Goal: Transaction & Acquisition: Book appointment/travel/reservation

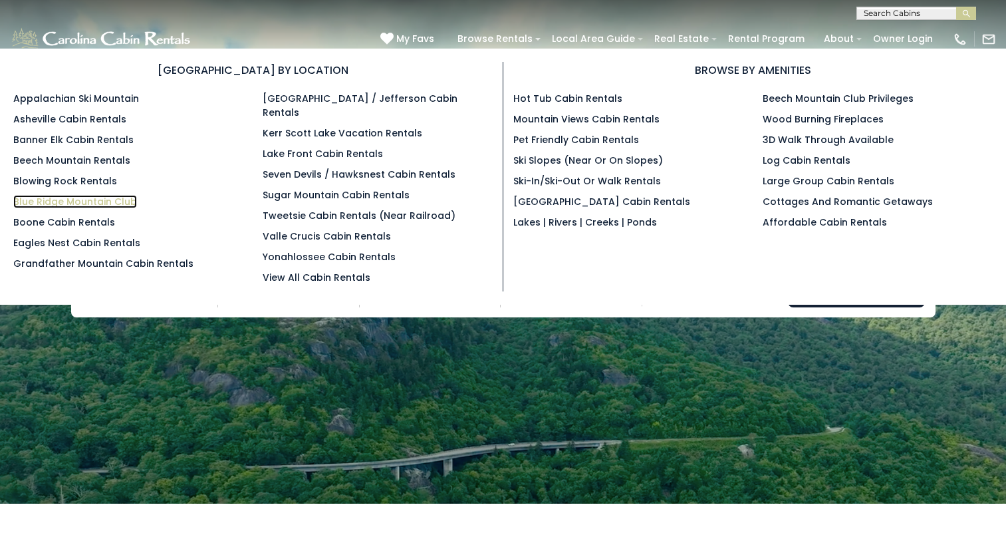
click at [56, 199] on link "Blue Ridge Mountain Club" at bounding box center [75, 201] width 124 height 13
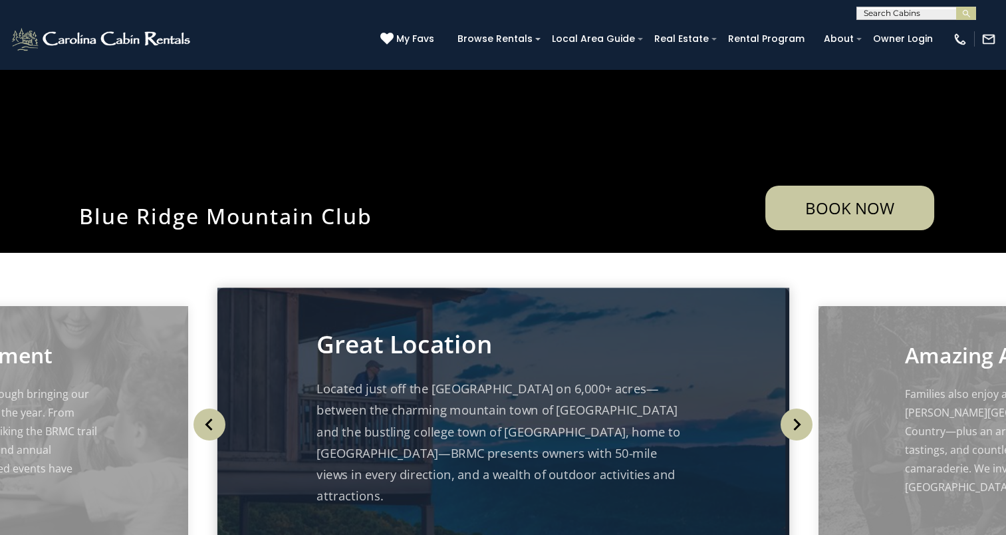
scroll to position [273, 0]
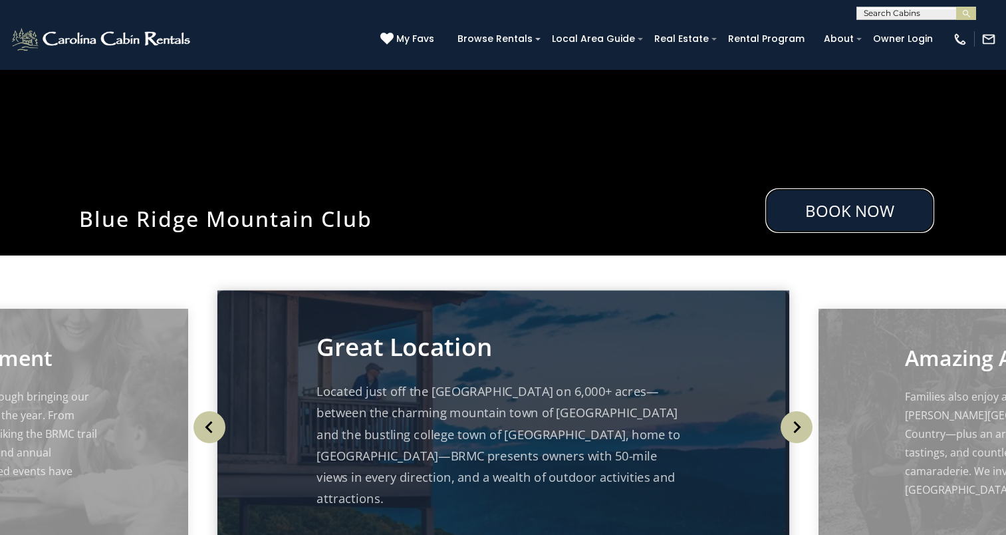
click at [828, 207] on link "Book Now" at bounding box center [849, 210] width 169 height 45
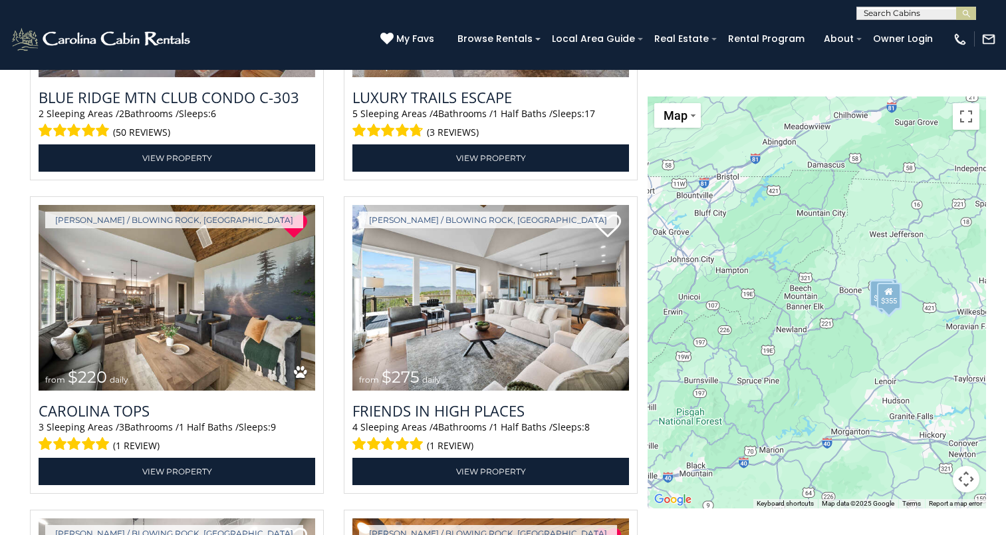
scroll to position [2351, 0]
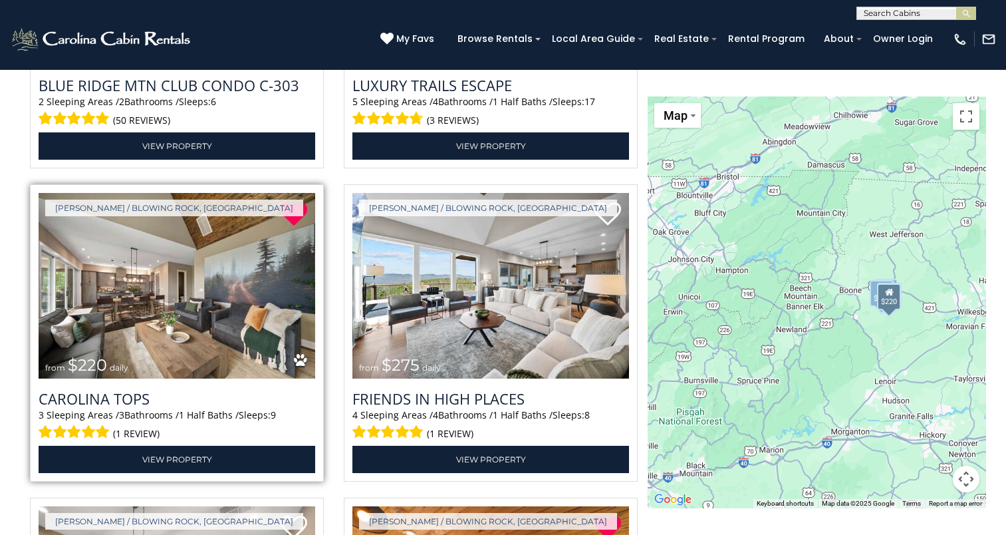
click at [185, 281] on img at bounding box center [177, 286] width 277 height 186
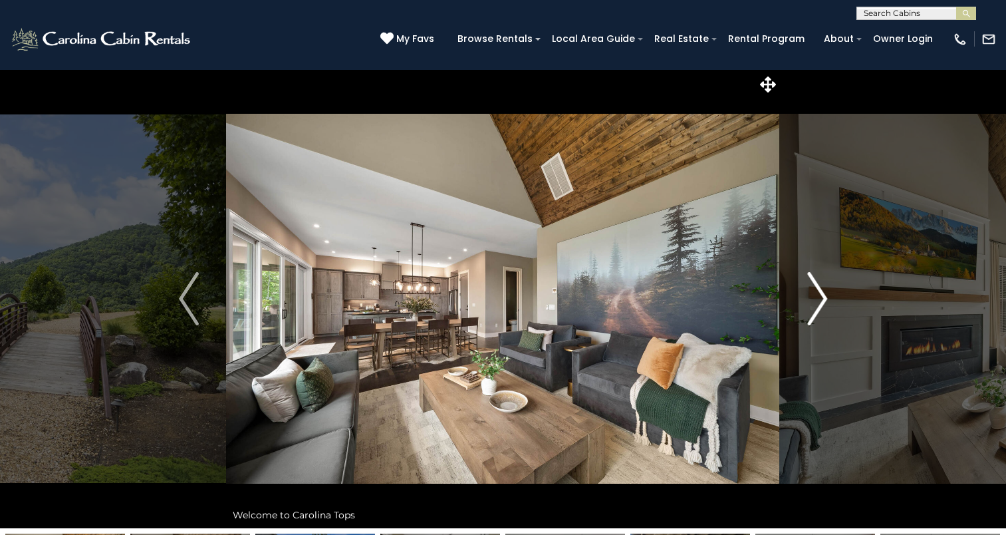
click at [818, 313] on img "Next" at bounding box center [817, 298] width 20 height 53
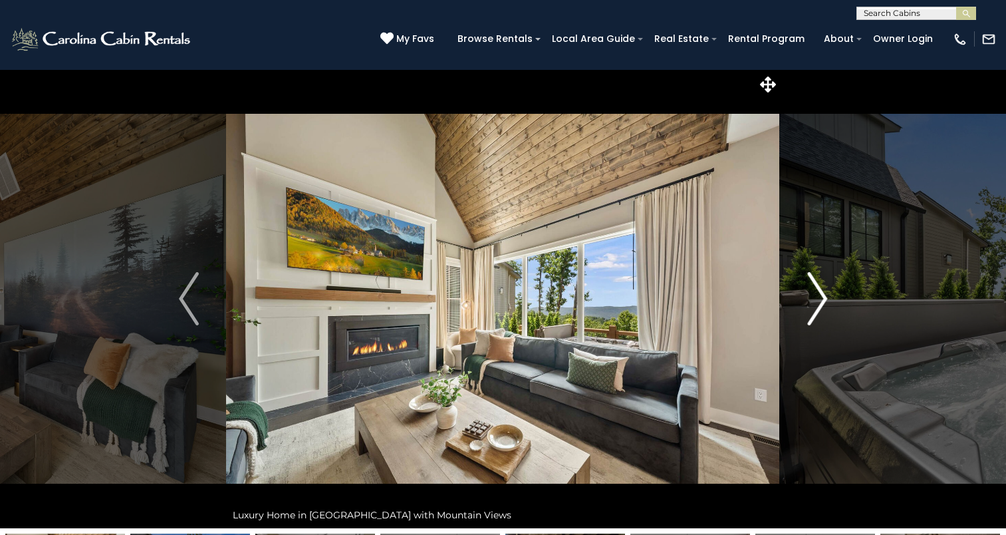
click at [818, 313] on img "Next" at bounding box center [817, 298] width 20 height 53
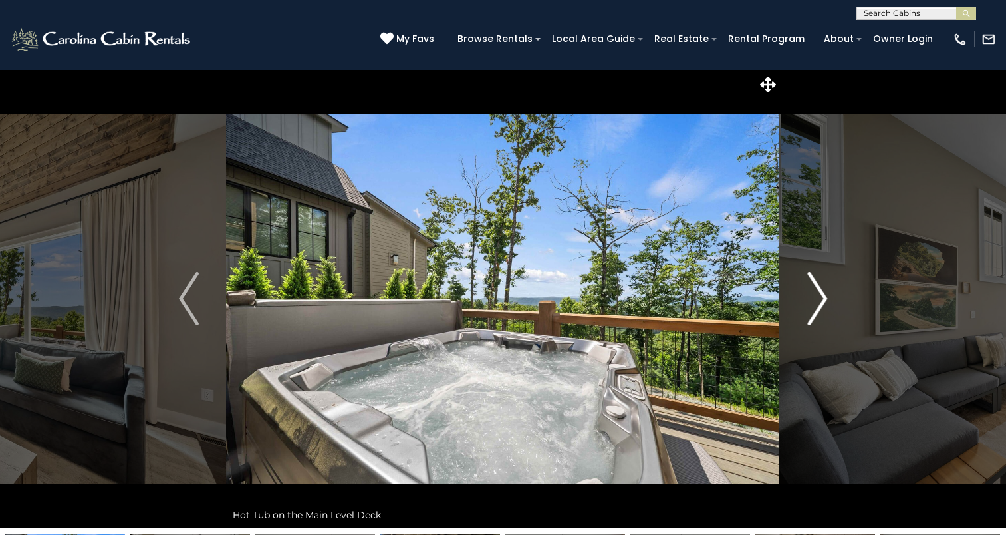
click at [818, 313] on img "Next" at bounding box center [817, 298] width 20 height 53
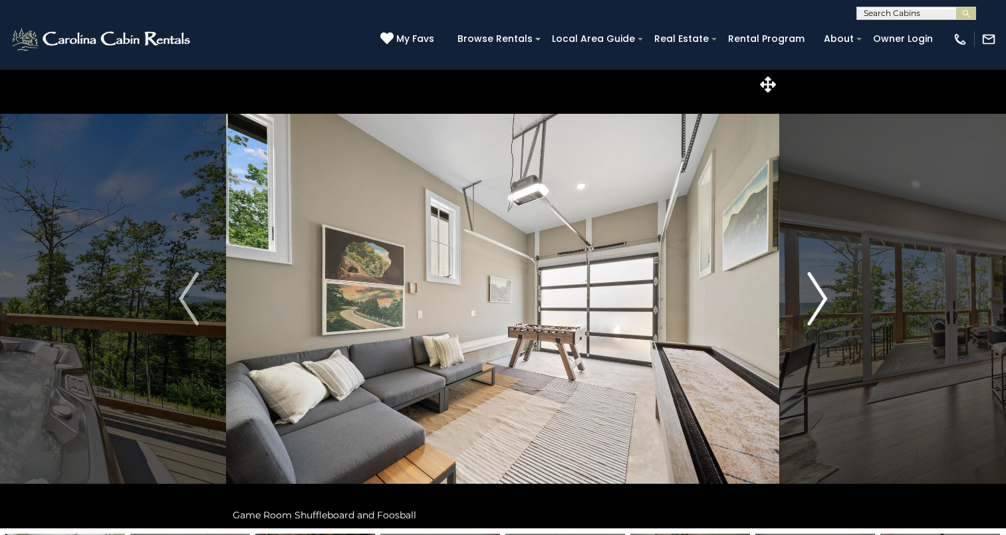
click at [818, 313] on img "Next" at bounding box center [817, 298] width 20 height 53
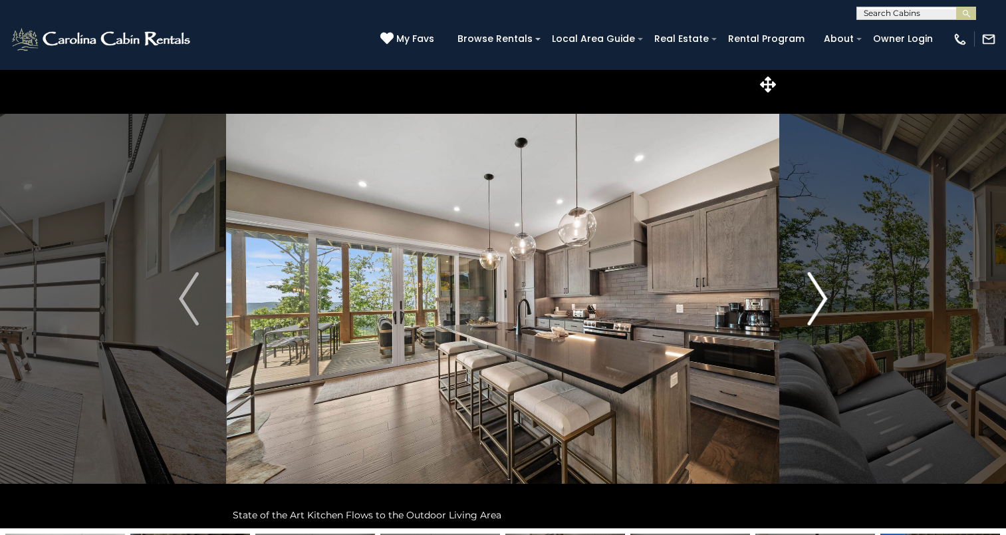
click at [818, 313] on img "Next" at bounding box center [817, 298] width 20 height 53
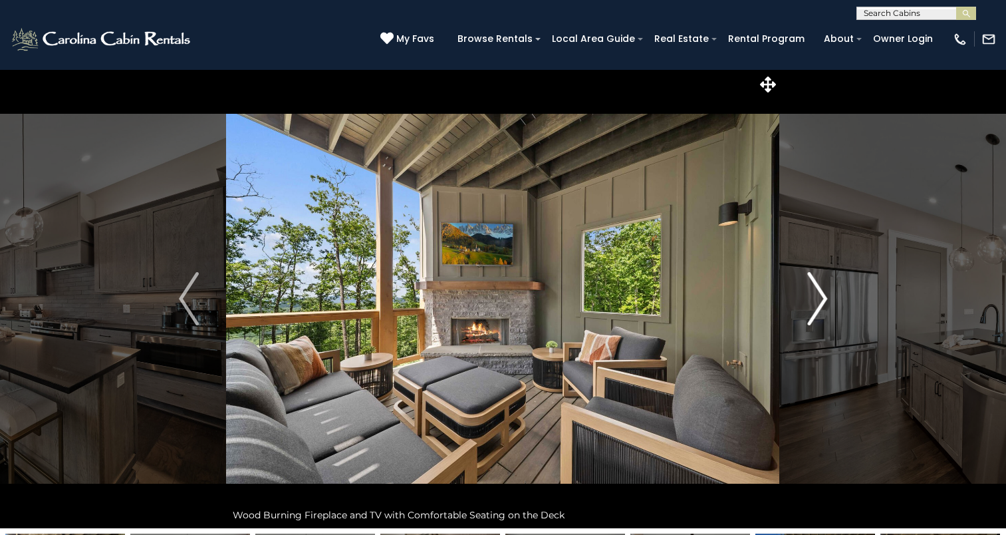
click at [818, 313] on img "Next" at bounding box center [817, 298] width 20 height 53
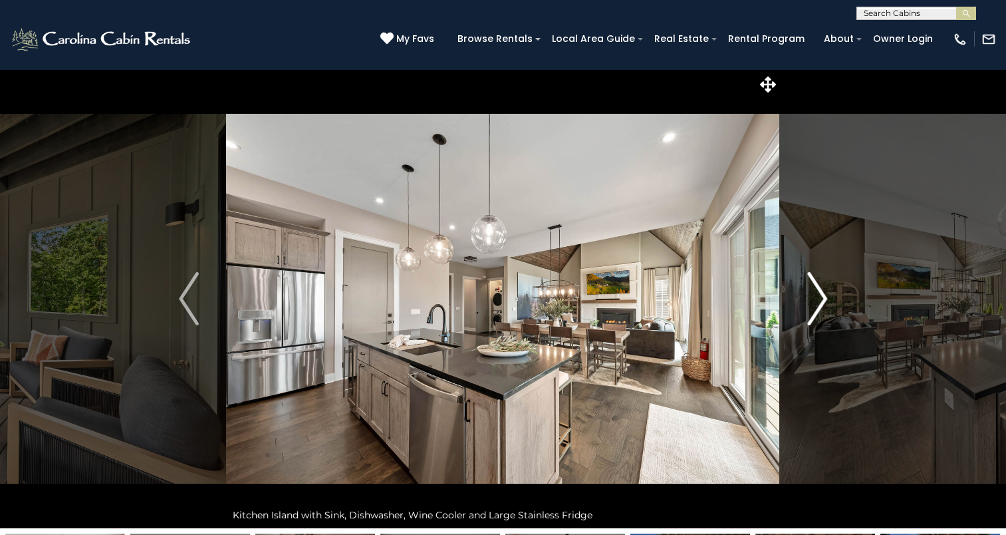
click at [818, 313] on img "Next" at bounding box center [817, 298] width 20 height 53
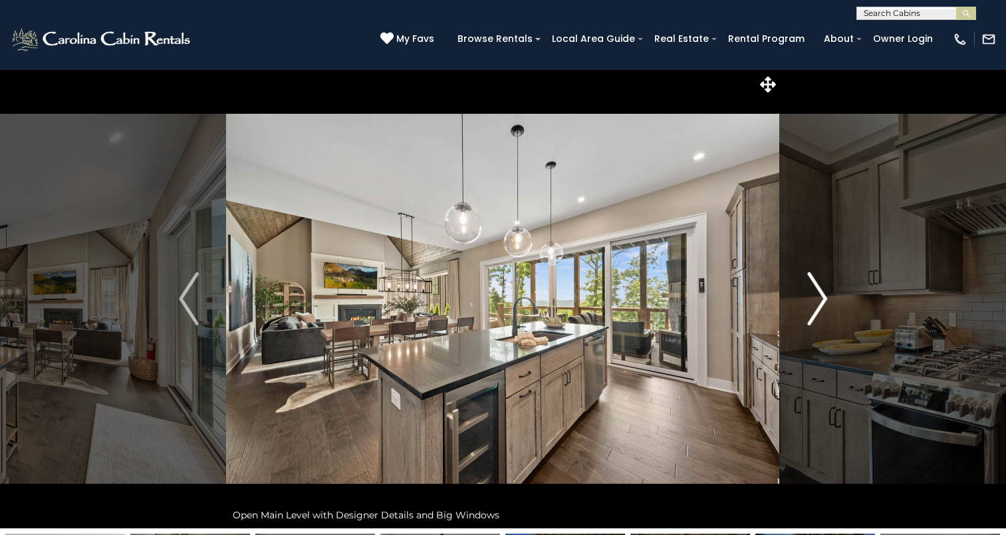
click at [818, 313] on img "Next" at bounding box center [817, 298] width 20 height 53
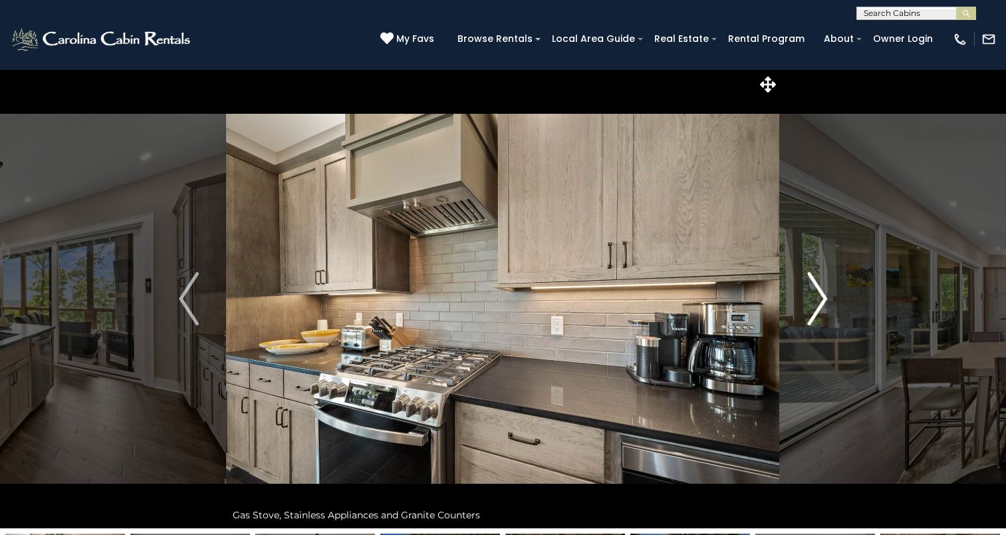
click at [818, 313] on img "Next" at bounding box center [817, 298] width 20 height 53
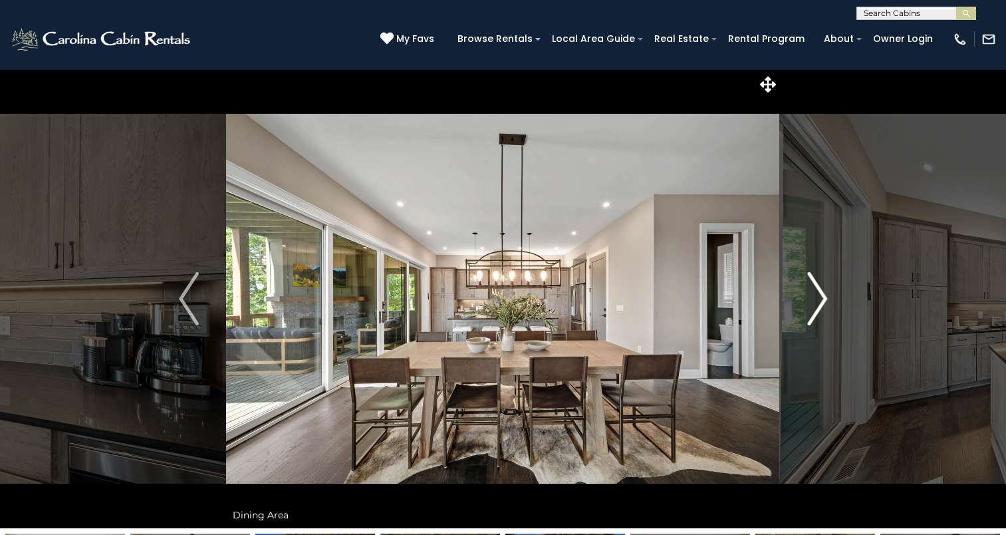
click at [818, 313] on img "Next" at bounding box center [817, 298] width 20 height 53
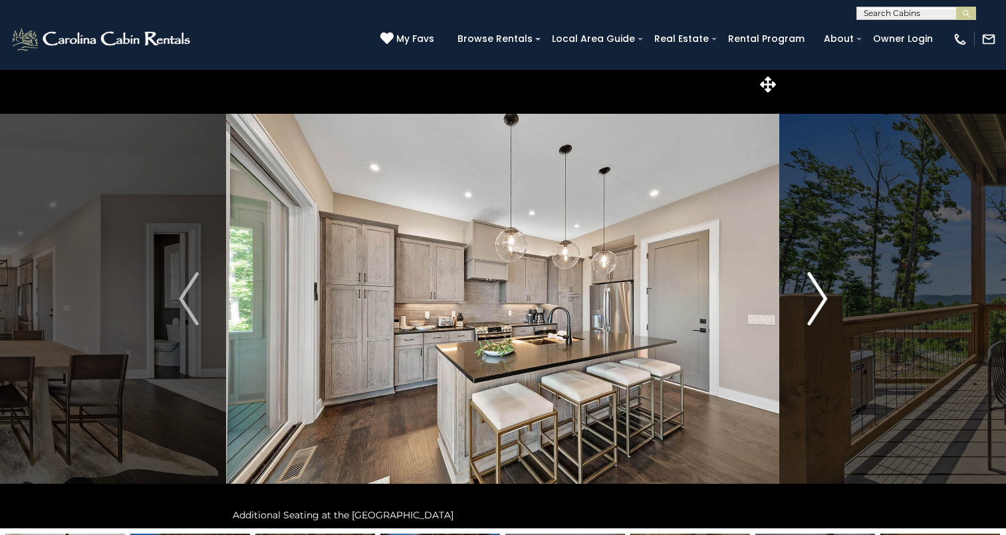
click at [818, 313] on img "Next" at bounding box center [817, 298] width 20 height 53
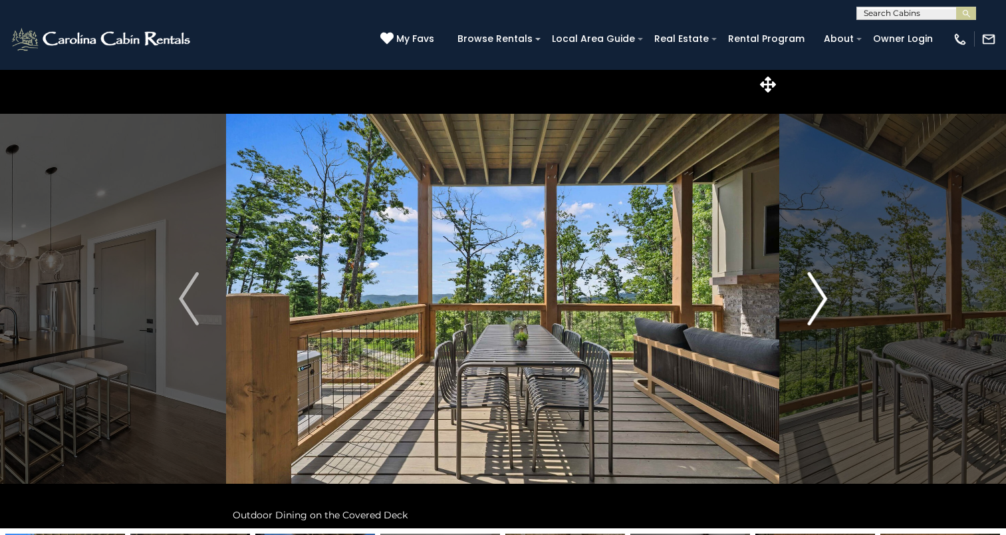
click at [818, 313] on img "Next" at bounding box center [817, 298] width 20 height 53
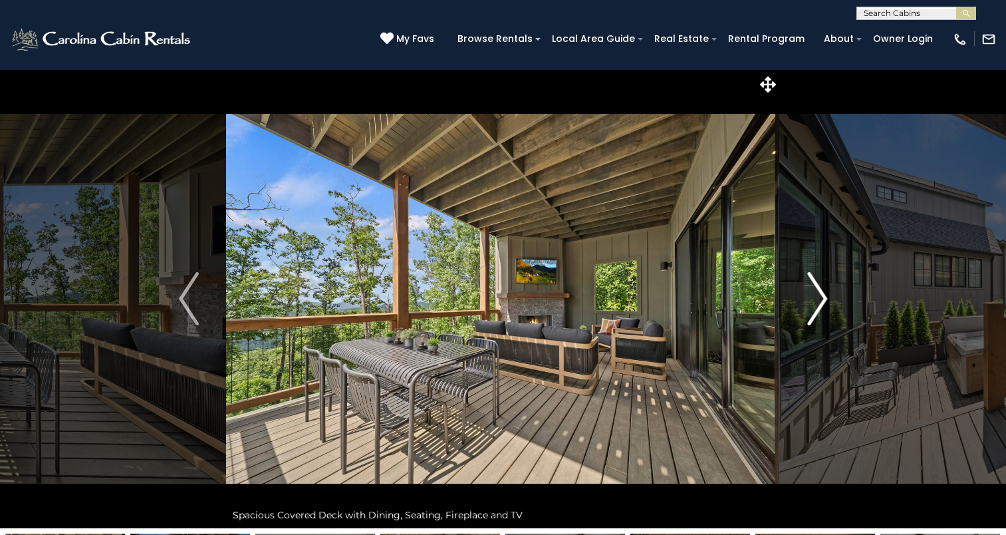
click at [818, 313] on img "Next" at bounding box center [817, 298] width 20 height 53
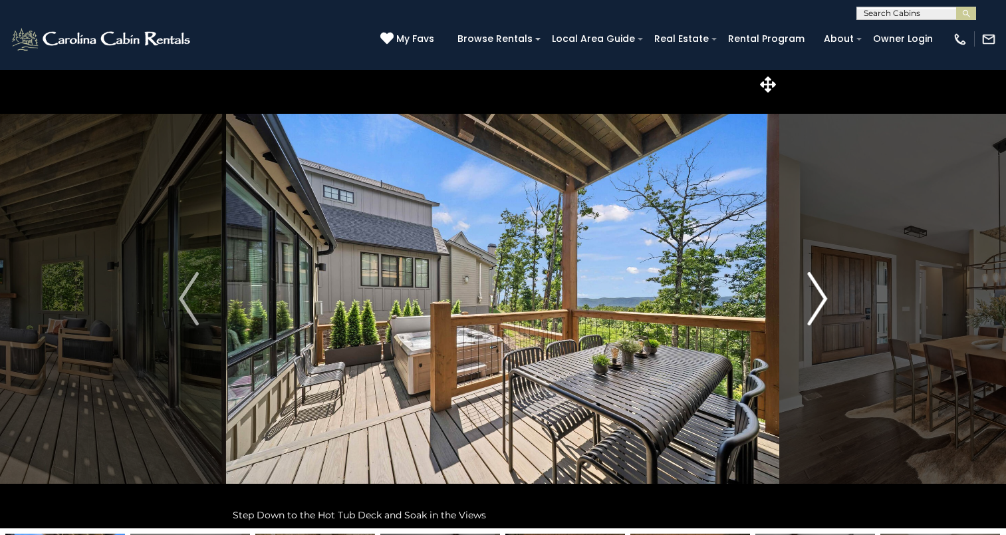
click at [818, 313] on img "Next" at bounding box center [817, 298] width 20 height 53
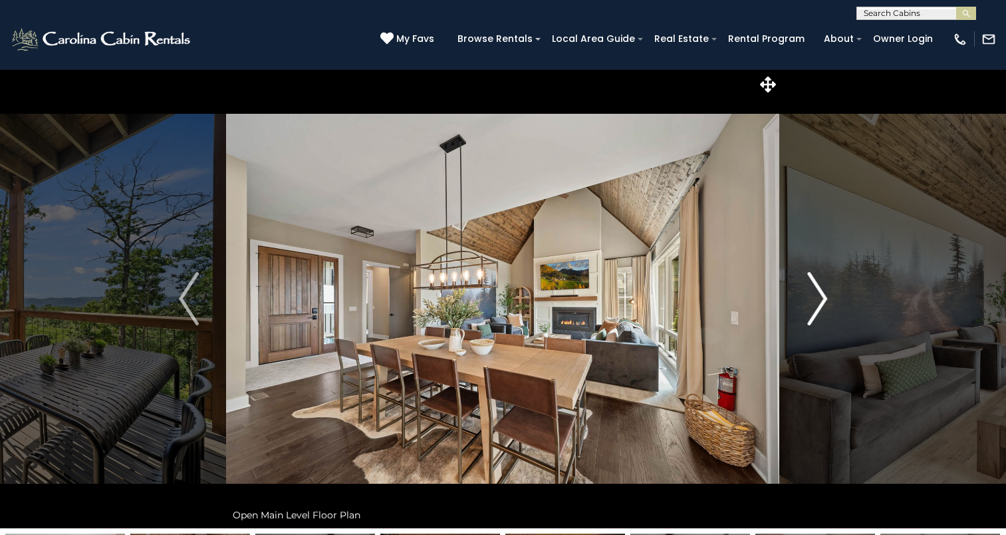
click at [818, 313] on img "Next" at bounding box center [817, 298] width 20 height 53
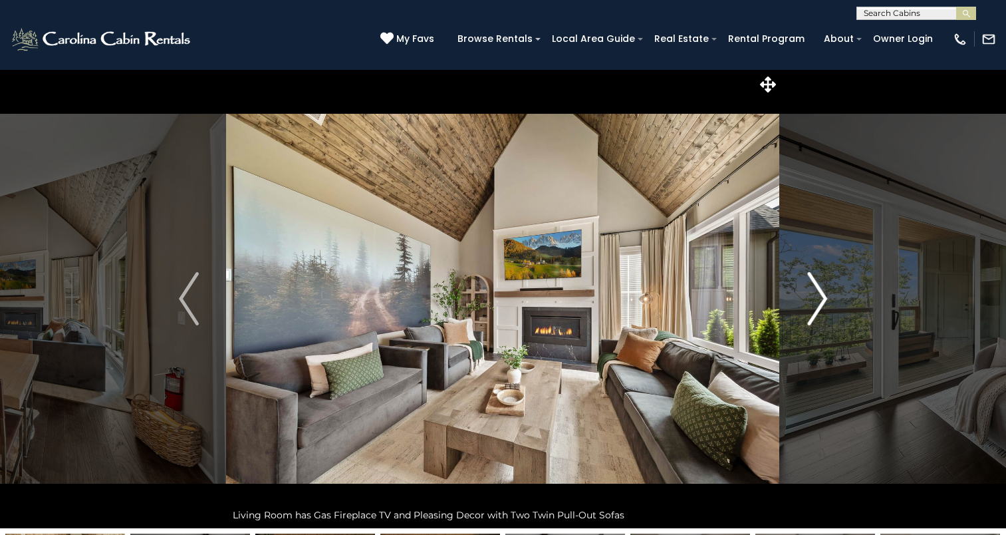
click at [818, 313] on img "Next" at bounding box center [817, 298] width 20 height 53
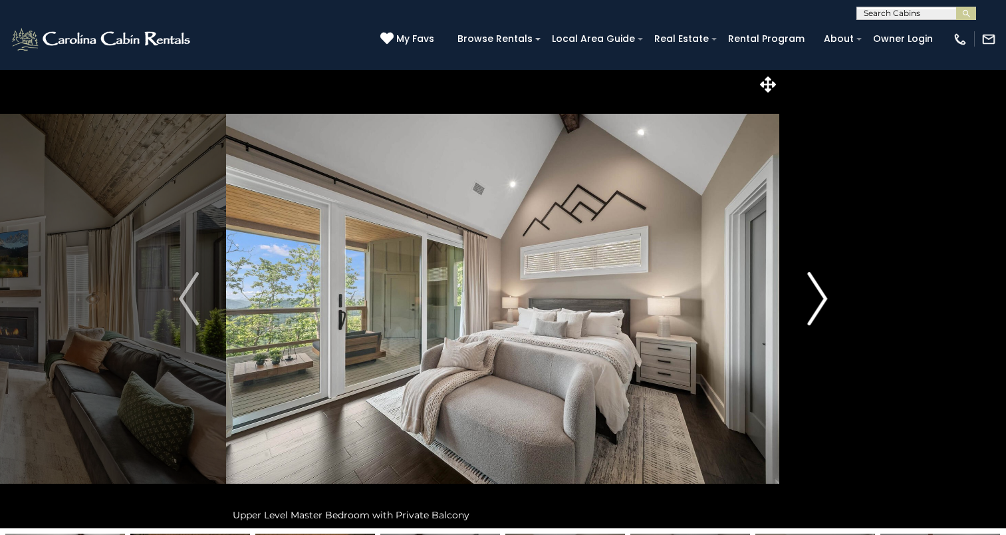
click at [818, 313] on img "Next" at bounding box center [817, 298] width 20 height 53
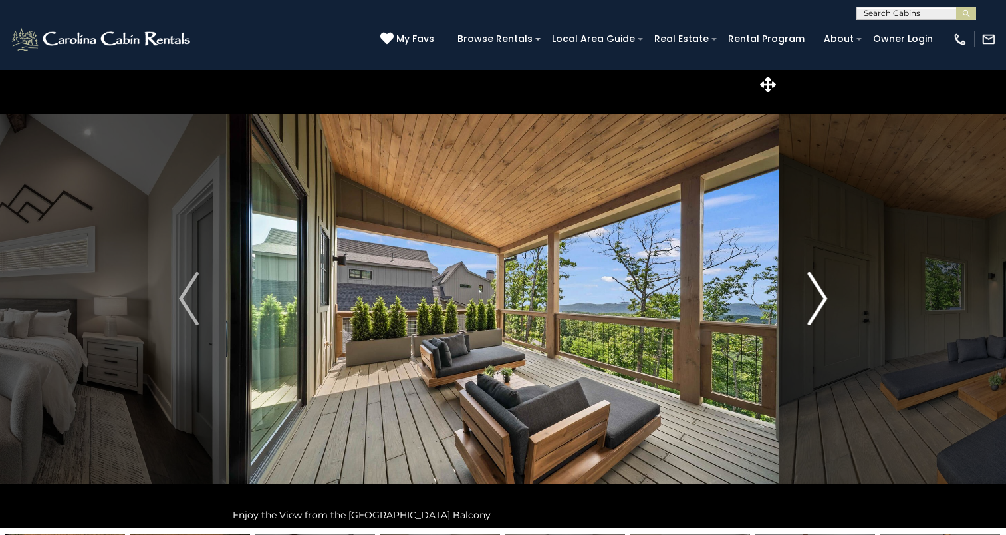
click at [818, 313] on img "Next" at bounding box center [817, 298] width 20 height 53
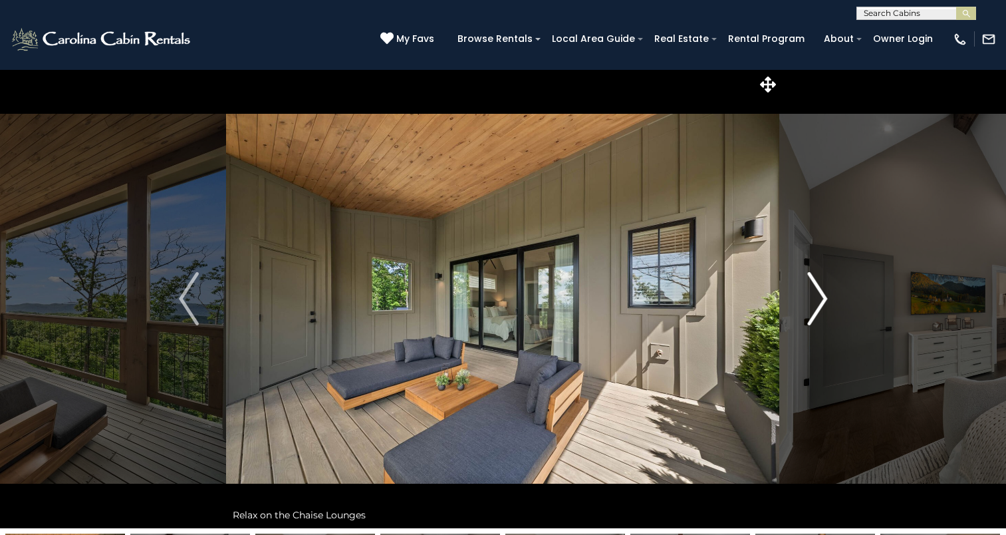
click at [818, 313] on img "Next" at bounding box center [817, 298] width 20 height 53
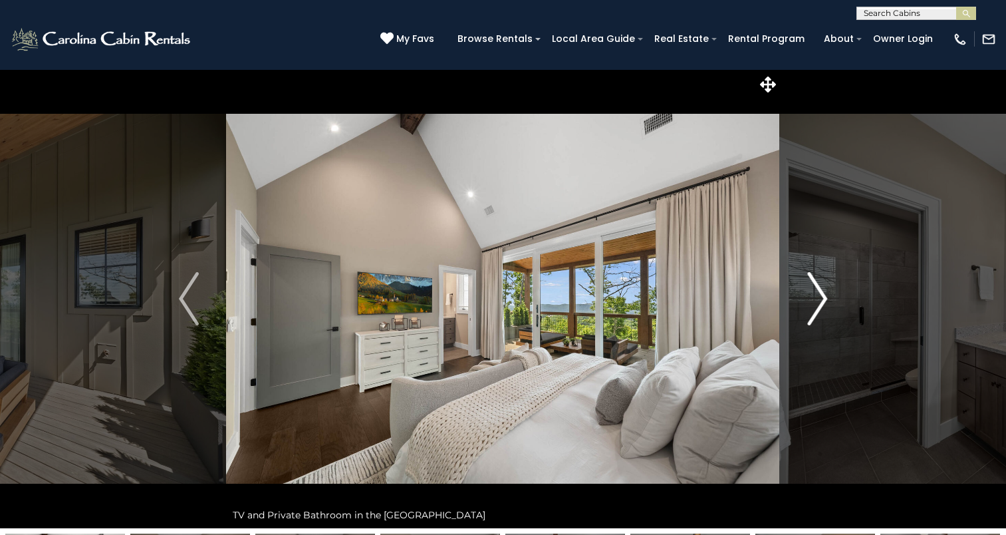
click at [818, 313] on img "Next" at bounding box center [817, 298] width 20 height 53
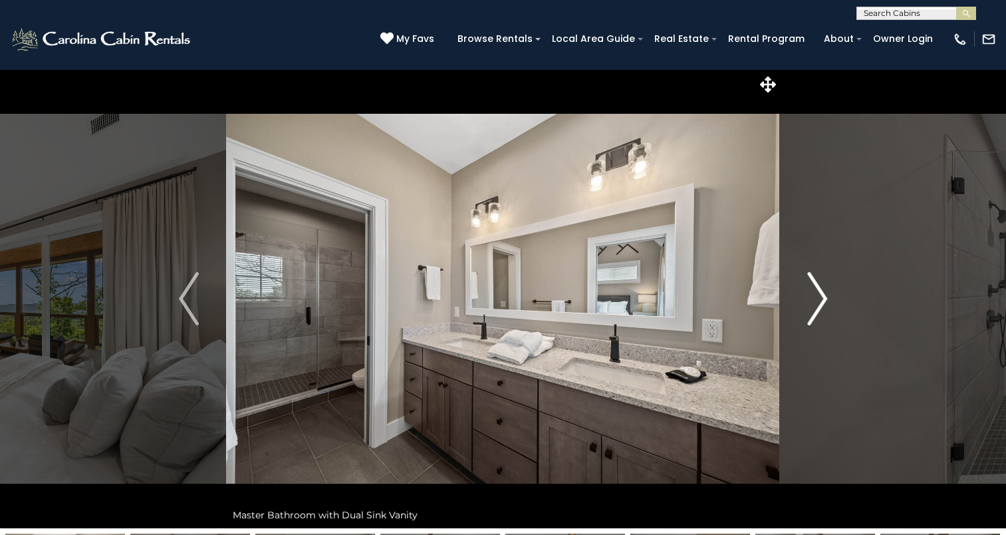
click at [818, 313] on img "Next" at bounding box center [817, 298] width 20 height 53
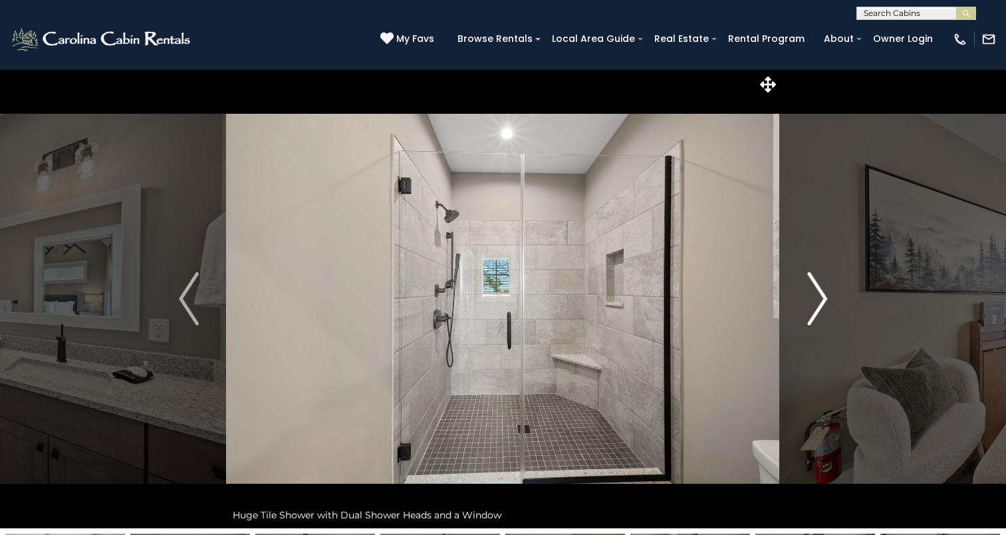
click at [818, 313] on img "Next" at bounding box center [817, 298] width 20 height 53
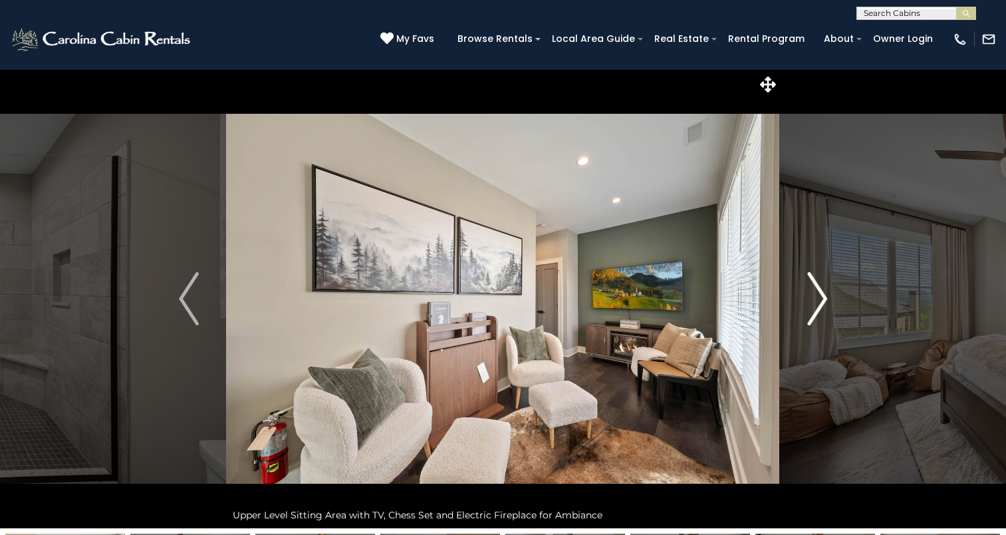
click at [818, 313] on img "Next" at bounding box center [817, 298] width 20 height 53
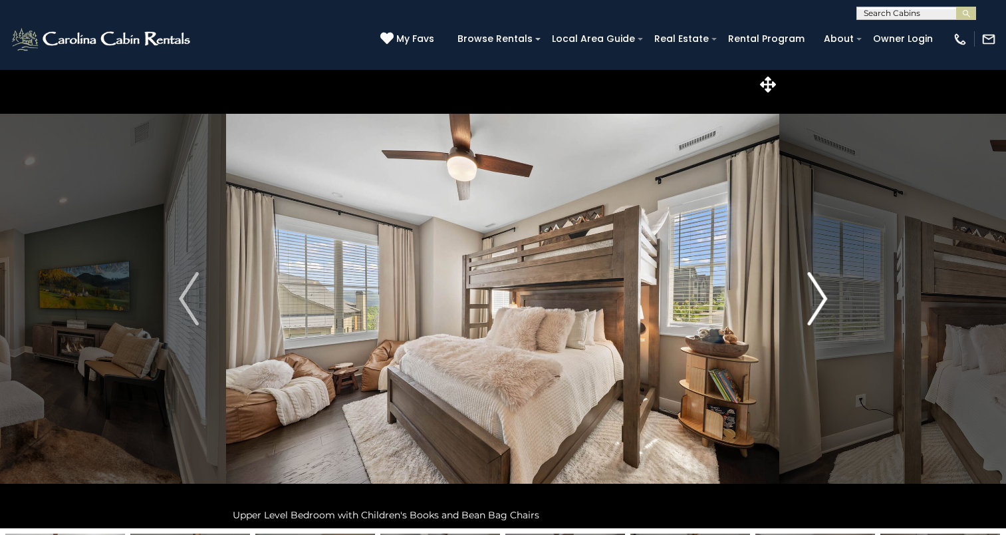
click at [818, 313] on img "Next" at bounding box center [817, 298] width 20 height 53
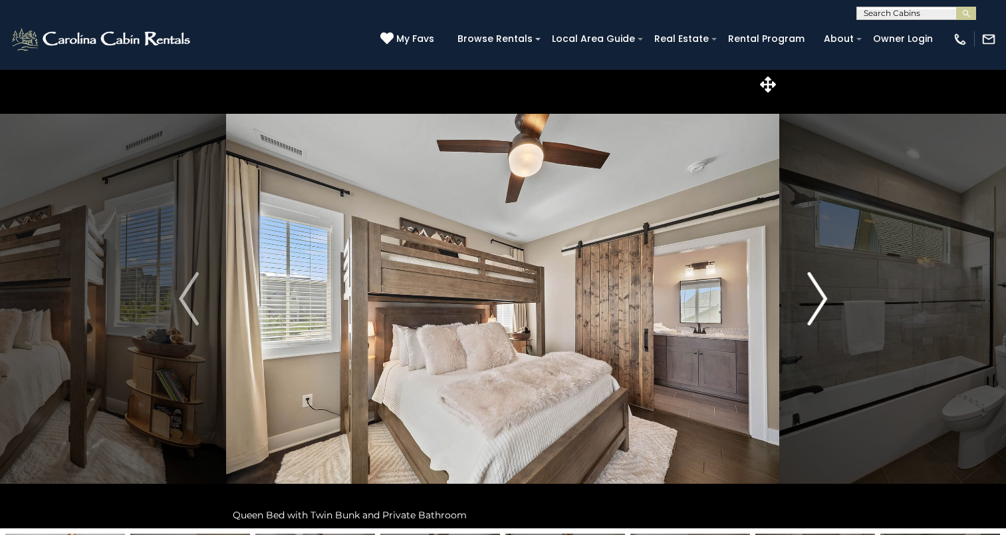
click at [818, 313] on img "Next" at bounding box center [817, 298] width 20 height 53
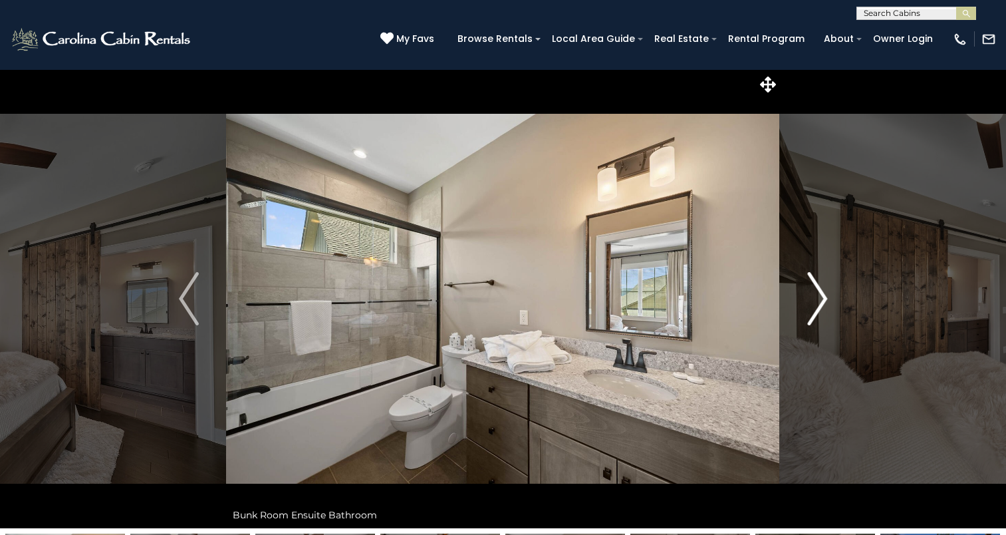
click at [818, 313] on img "Next" at bounding box center [817, 298] width 20 height 53
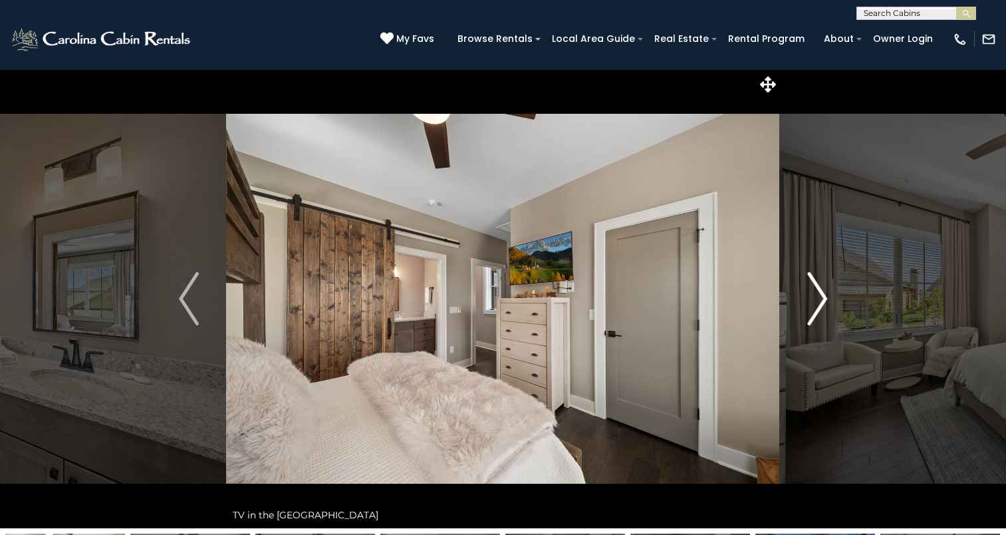
click at [818, 313] on img "Next" at bounding box center [817, 298] width 20 height 53
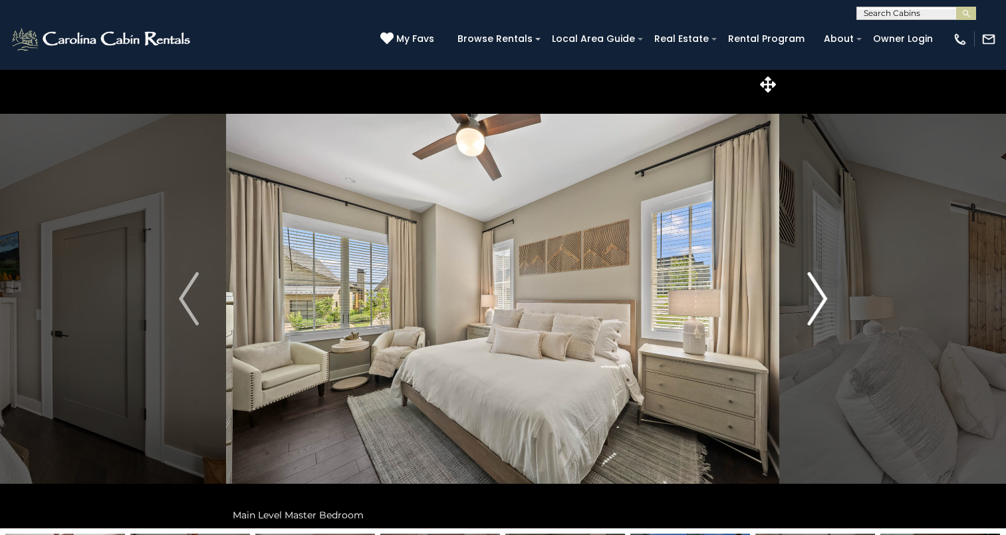
click at [818, 313] on img "Next" at bounding box center [817, 298] width 20 height 53
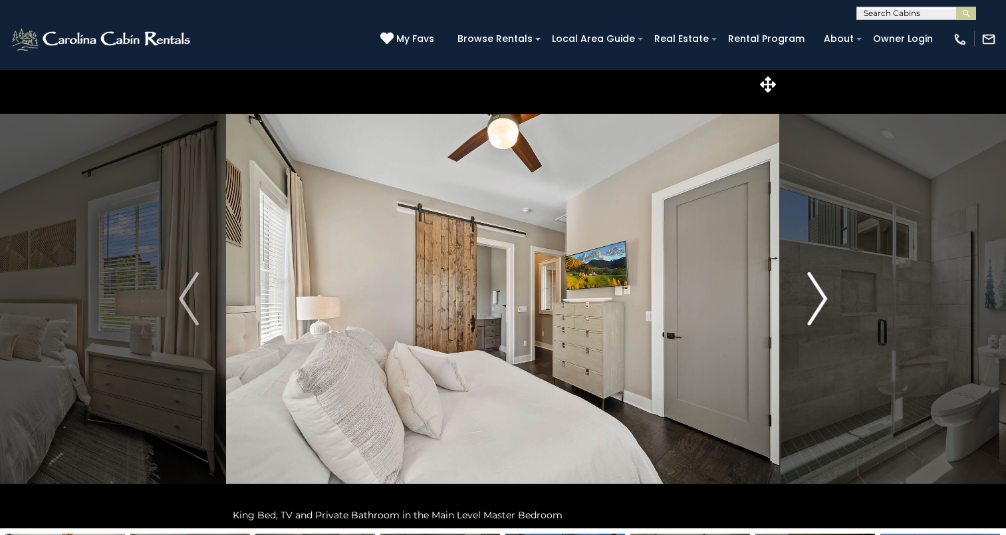
click at [818, 313] on img "Next" at bounding box center [817, 298] width 20 height 53
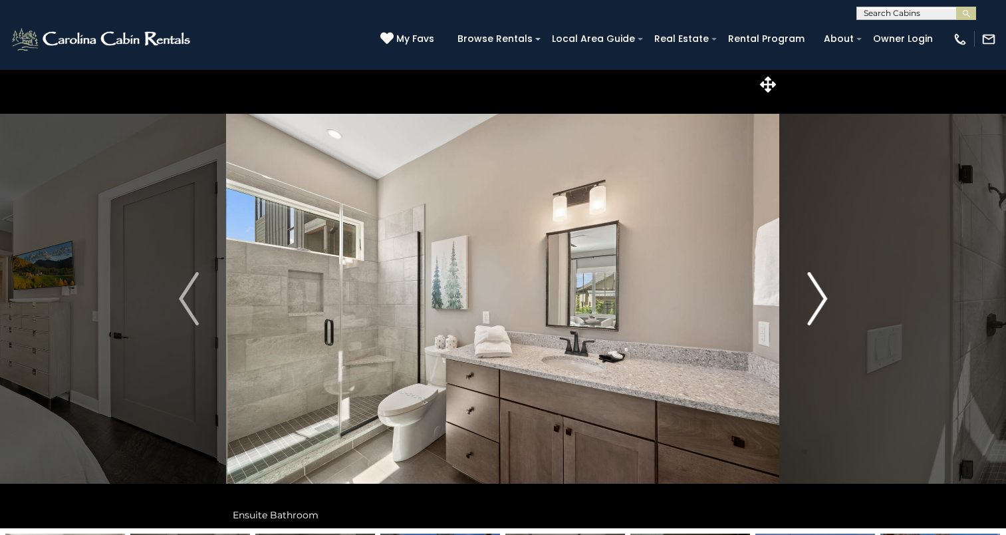
click at [818, 313] on img "Next" at bounding box center [817, 298] width 20 height 53
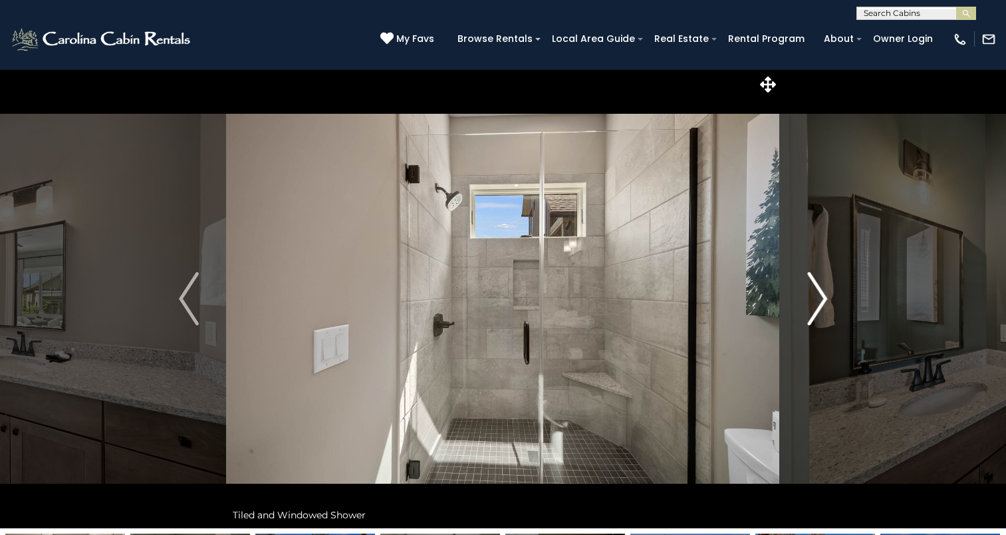
click at [818, 313] on img "Next" at bounding box center [817, 298] width 20 height 53
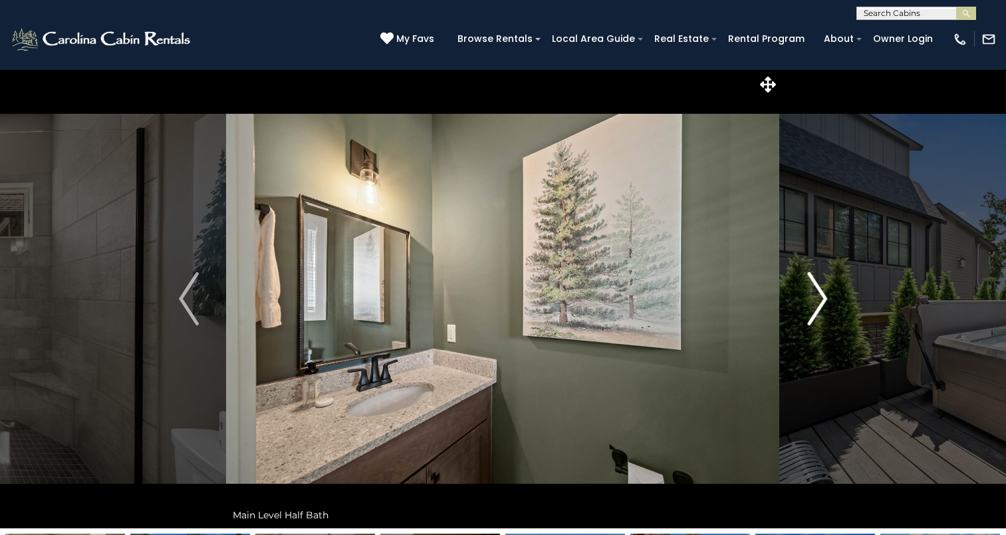
click at [818, 313] on img "Next" at bounding box center [817, 298] width 20 height 53
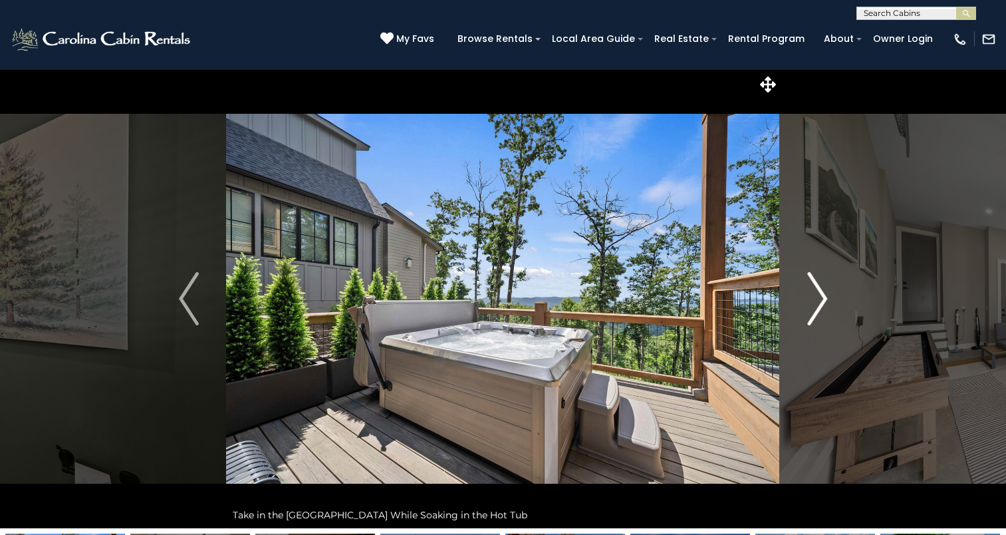
click at [818, 313] on img "Next" at bounding box center [817, 298] width 20 height 53
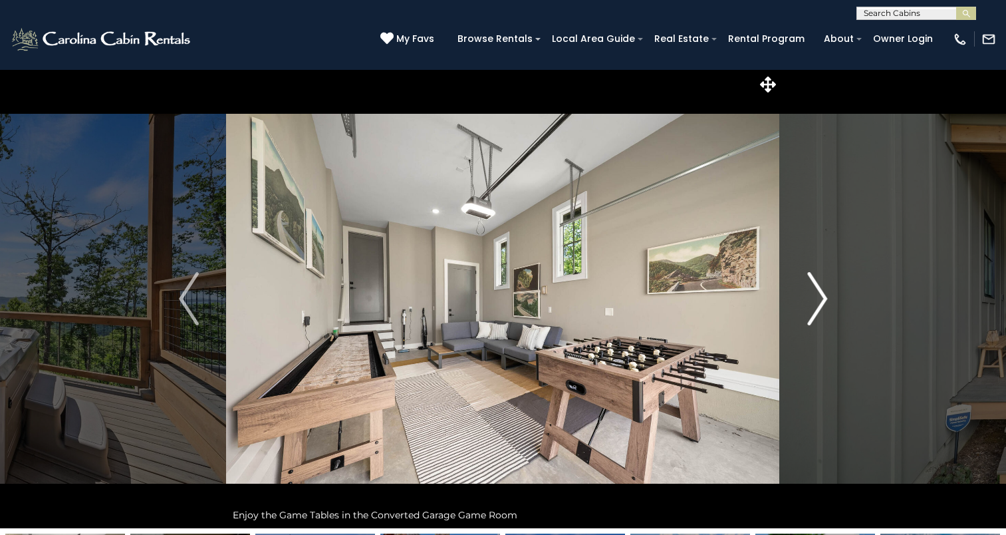
click at [818, 313] on img "Next" at bounding box center [817, 298] width 20 height 53
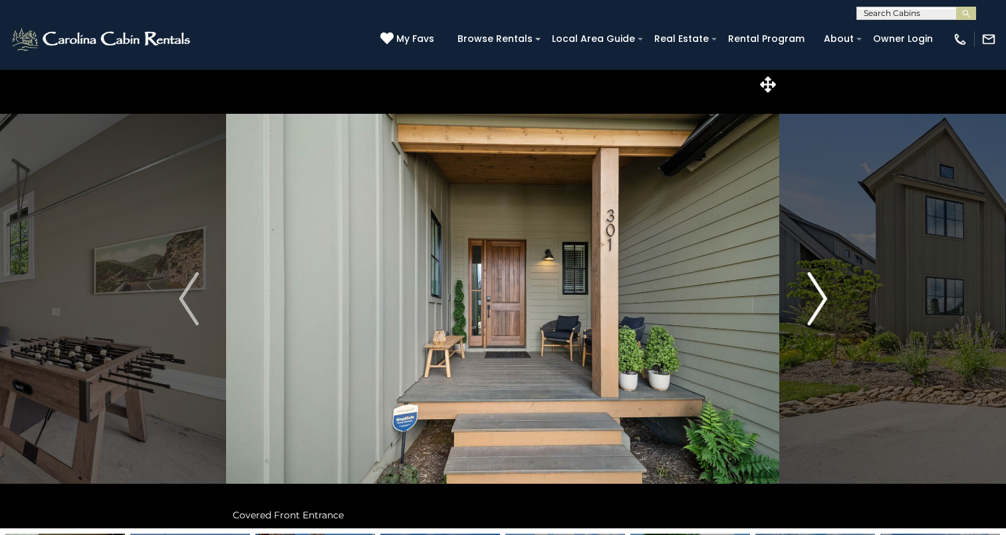
click at [818, 313] on img "Next" at bounding box center [817, 298] width 20 height 53
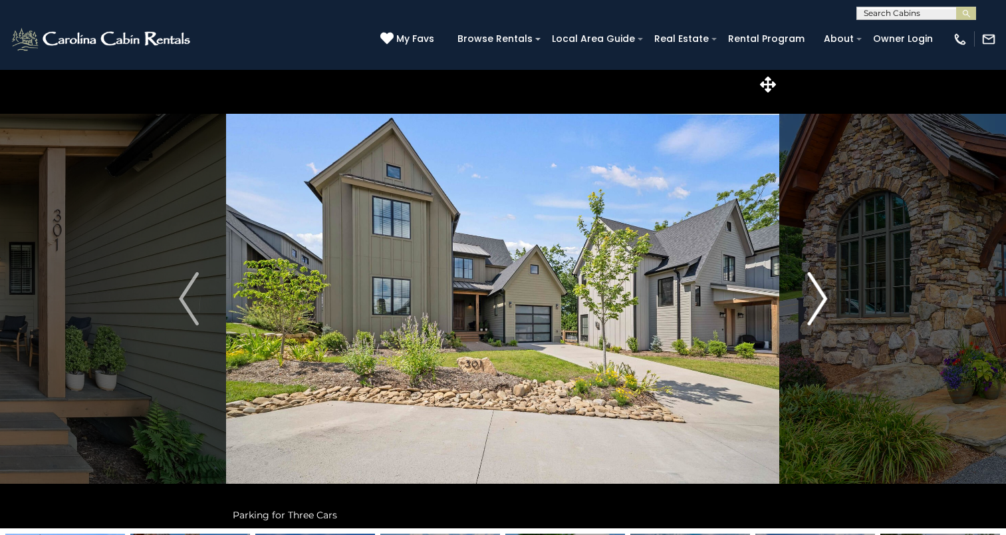
click at [818, 313] on img "Next" at bounding box center [817, 298] width 20 height 53
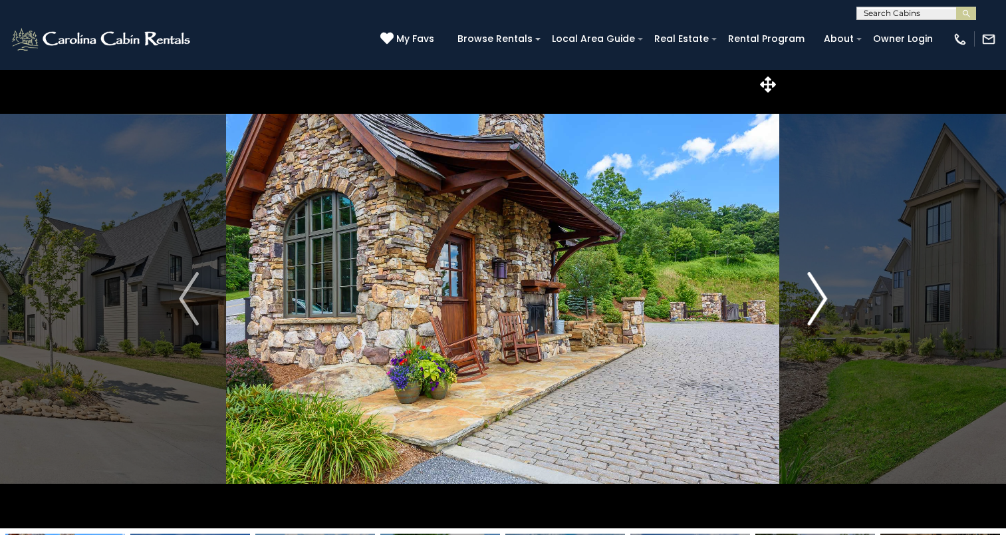
click at [818, 313] on img "Next" at bounding box center [817, 298] width 20 height 53
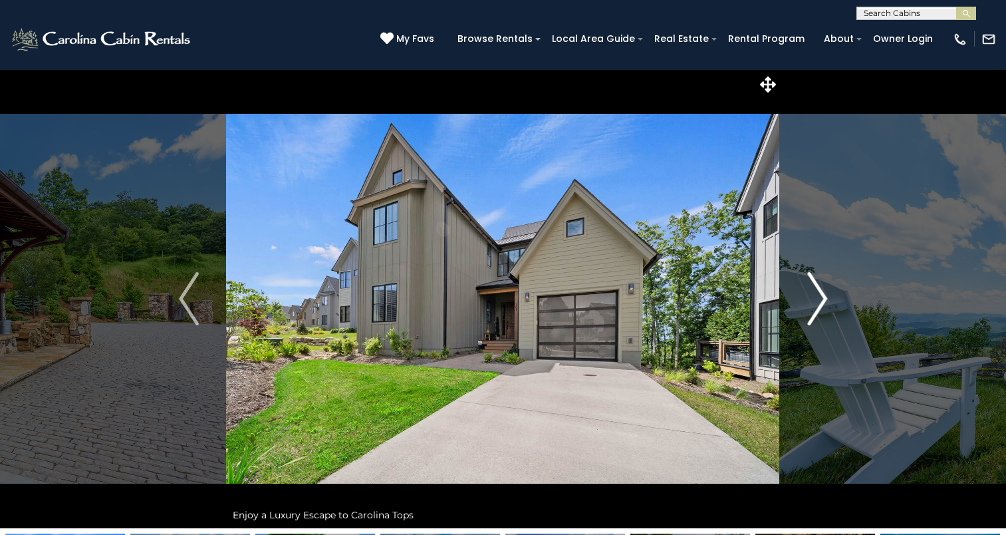
click at [818, 313] on img "Next" at bounding box center [817, 298] width 20 height 53
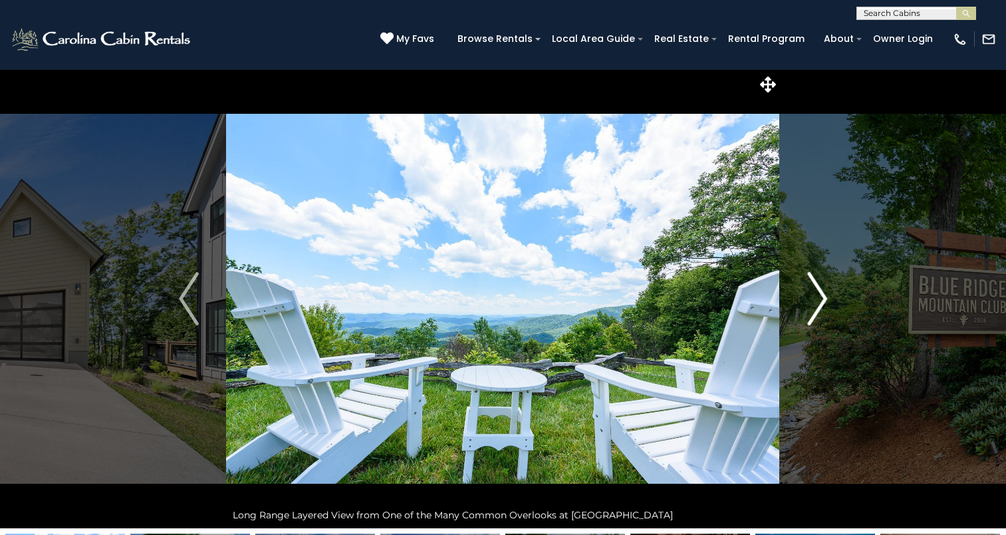
click at [818, 313] on img "Next" at bounding box center [817, 298] width 20 height 53
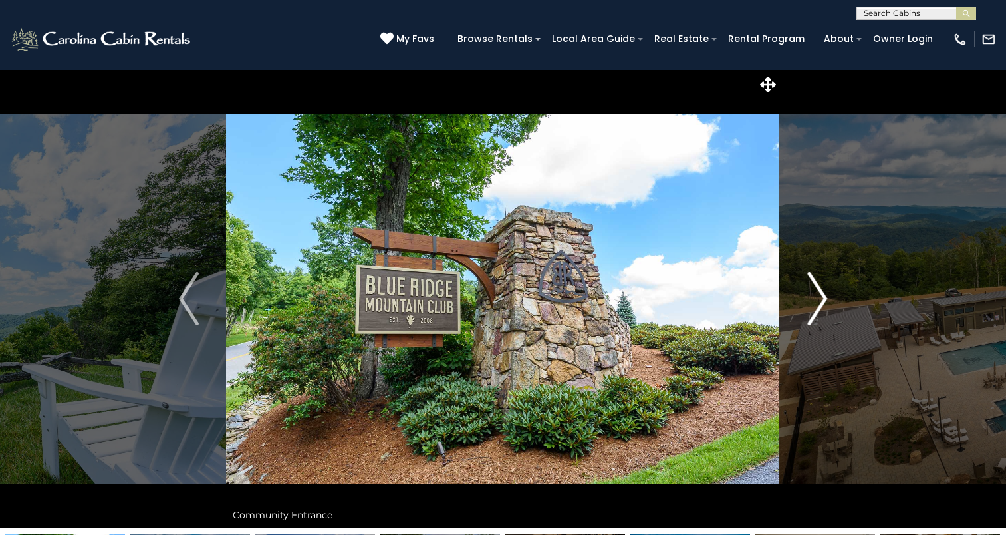
click at [818, 313] on img "Next" at bounding box center [817, 298] width 20 height 53
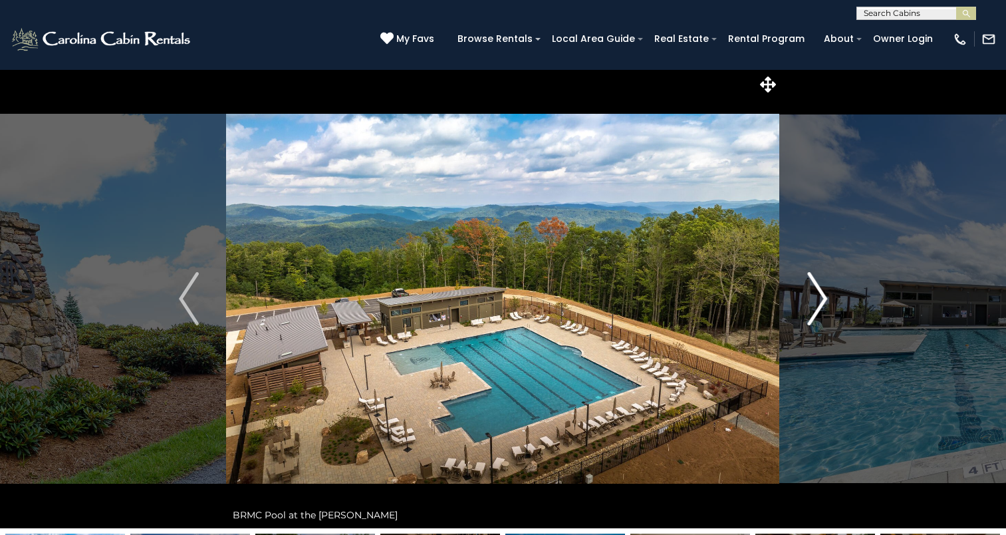
click at [818, 313] on img "Next" at bounding box center [817, 298] width 20 height 53
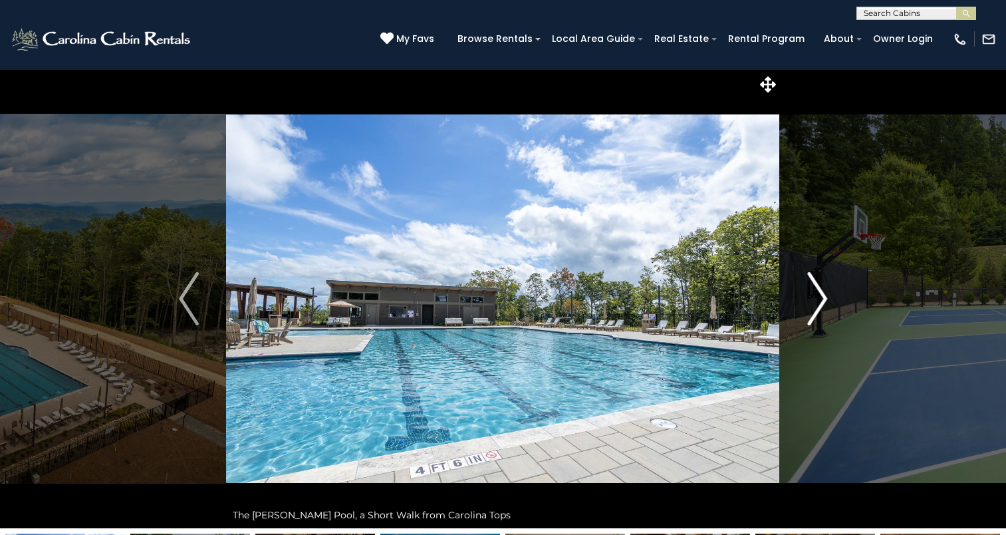
click at [818, 313] on img "Next" at bounding box center [817, 298] width 20 height 53
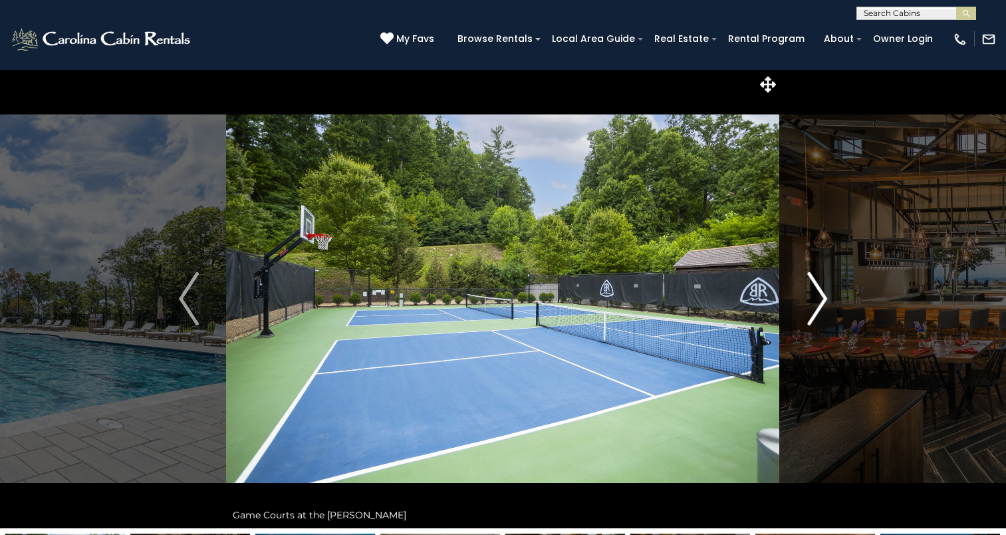
click at [818, 313] on img "Next" at bounding box center [817, 298] width 20 height 53
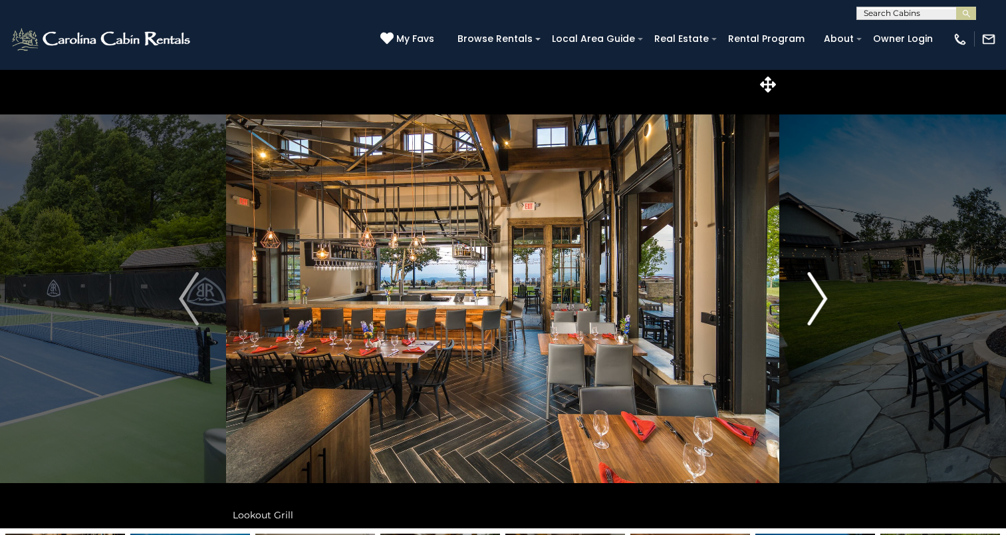
click at [818, 313] on img "Next" at bounding box center [817, 298] width 20 height 53
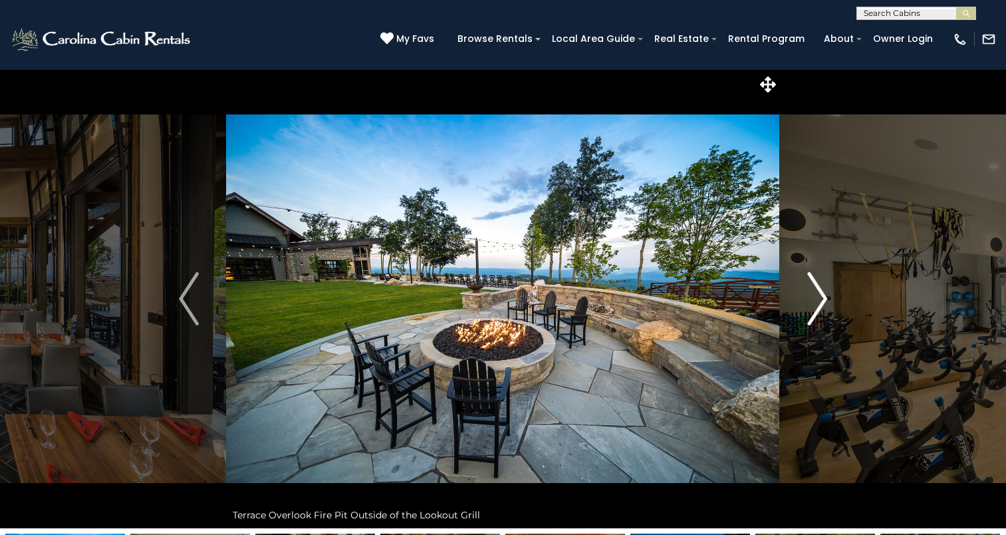
click at [818, 313] on img "Next" at bounding box center [817, 298] width 20 height 53
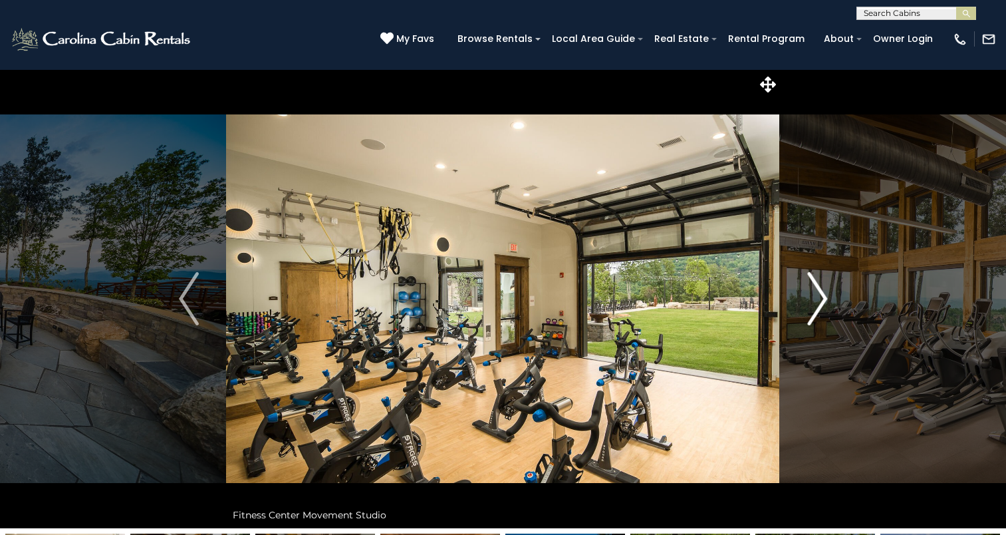
click at [818, 313] on img "Next" at bounding box center [817, 298] width 20 height 53
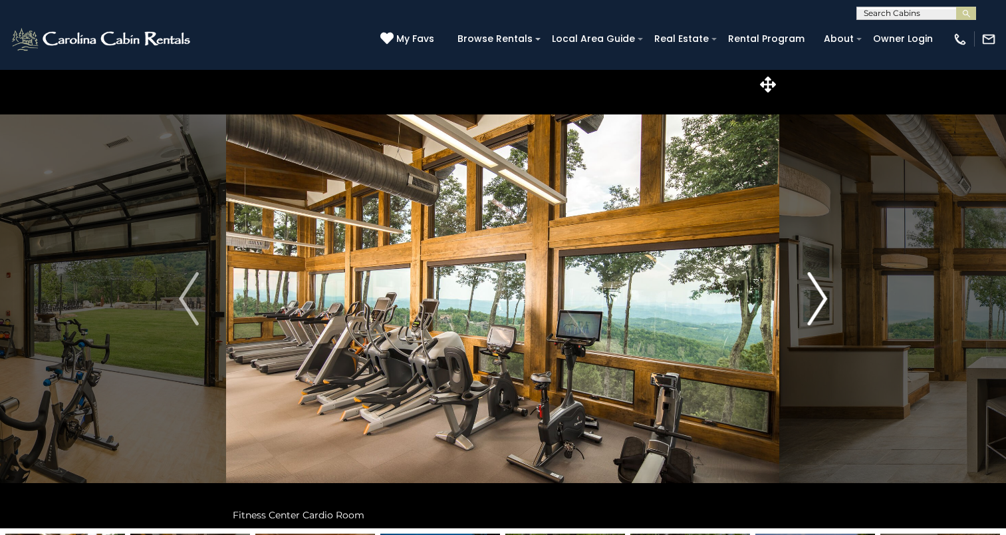
click at [818, 313] on img "Next" at bounding box center [817, 298] width 20 height 53
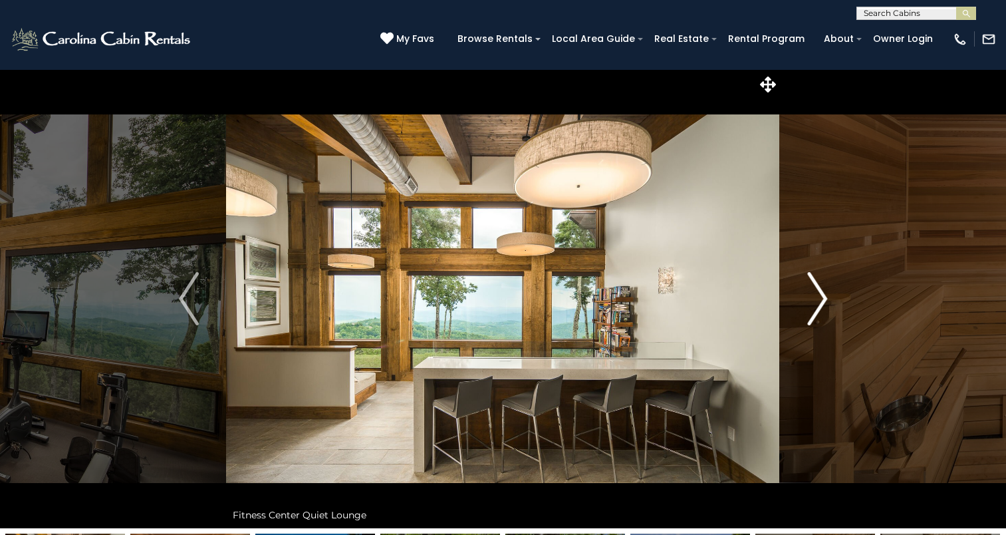
click at [818, 313] on img "Next" at bounding box center [817, 298] width 20 height 53
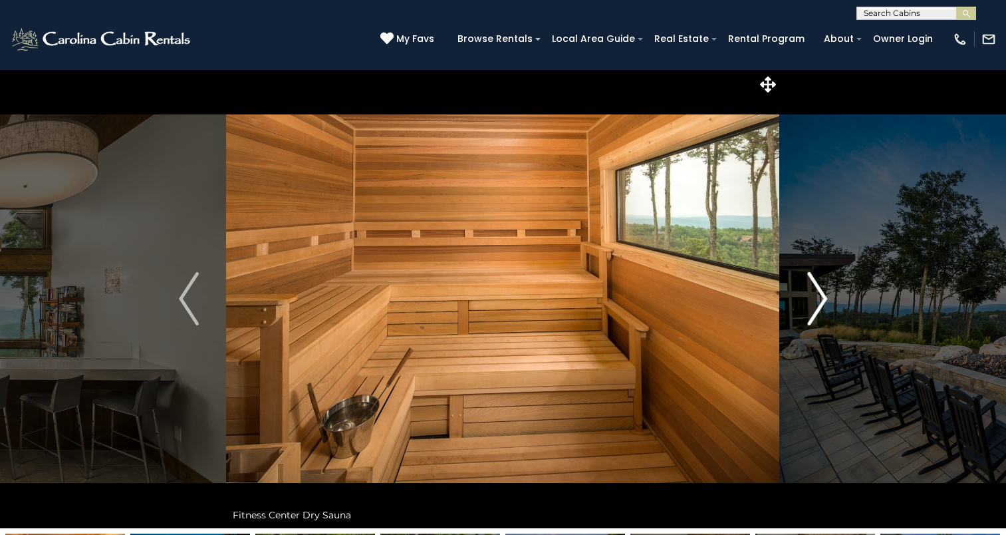
click at [818, 313] on img "Next" at bounding box center [817, 298] width 20 height 53
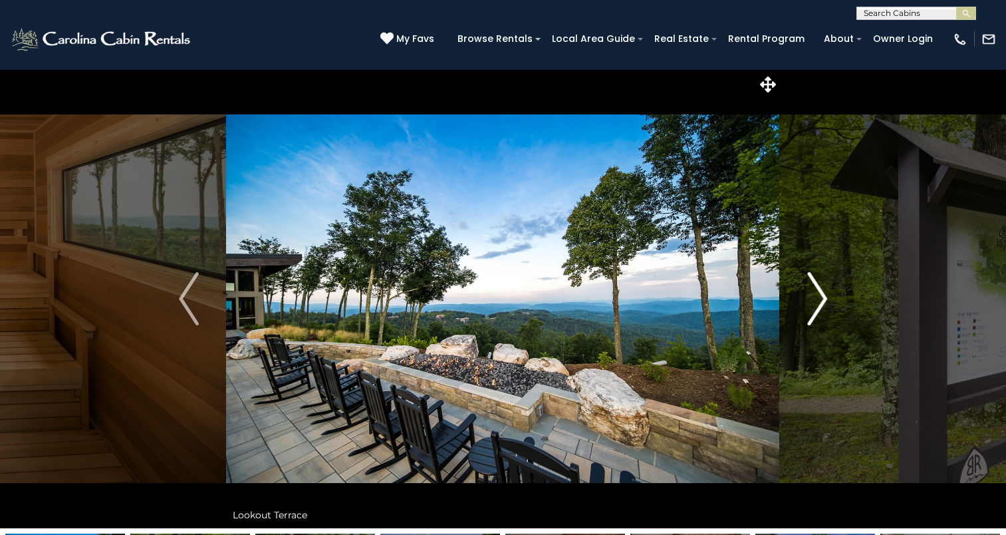
click at [818, 313] on img "Next" at bounding box center [817, 298] width 20 height 53
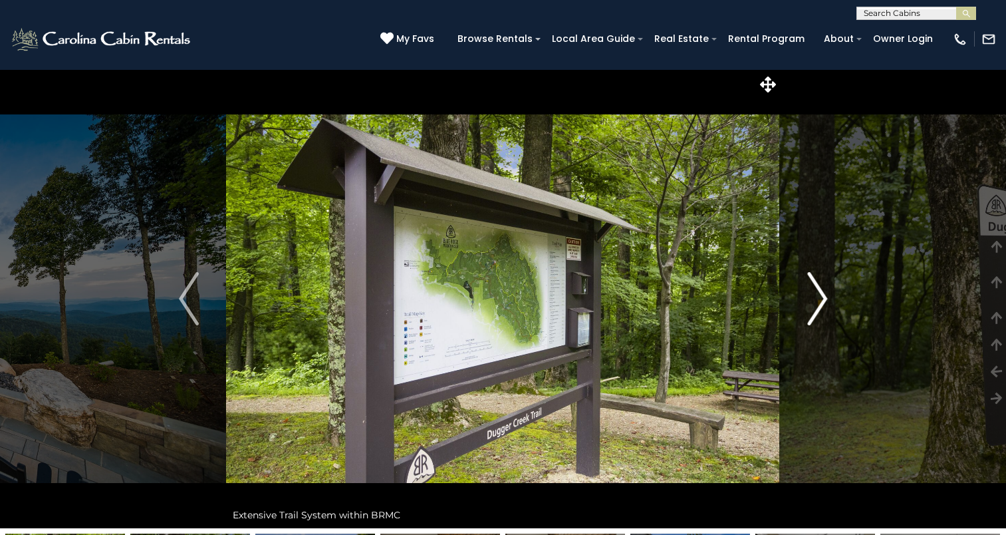
click at [814, 308] on img "Next" at bounding box center [817, 298] width 20 height 53
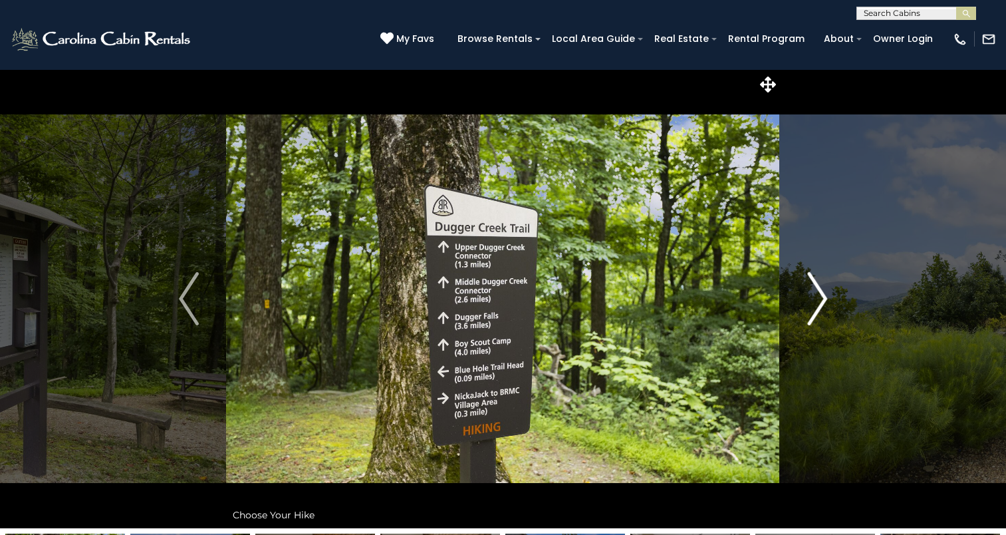
click at [814, 308] on img "Next" at bounding box center [817, 298] width 20 height 53
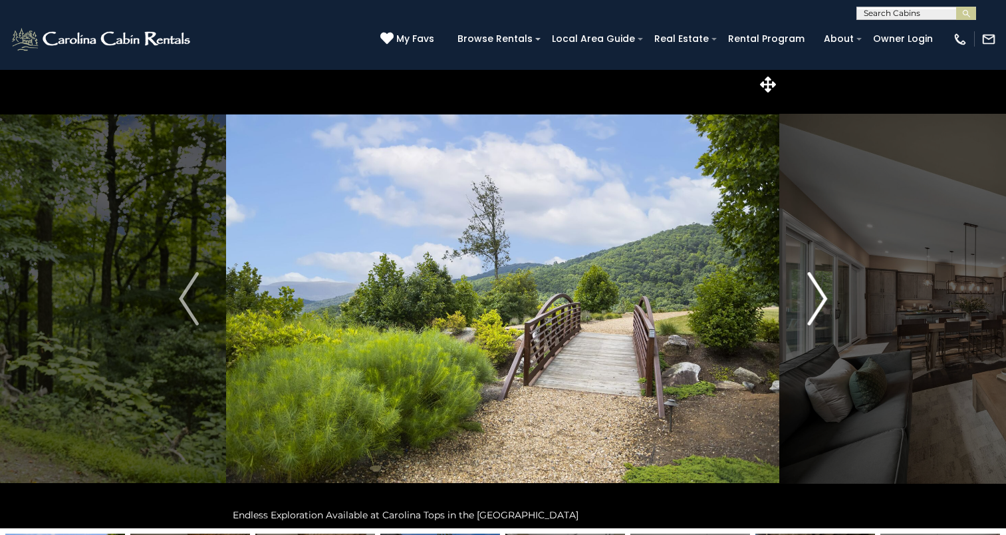
click at [814, 308] on img "Next" at bounding box center [817, 298] width 20 height 53
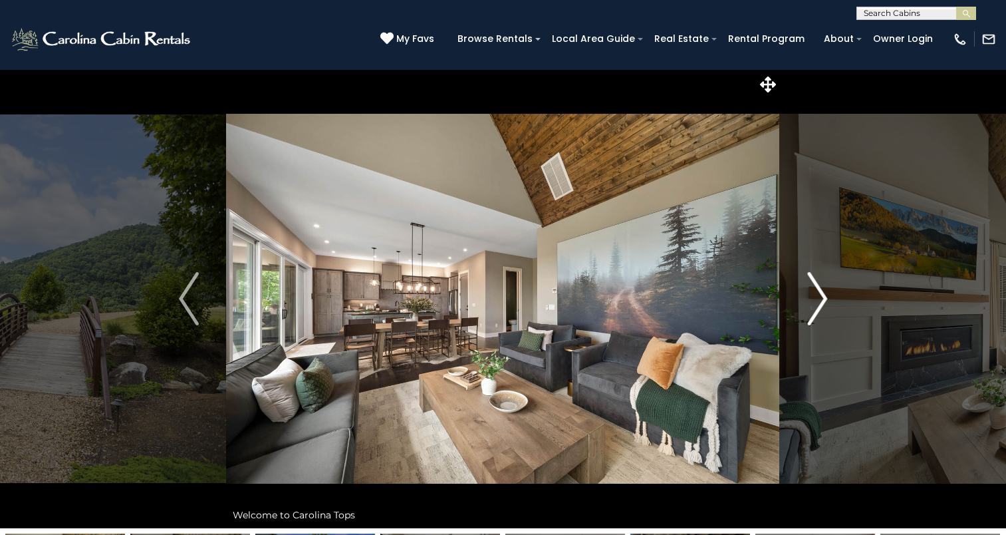
click at [814, 308] on img "Next" at bounding box center [817, 298] width 20 height 53
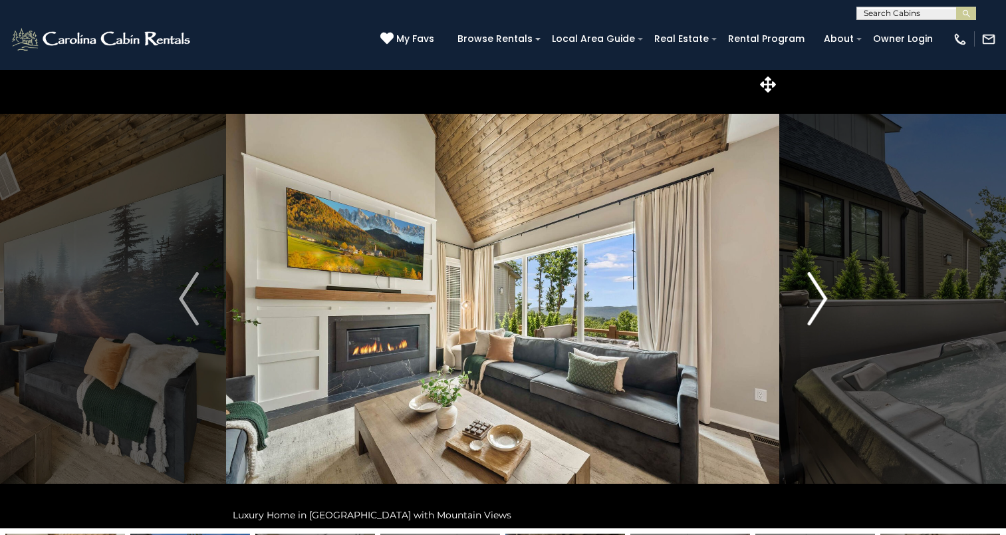
click at [814, 308] on img "Next" at bounding box center [817, 298] width 20 height 53
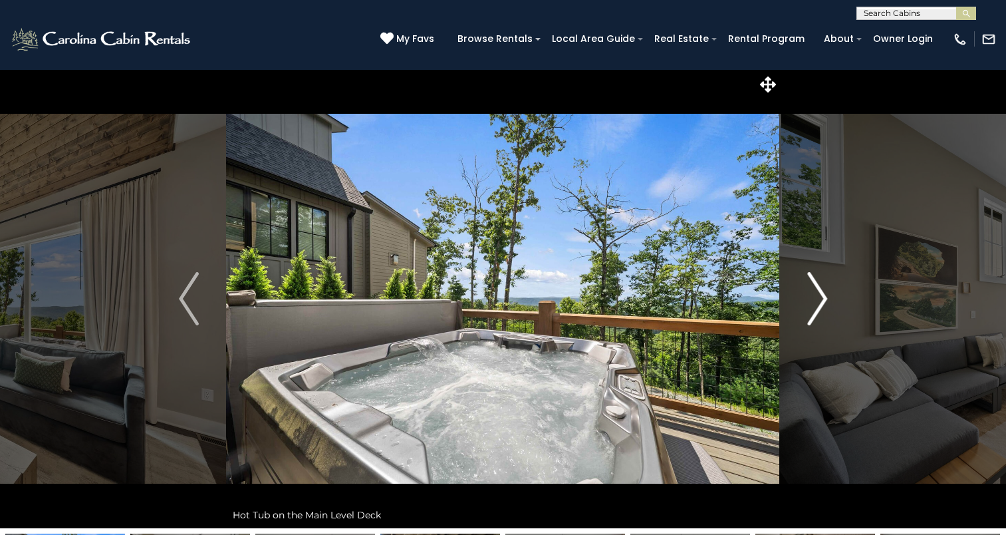
click at [814, 308] on img "Next" at bounding box center [817, 298] width 20 height 53
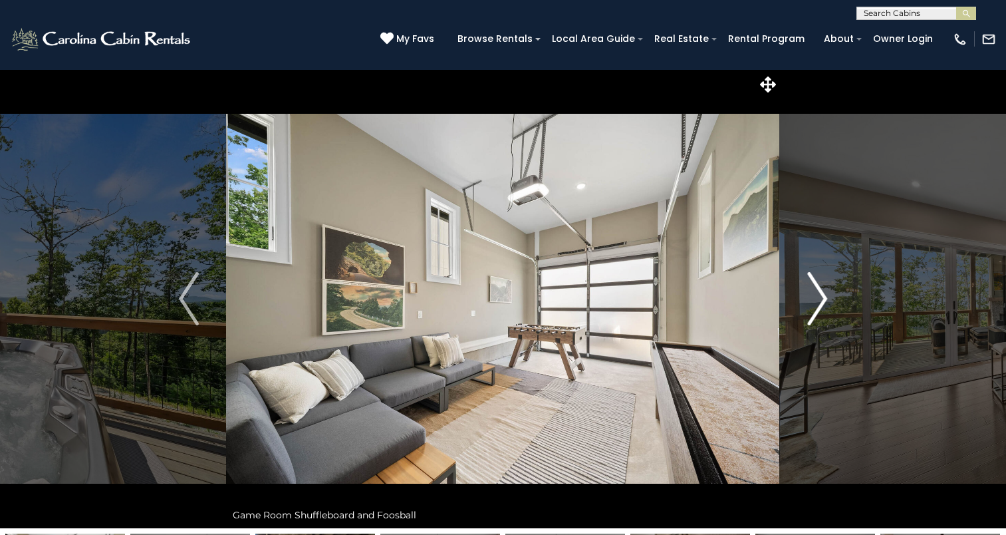
click at [814, 308] on img "Next" at bounding box center [817, 298] width 20 height 53
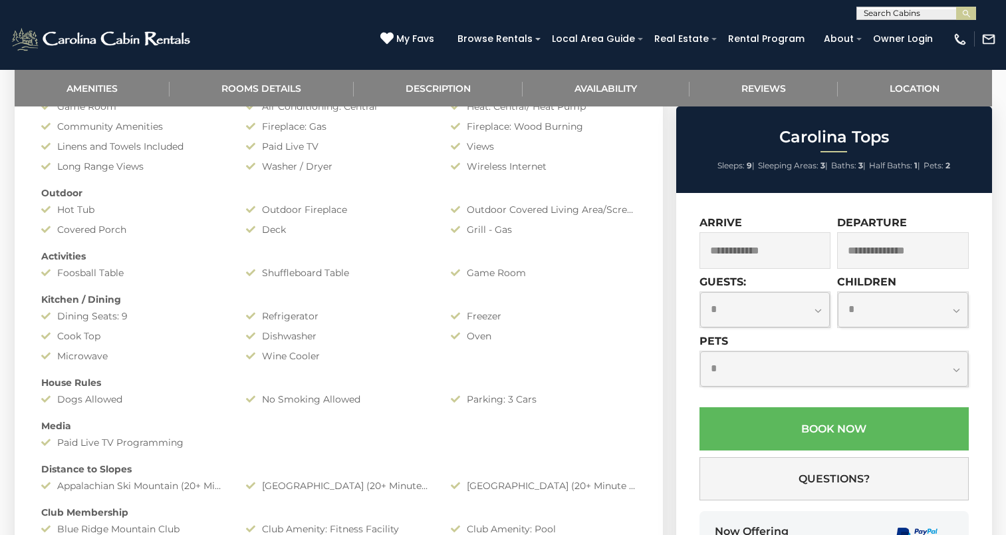
scroll to position [737, 0]
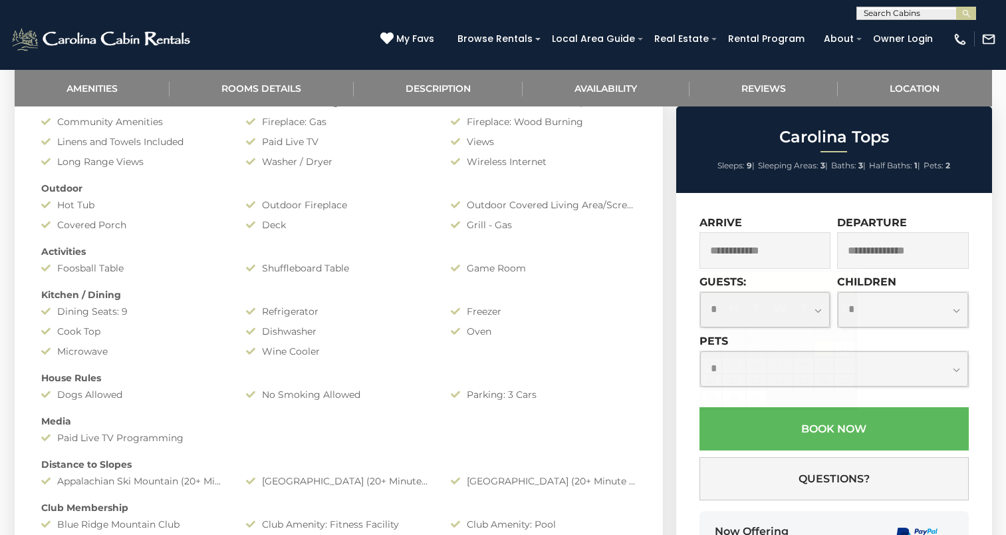
click at [723, 245] on input "text" at bounding box center [765, 250] width 132 height 37
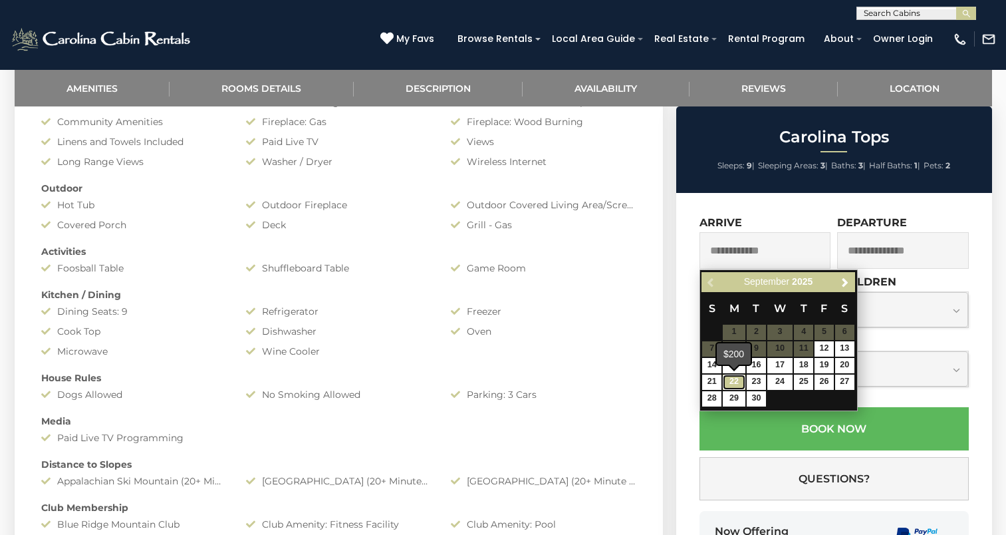
click at [733, 382] on link "22" at bounding box center [734, 381] width 23 height 15
type input "**********"
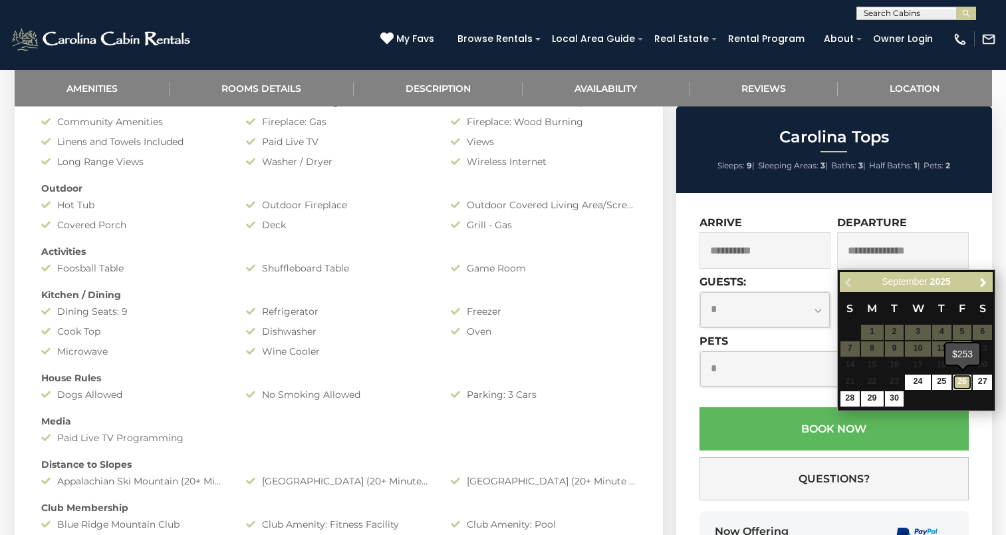
click at [963, 376] on link "26" at bounding box center [962, 381] width 19 height 15
type input "**********"
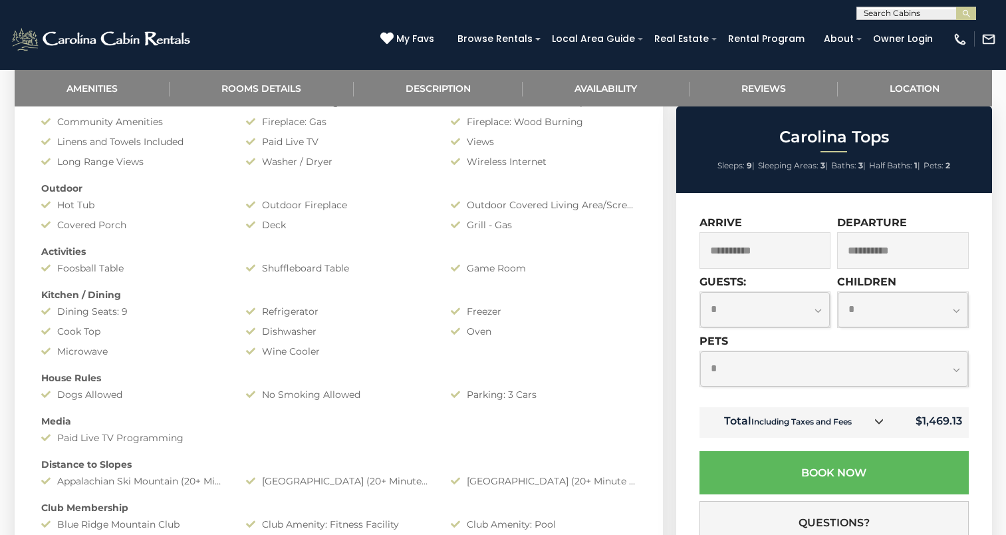
click at [878, 421] on icon at bounding box center [878, 420] width 9 height 9
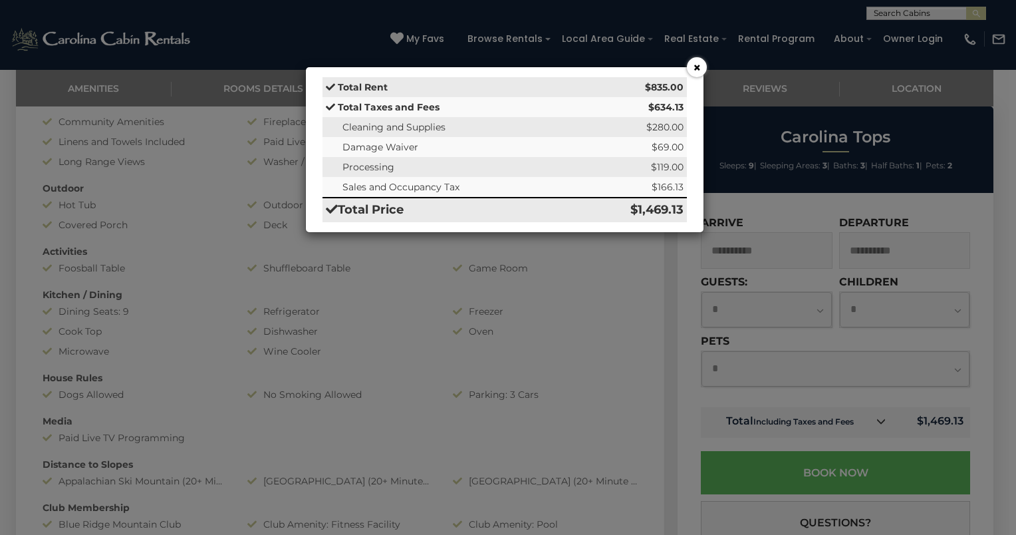
click at [692, 68] on button "×" at bounding box center [697, 67] width 20 height 20
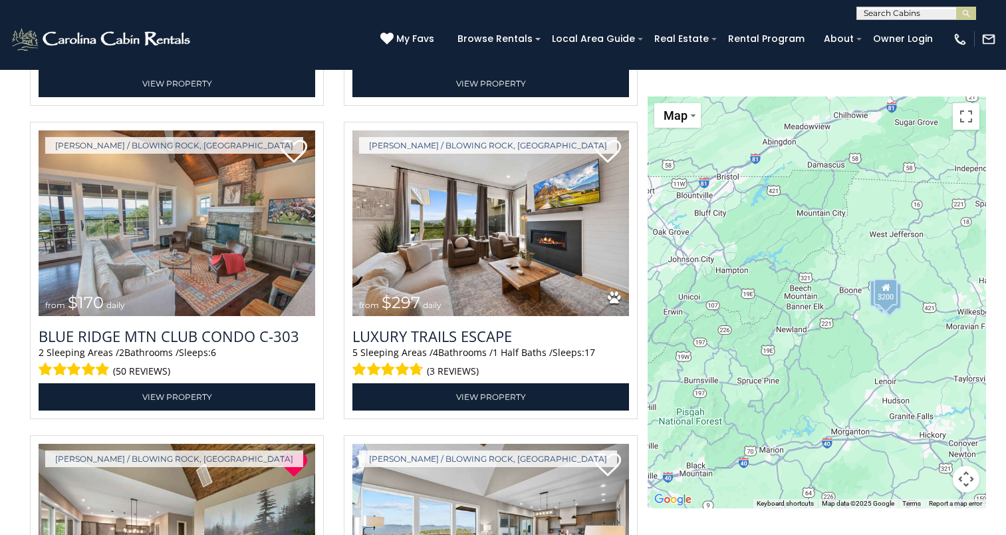
scroll to position [2063, 0]
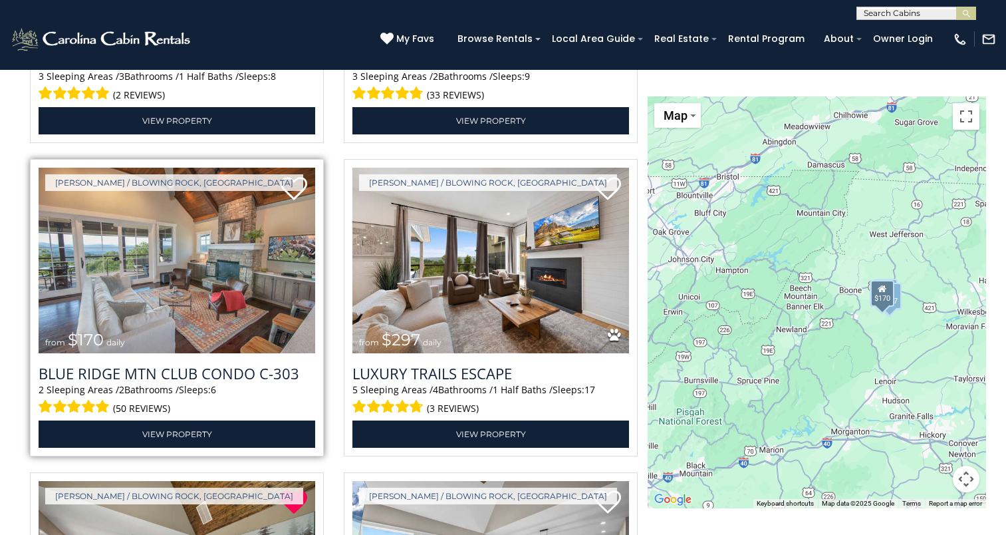
click at [195, 328] on img at bounding box center [177, 261] width 277 height 186
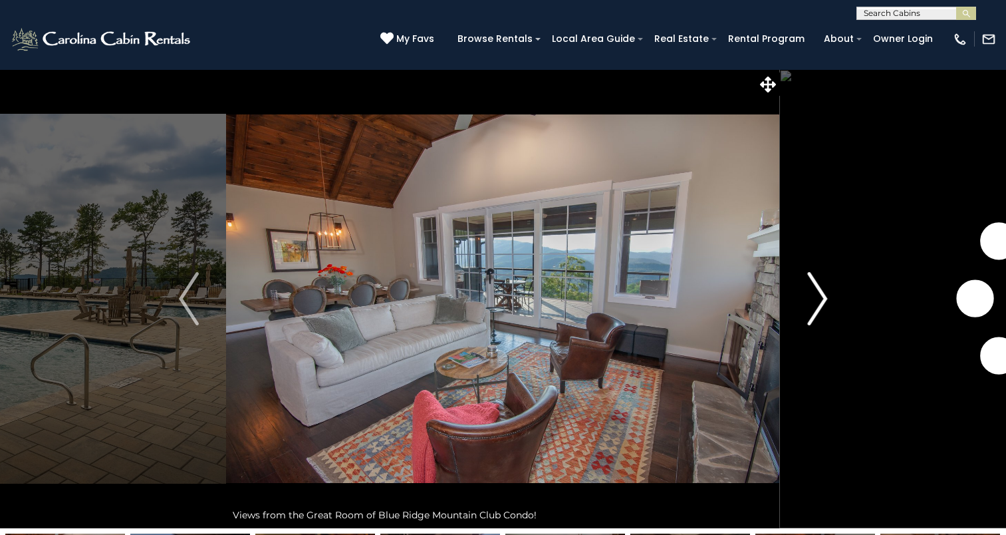
click at [809, 306] on img "Next" at bounding box center [817, 298] width 20 height 53
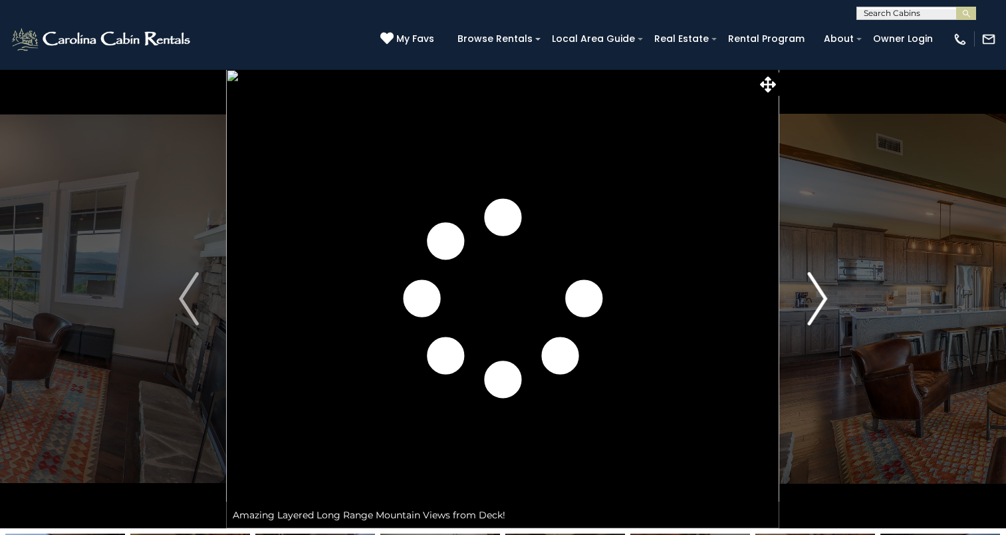
click at [809, 306] on img "Next" at bounding box center [817, 298] width 20 height 53
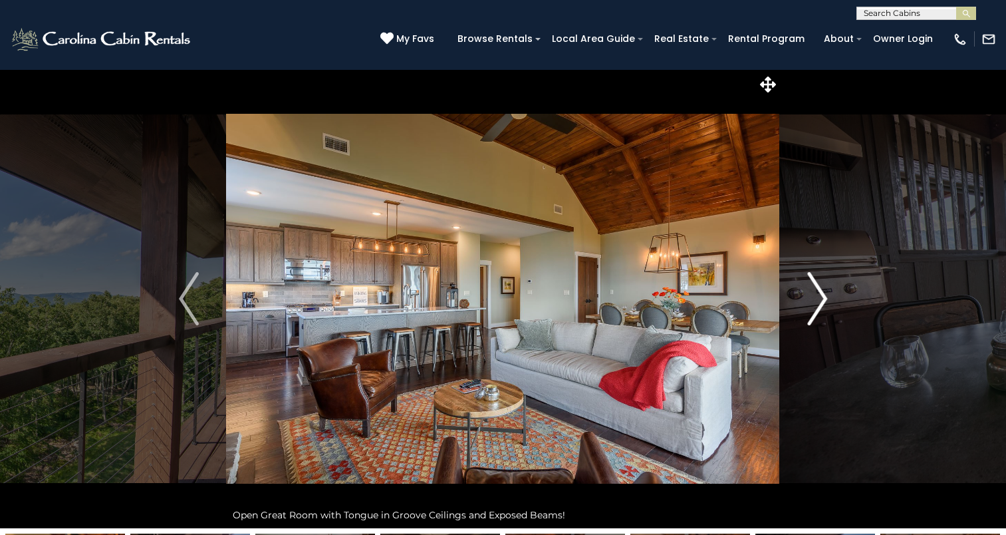
click at [809, 306] on img "Next" at bounding box center [817, 298] width 20 height 53
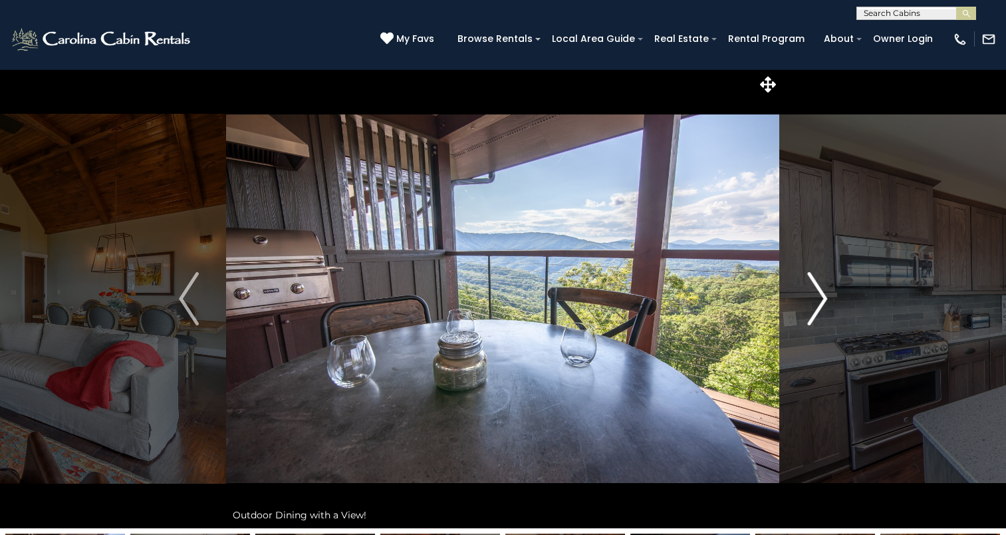
click at [809, 306] on img "Next" at bounding box center [817, 298] width 20 height 53
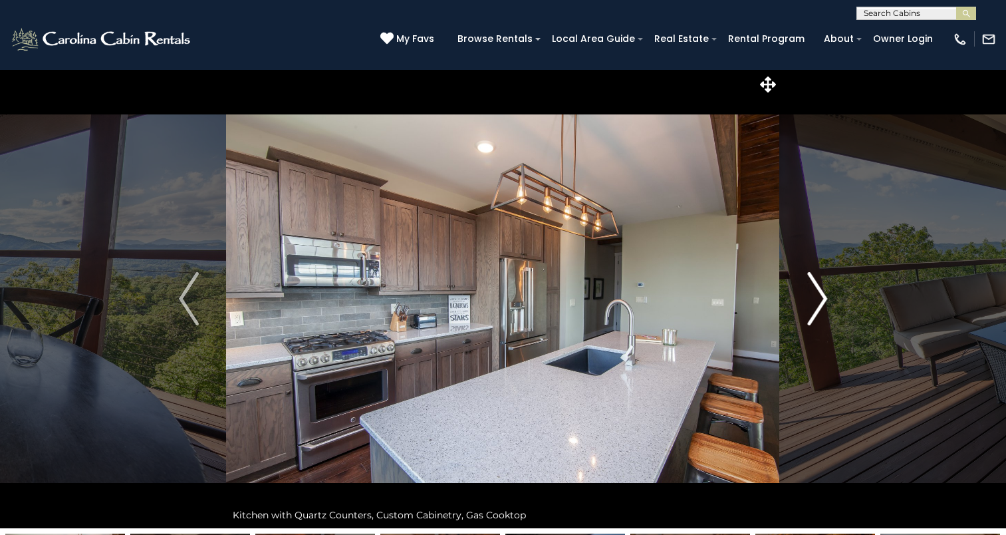
click at [809, 306] on img "Next" at bounding box center [817, 298] width 20 height 53
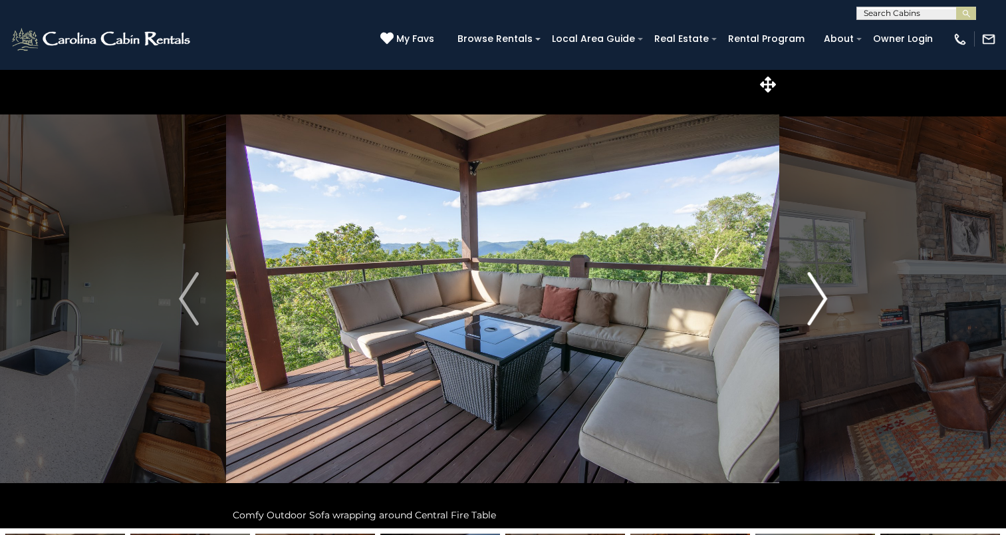
click at [809, 306] on img "Next" at bounding box center [817, 298] width 20 height 53
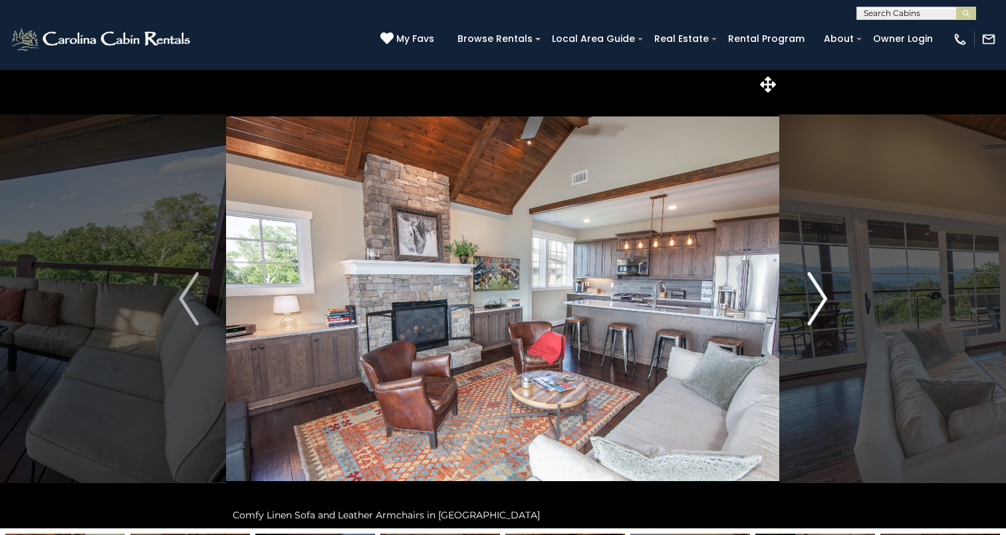
click at [809, 306] on img "Next" at bounding box center [817, 298] width 20 height 53
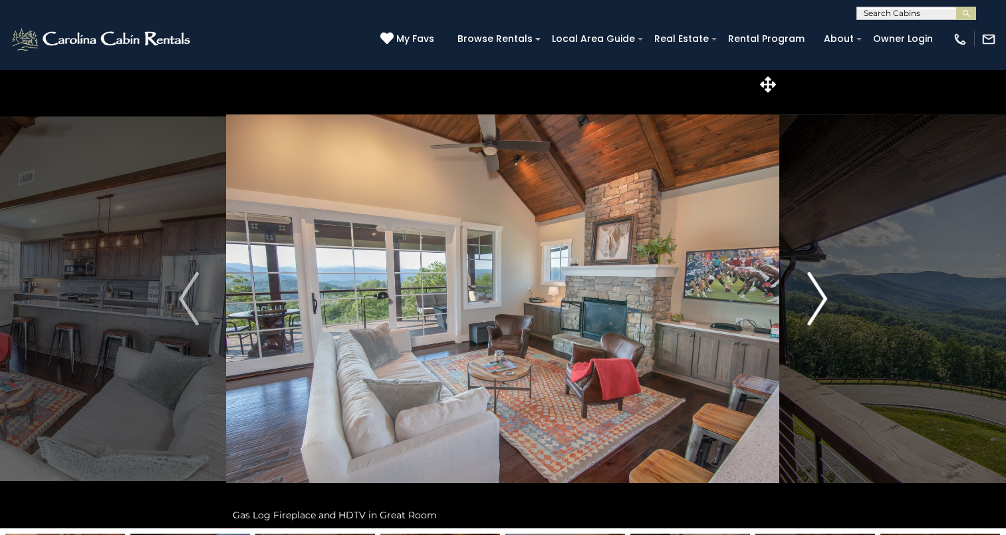
click at [809, 306] on img "Next" at bounding box center [817, 298] width 20 height 53
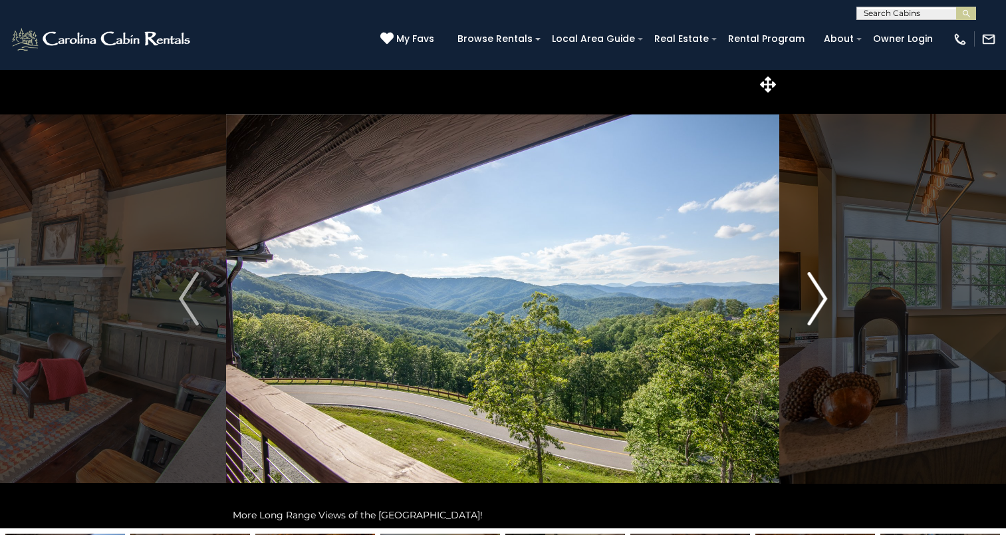
click at [809, 306] on img "Next" at bounding box center [817, 298] width 20 height 53
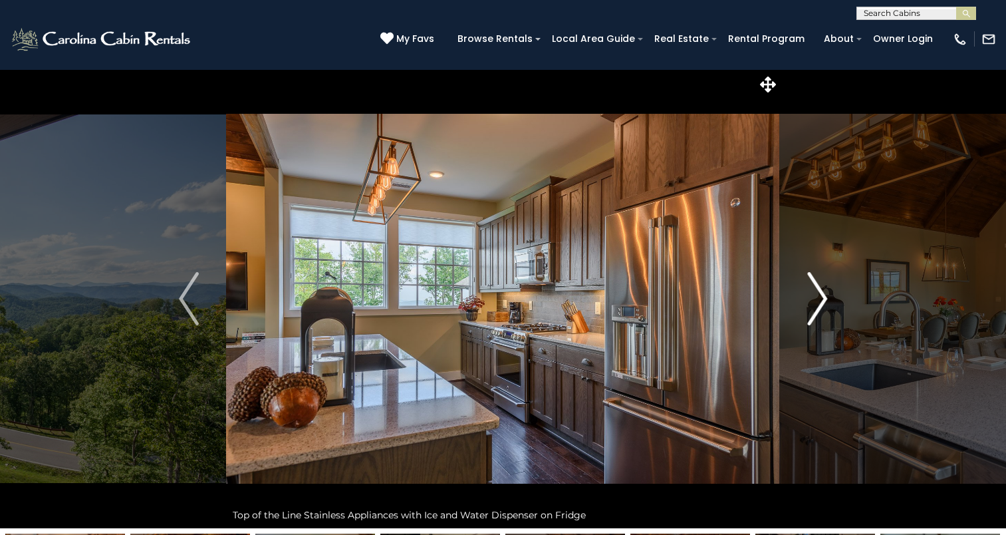
click at [809, 306] on img "Next" at bounding box center [817, 298] width 20 height 53
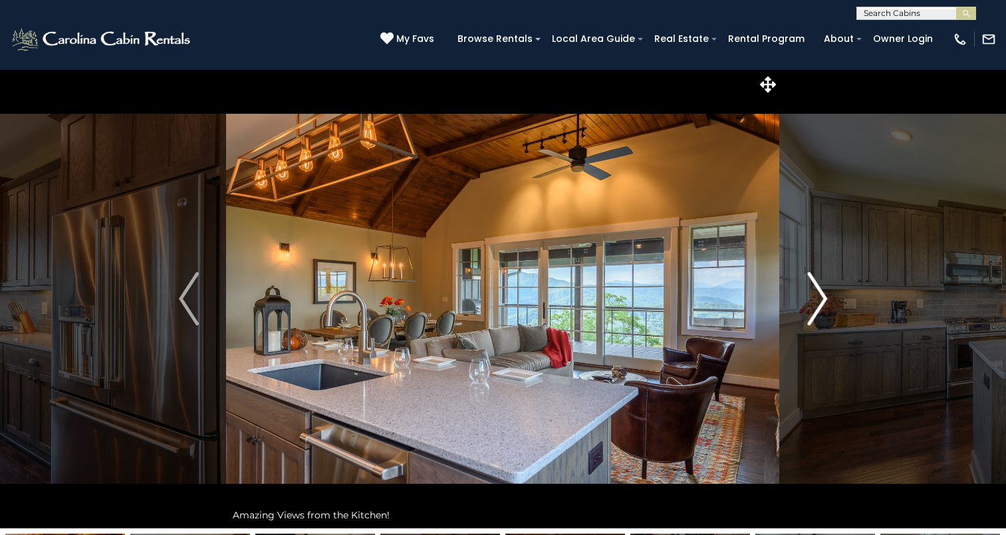
click at [809, 306] on img "Next" at bounding box center [817, 298] width 20 height 53
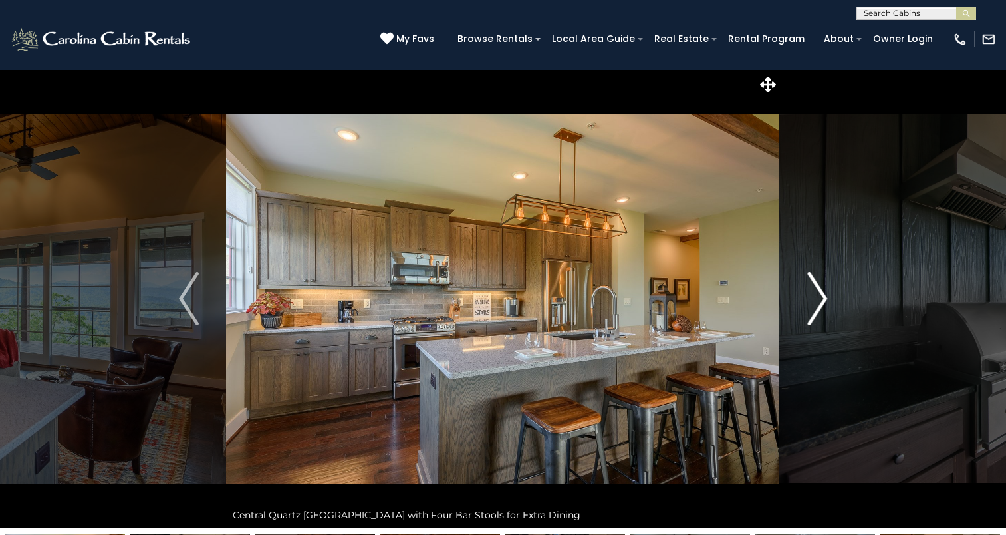
click at [809, 306] on img "Next" at bounding box center [817, 298] width 20 height 53
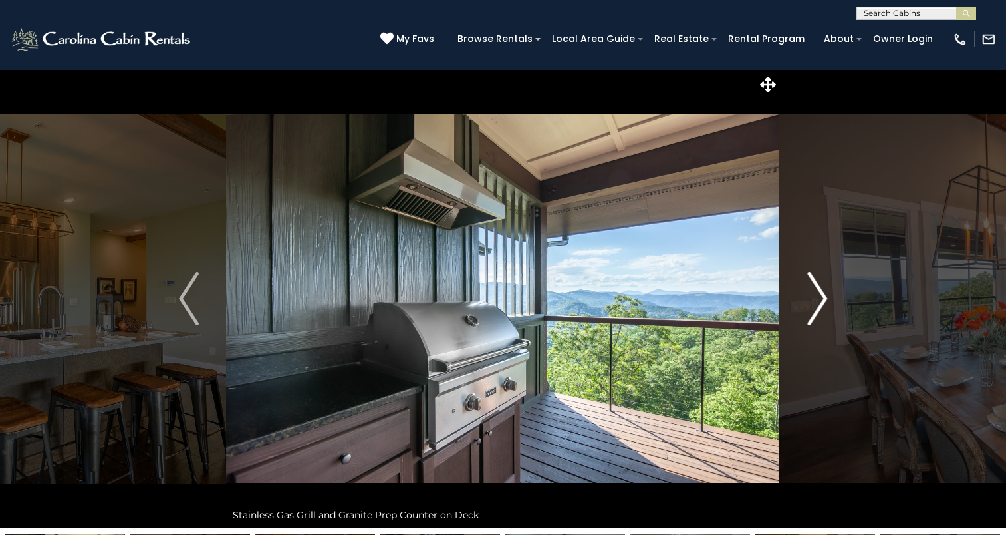
click at [809, 306] on img "Next" at bounding box center [817, 298] width 20 height 53
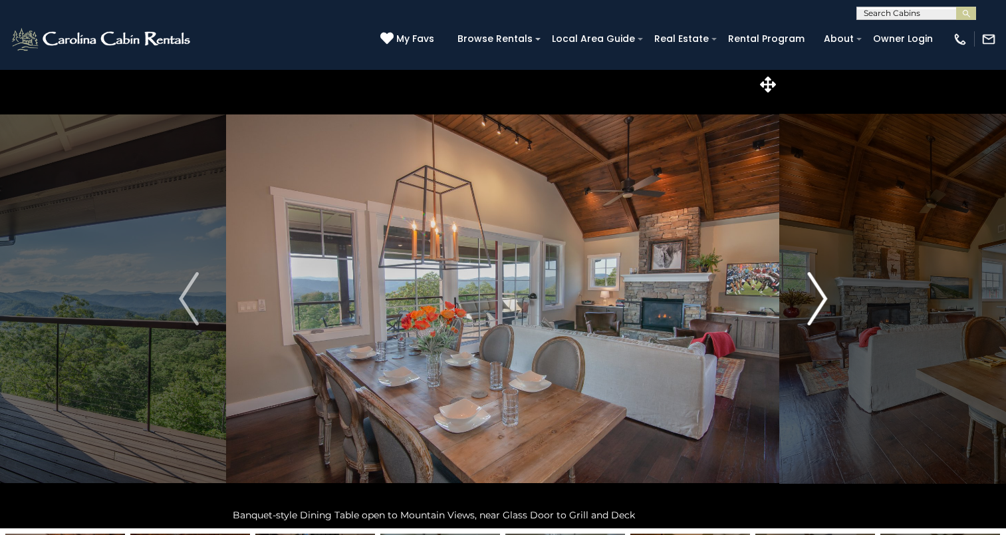
click at [809, 306] on img "Next" at bounding box center [817, 298] width 20 height 53
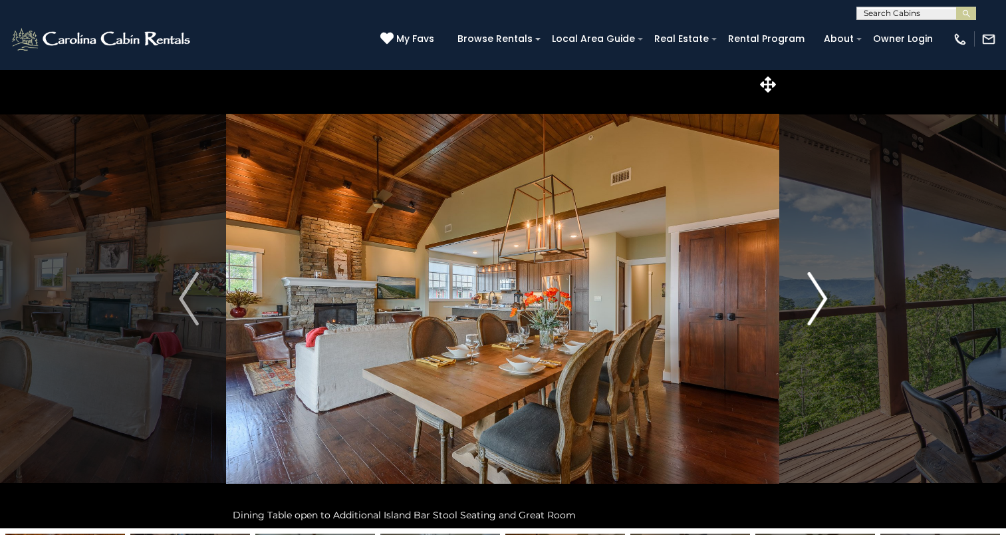
click at [809, 306] on img "Next" at bounding box center [817, 298] width 20 height 53
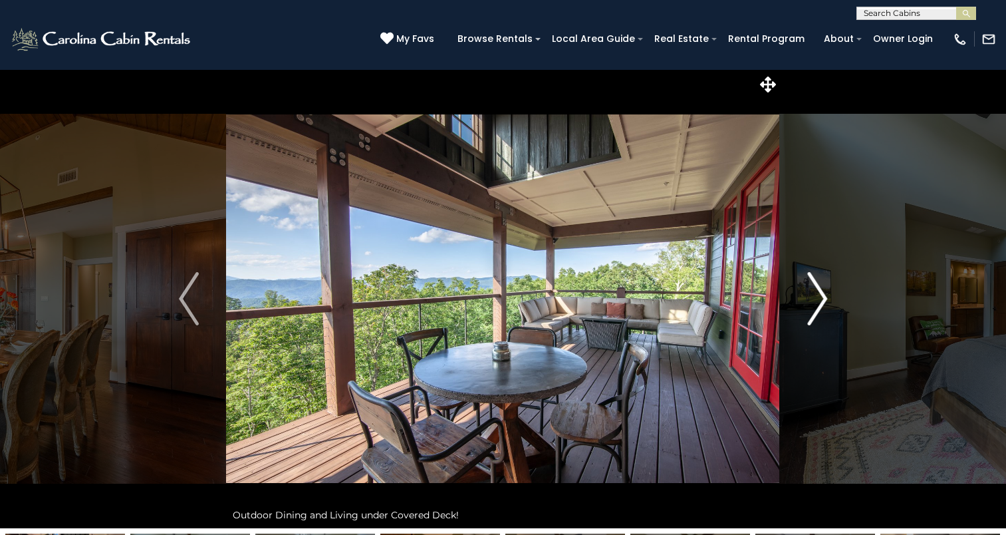
click at [809, 306] on img "Next" at bounding box center [817, 298] width 20 height 53
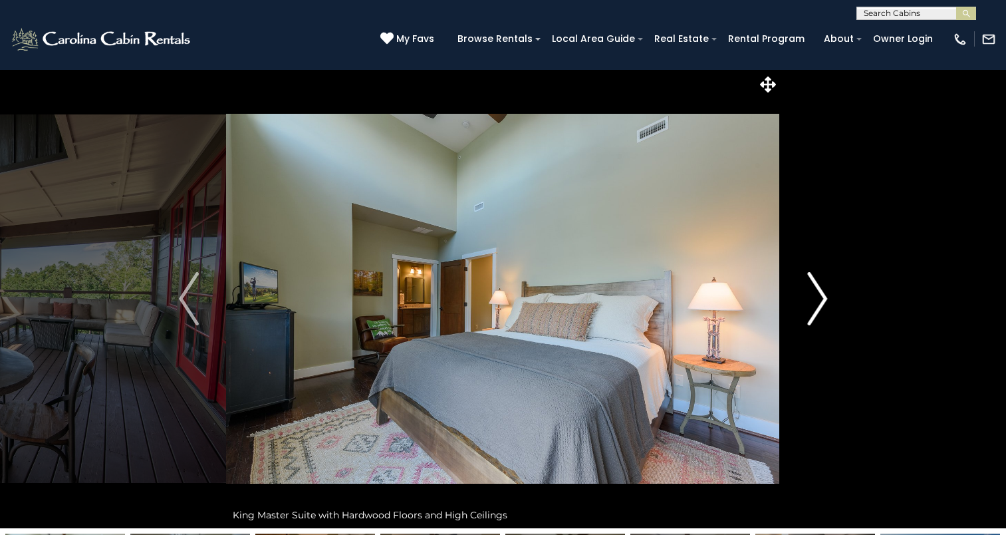
click at [809, 306] on img "Next" at bounding box center [817, 298] width 20 height 53
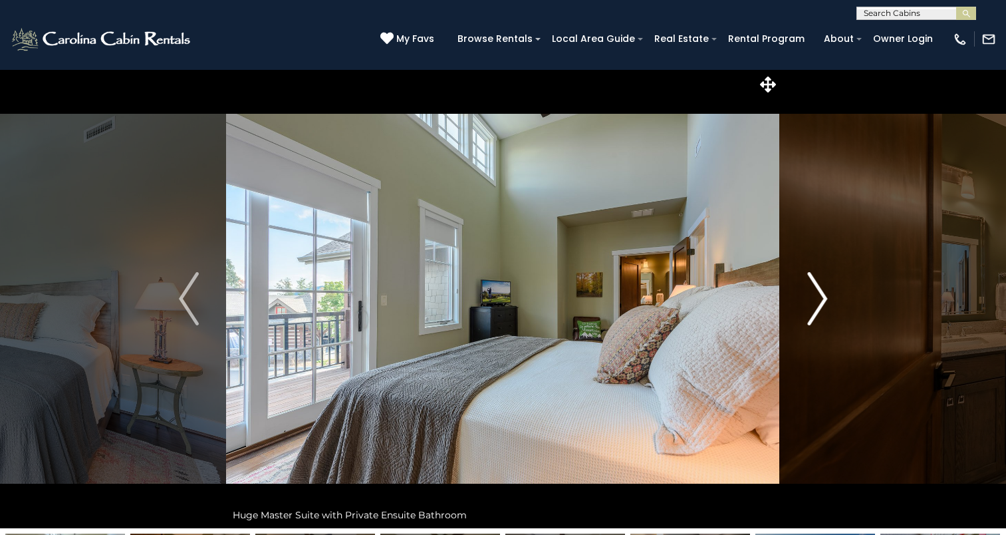
click at [800, 305] on button "Next" at bounding box center [817, 298] width 74 height 459
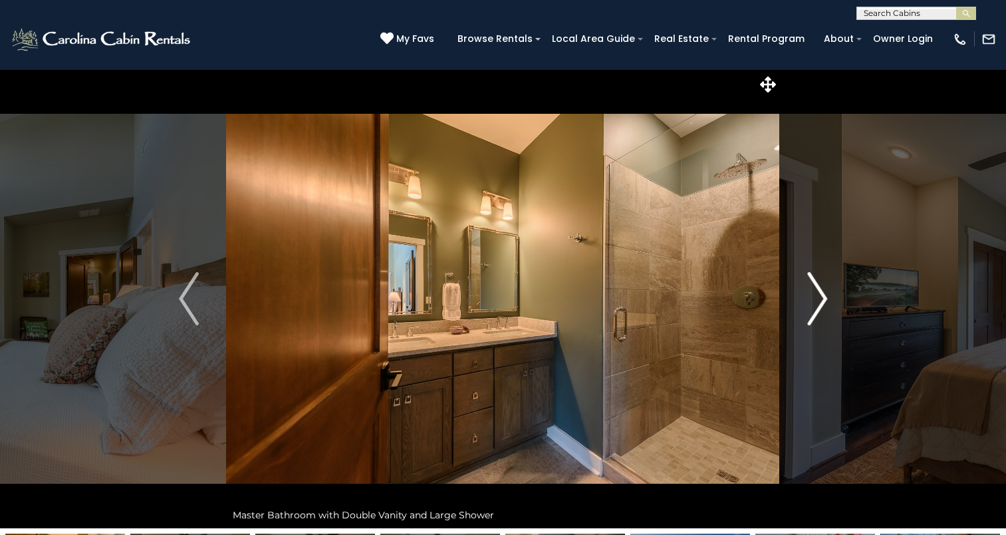
click at [800, 305] on button "Next" at bounding box center [817, 298] width 74 height 459
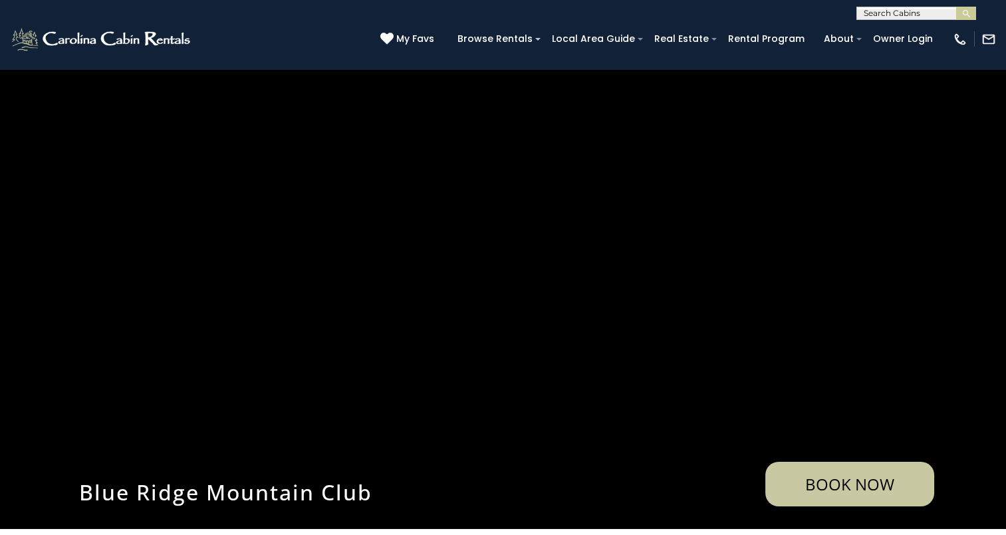
scroll to position [1722, 0]
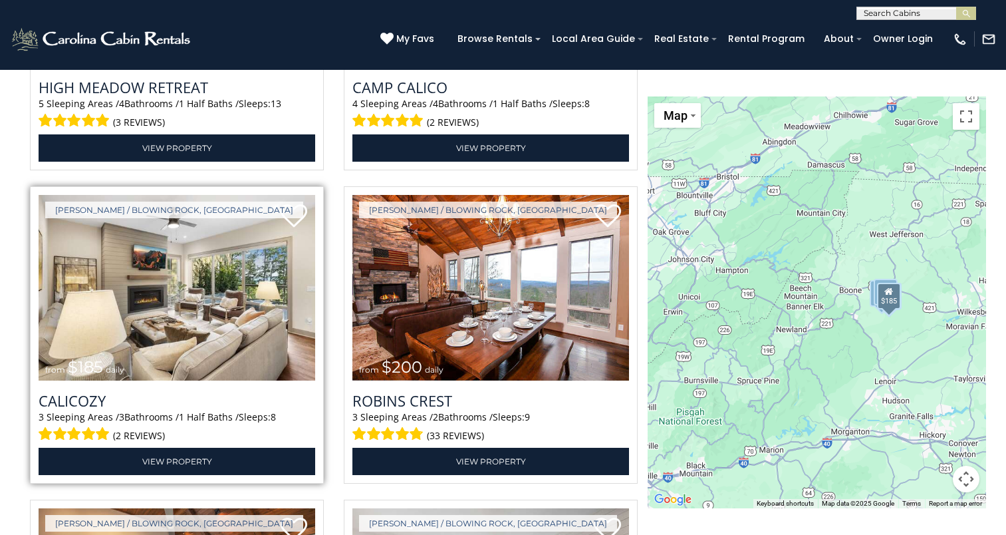
click at [187, 347] on img at bounding box center [177, 288] width 277 height 186
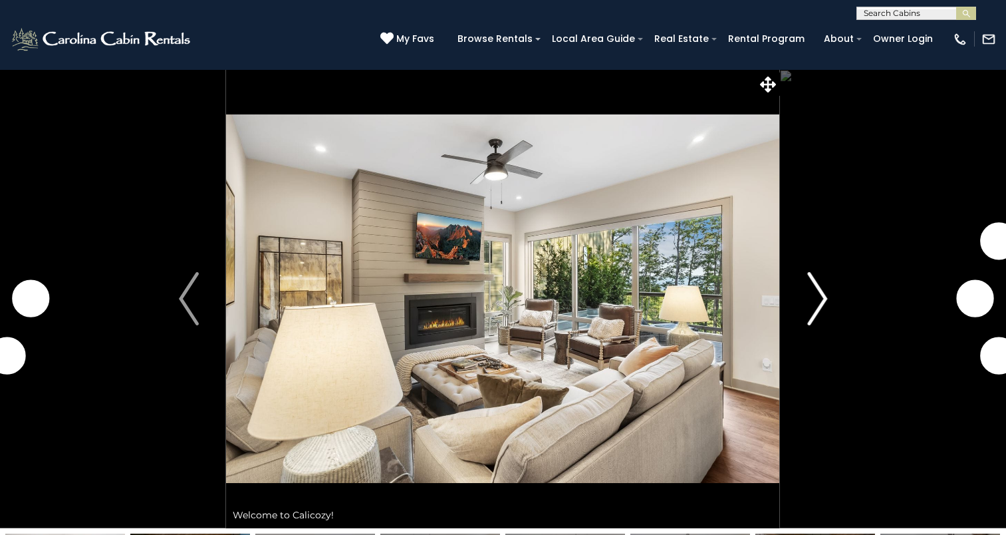
click at [815, 317] on img "Next" at bounding box center [817, 298] width 20 height 53
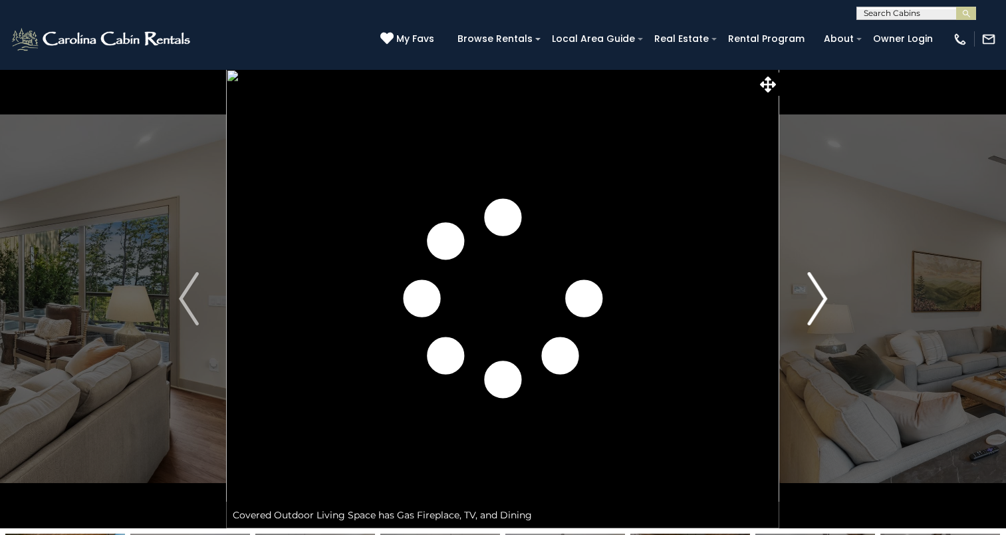
click at [815, 317] on img "Next" at bounding box center [817, 298] width 20 height 53
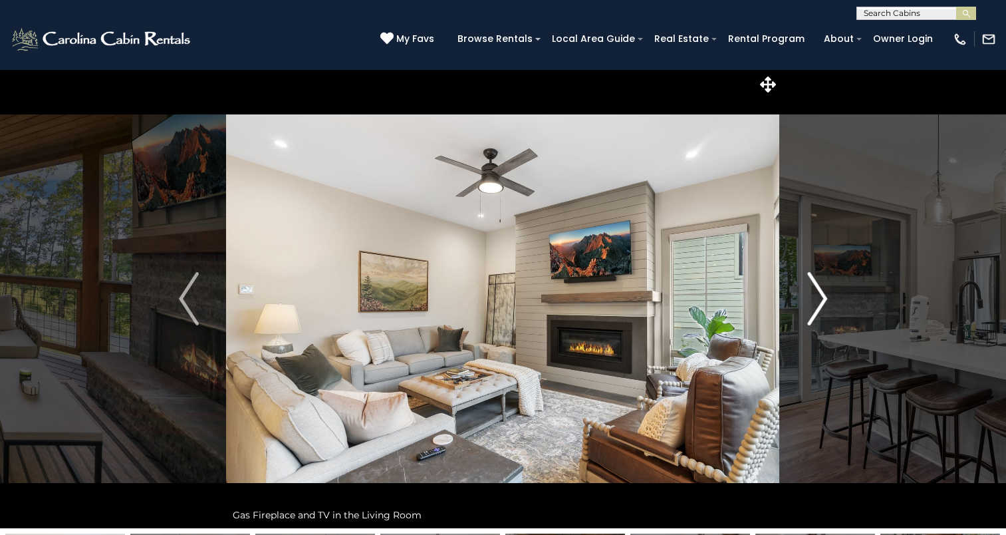
click at [815, 317] on img "Next" at bounding box center [817, 298] width 20 height 53
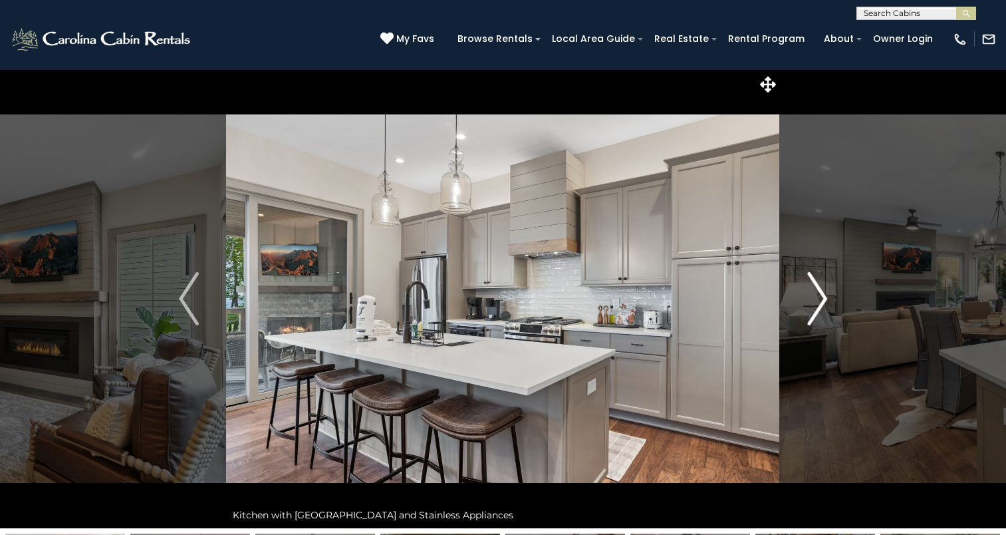
click at [815, 317] on img "Next" at bounding box center [817, 298] width 20 height 53
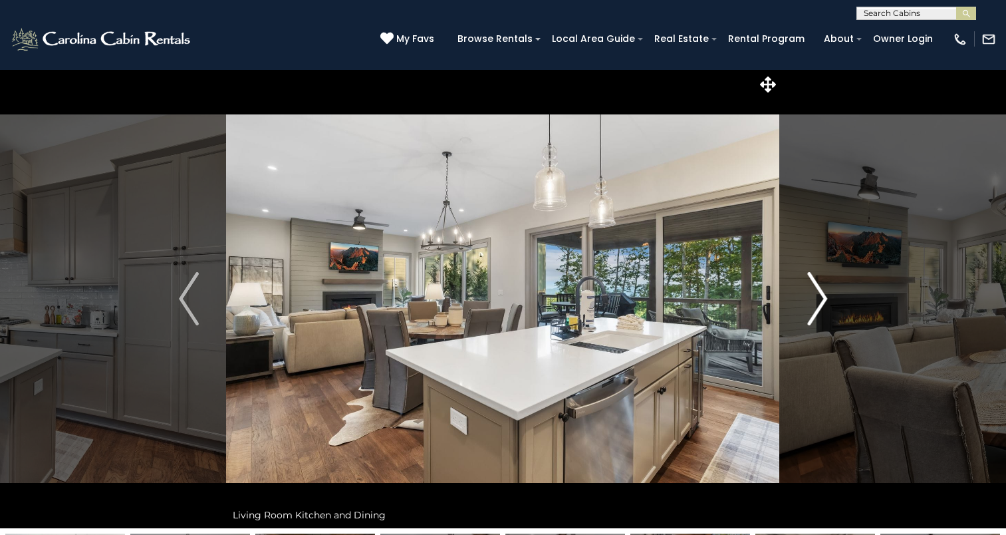
click at [815, 317] on img "Next" at bounding box center [817, 298] width 20 height 53
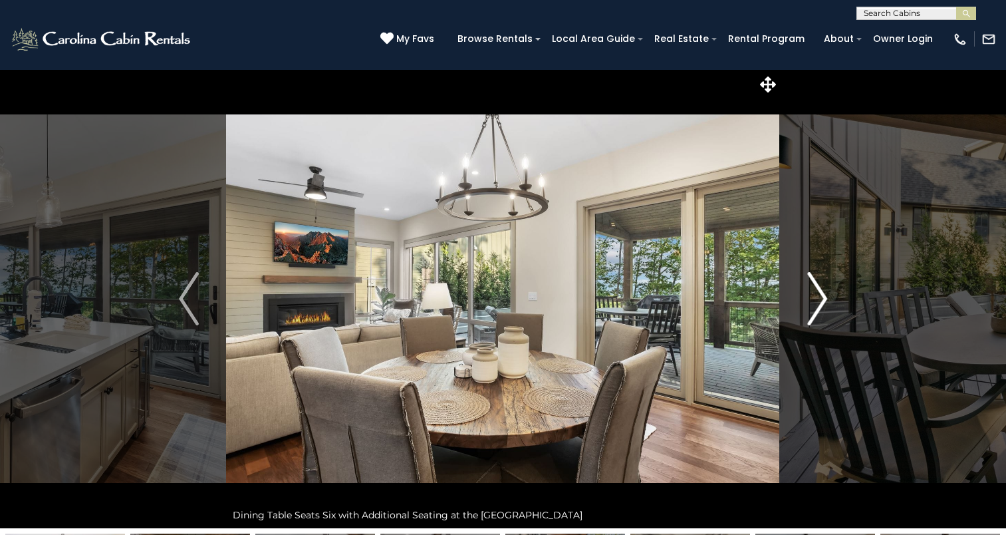
click at [815, 317] on img "Next" at bounding box center [817, 298] width 20 height 53
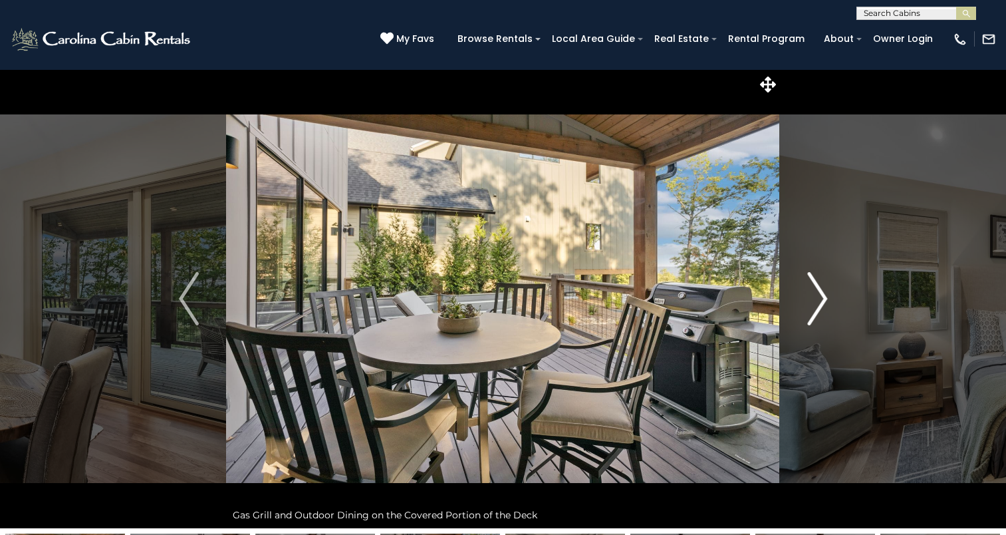
click at [815, 317] on img "Next" at bounding box center [817, 298] width 20 height 53
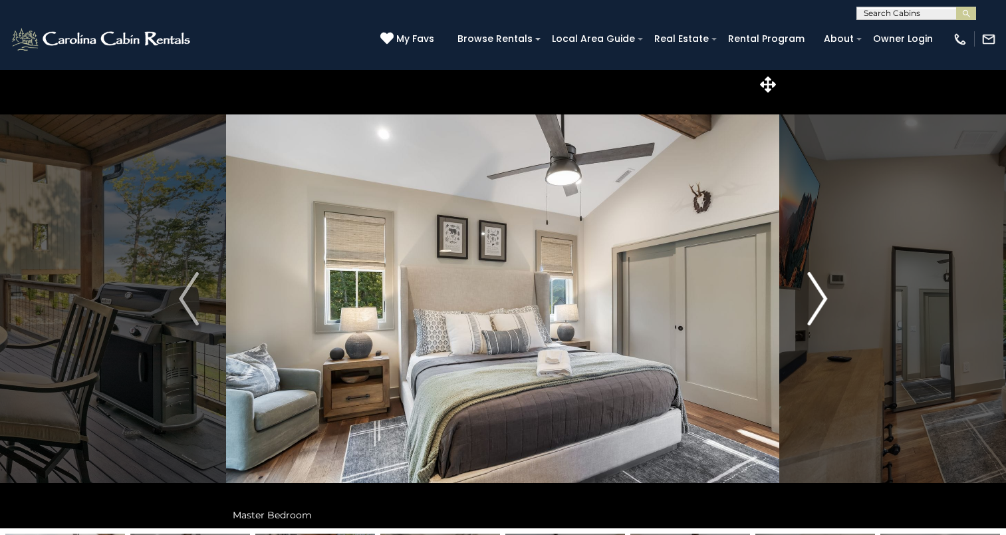
click at [815, 317] on img "Next" at bounding box center [817, 298] width 20 height 53
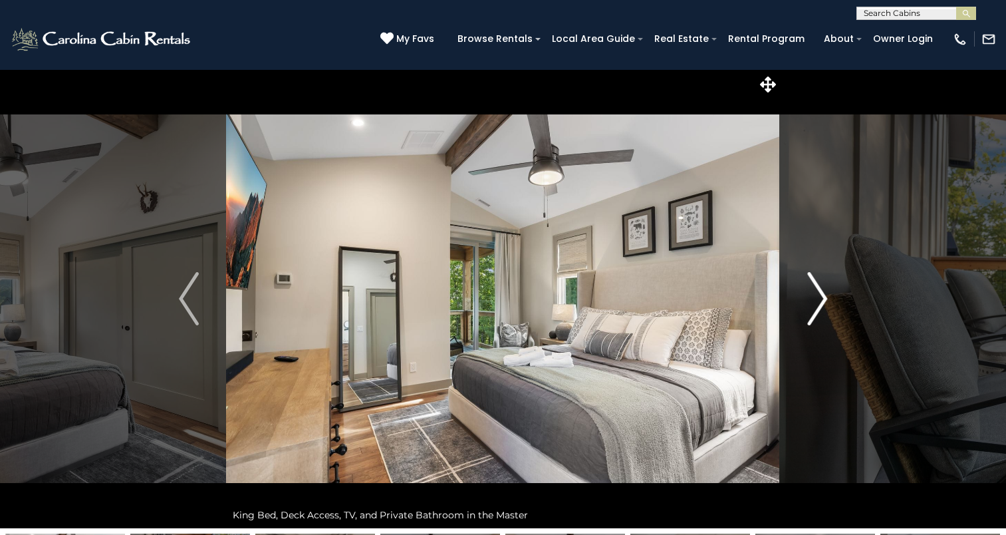
click at [815, 317] on img "Next" at bounding box center [817, 298] width 20 height 53
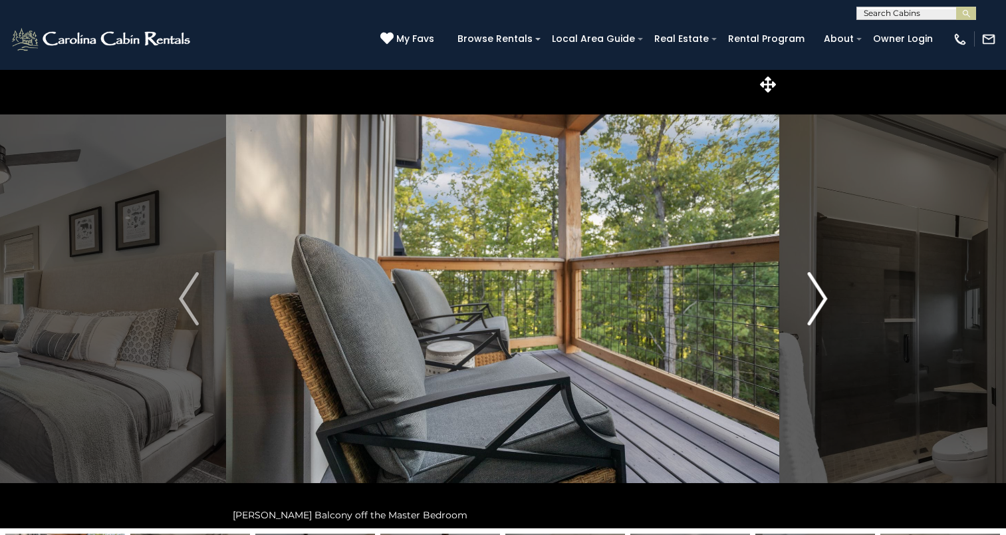
click at [815, 317] on img "Next" at bounding box center [817, 298] width 20 height 53
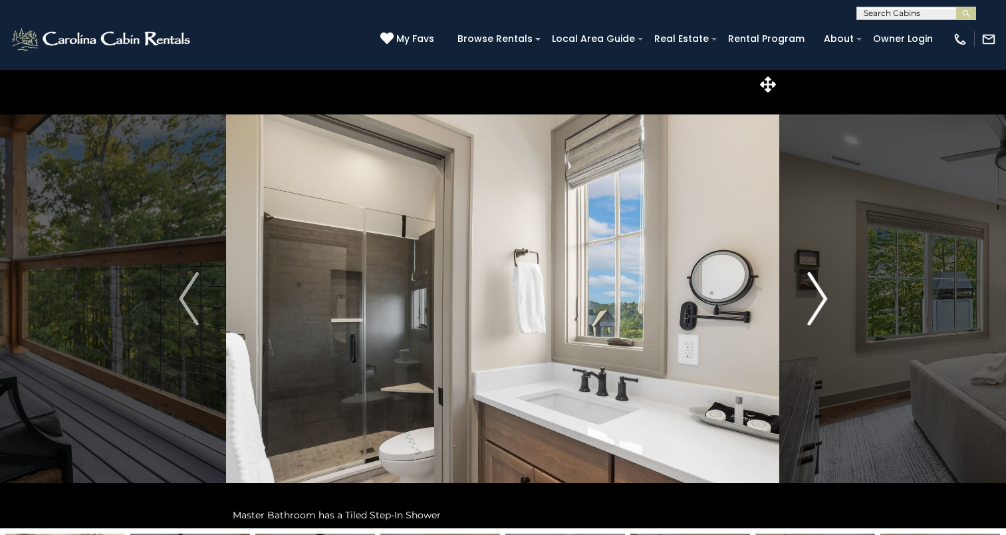
click at [815, 317] on img "Next" at bounding box center [817, 298] width 20 height 53
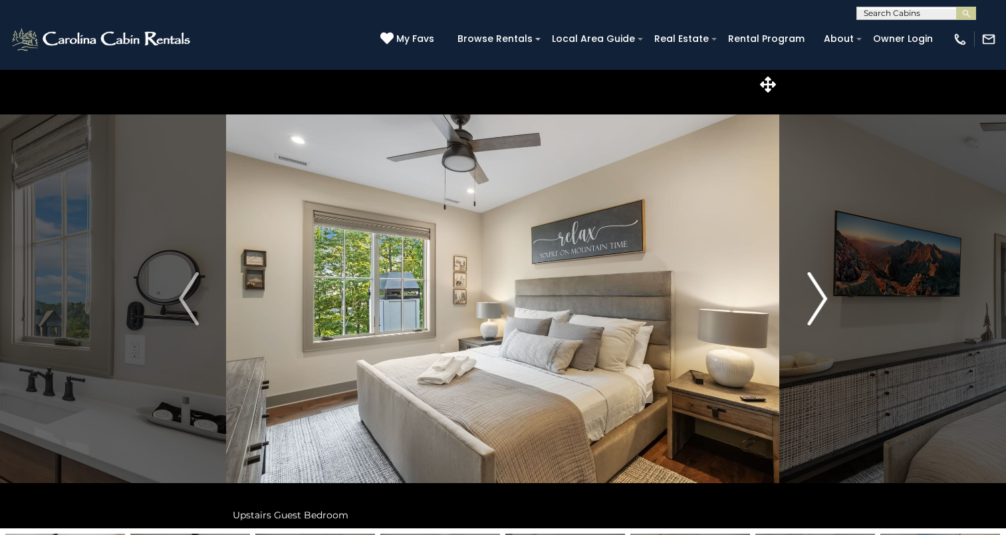
click at [815, 317] on img "Next" at bounding box center [817, 298] width 20 height 53
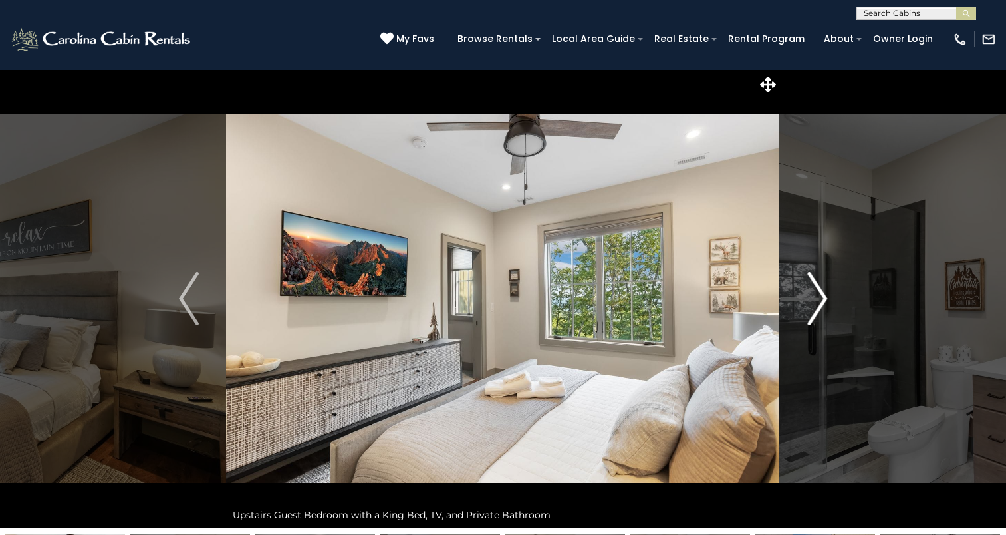
click at [815, 317] on img "Next" at bounding box center [817, 298] width 20 height 53
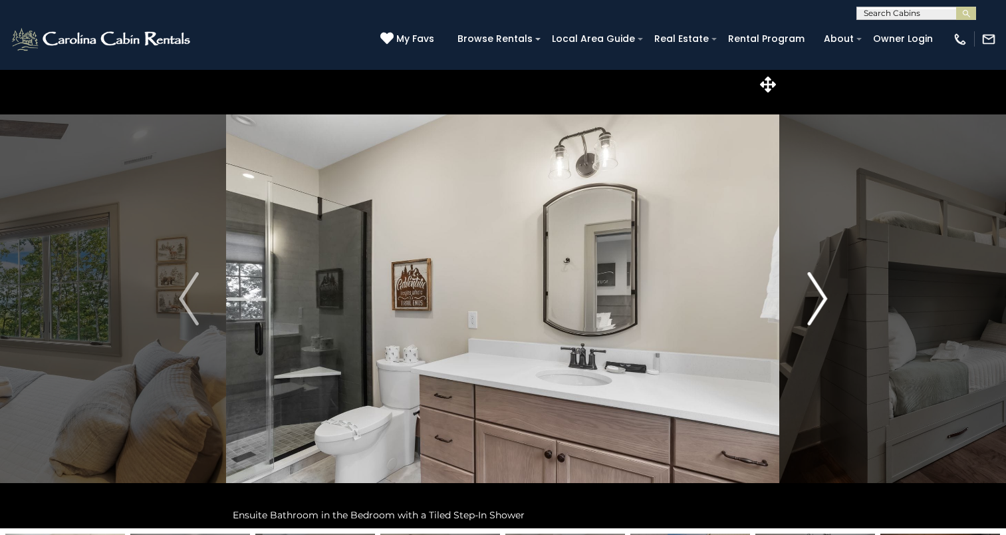
click at [815, 317] on img "Next" at bounding box center [817, 298] width 20 height 53
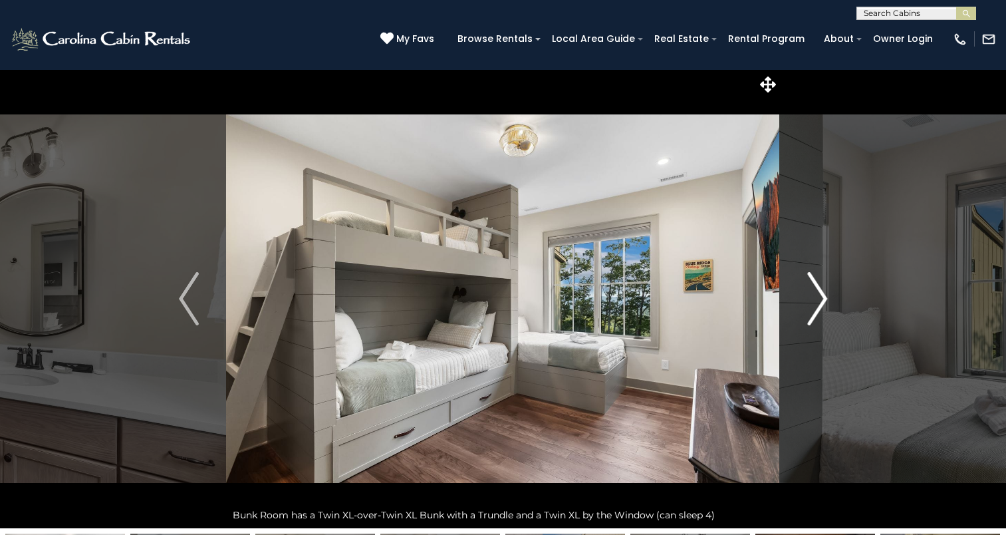
click at [815, 317] on img "Next" at bounding box center [817, 298] width 20 height 53
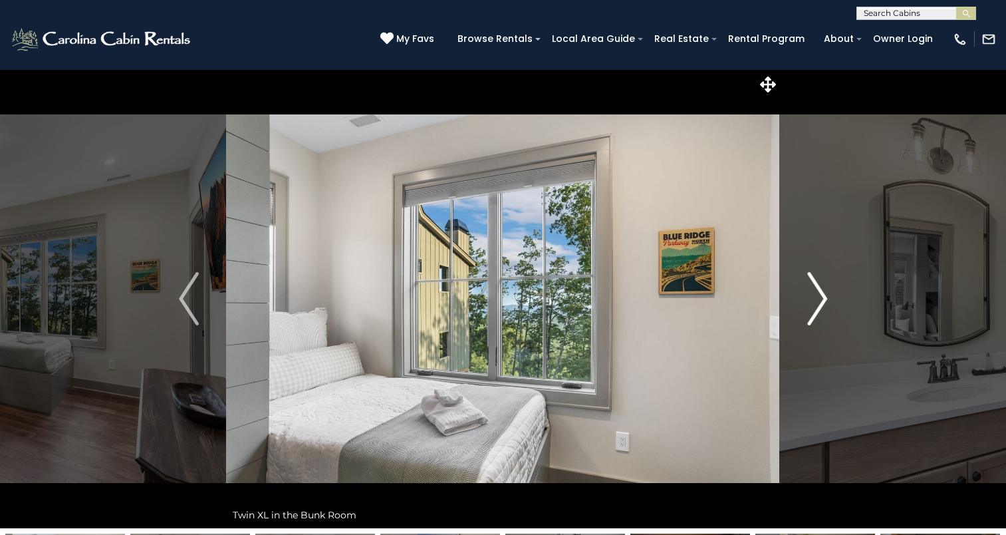
click at [815, 317] on img "Next" at bounding box center [817, 298] width 20 height 53
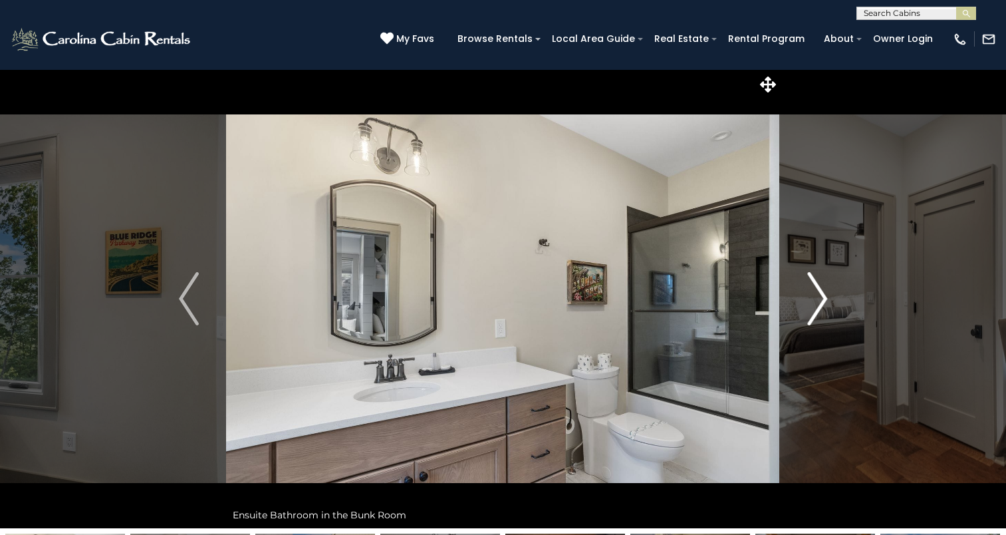
click at [815, 317] on img "Next" at bounding box center [817, 298] width 20 height 53
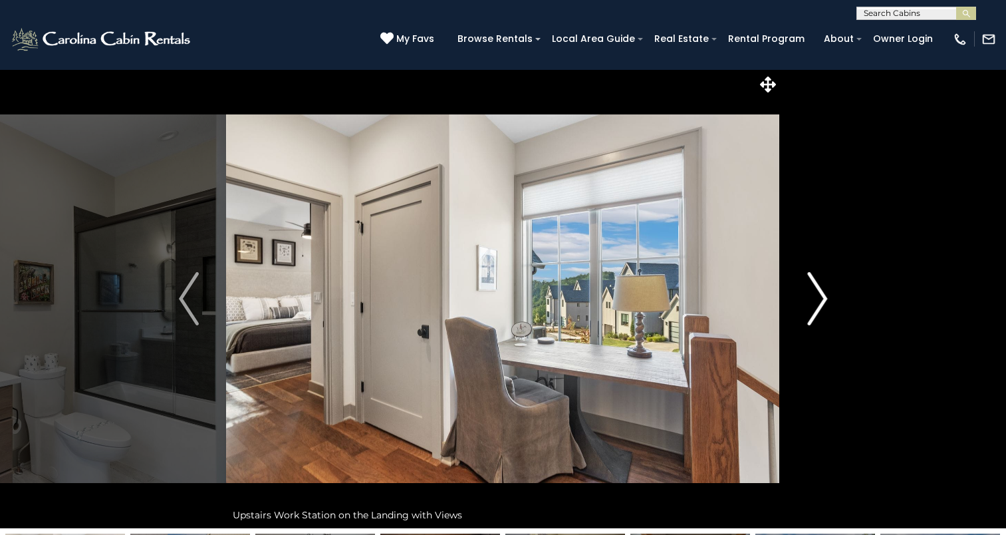
click at [815, 317] on img "Next" at bounding box center [817, 298] width 20 height 53
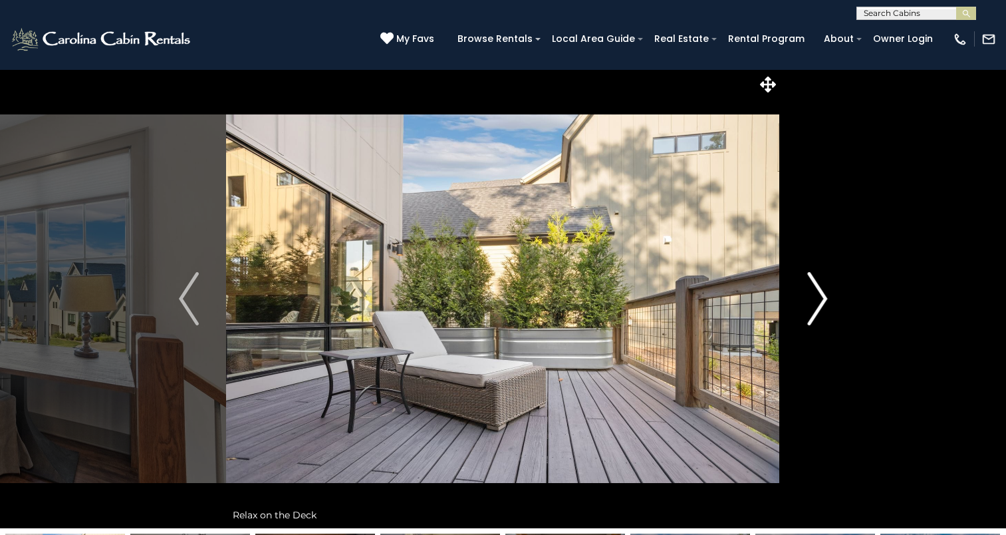
click at [815, 317] on img "Next" at bounding box center [817, 298] width 20 height 53
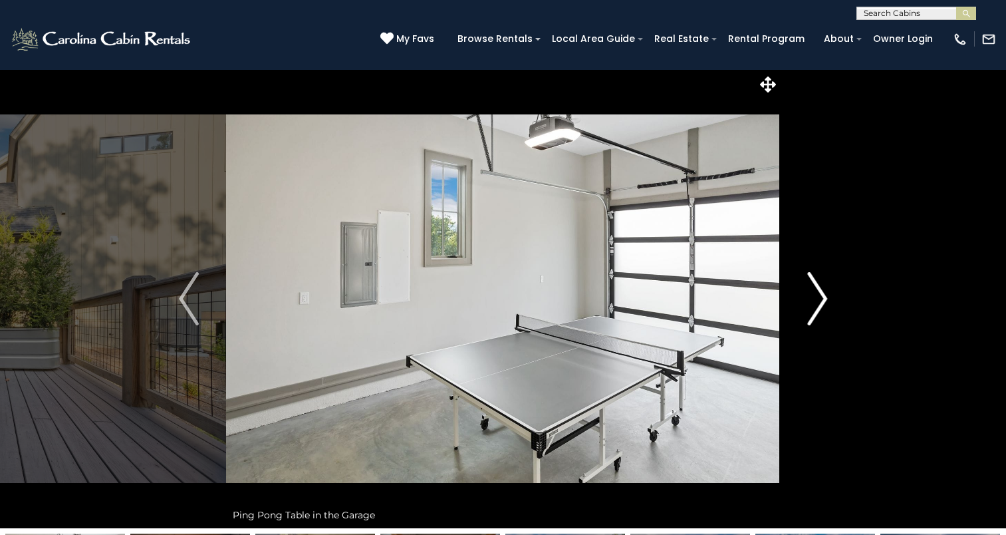
click at [815, 317] on img "Next" at bounding box center [817, 298] width 20 height 53
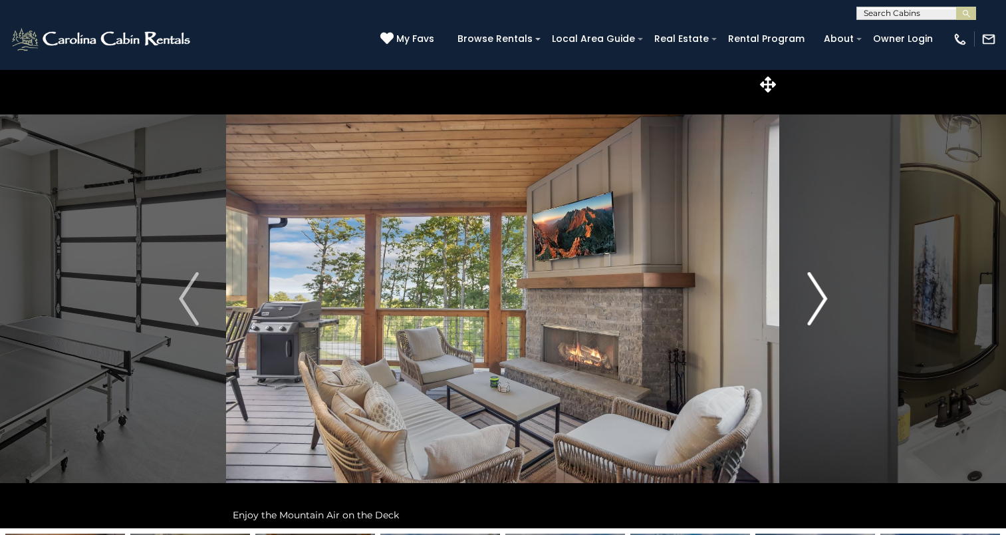
click at [815, 317] on img "Next" at bounding box center [817, 298] width 20 height 53
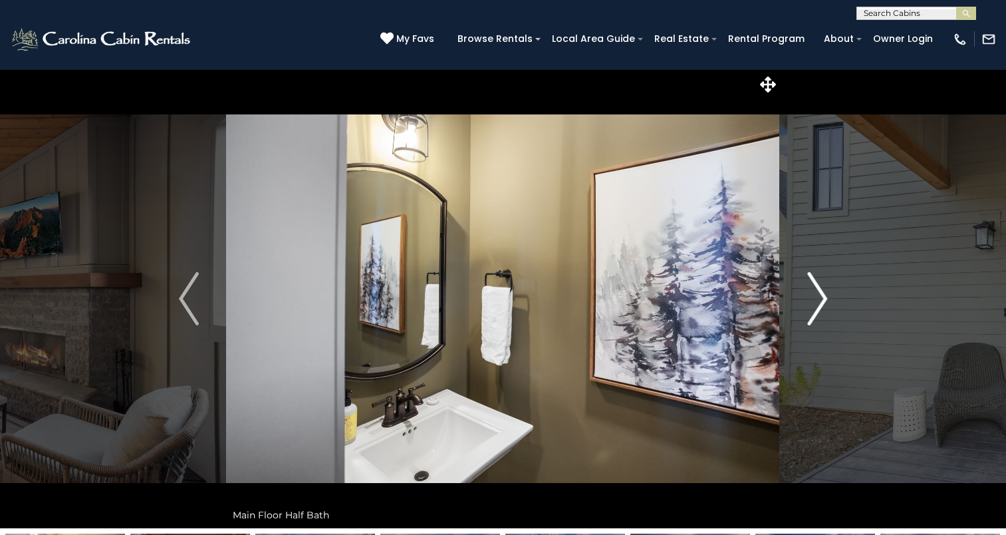
click at [815, 317] on img "Next" at bounding box center [817, 298] width 20 height 53
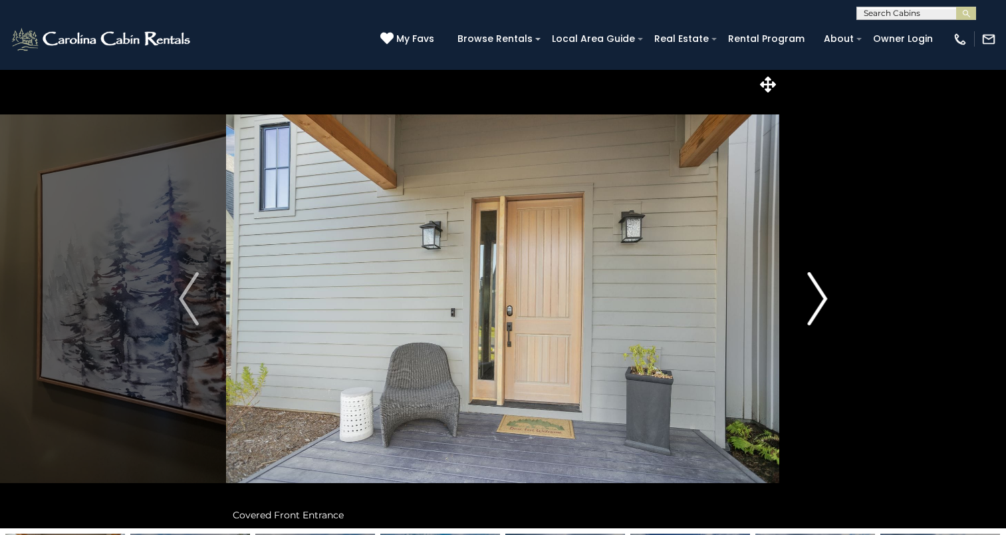
click at [814, 303] on img "Next" at bounding box center [817, 298] width 20 height 53
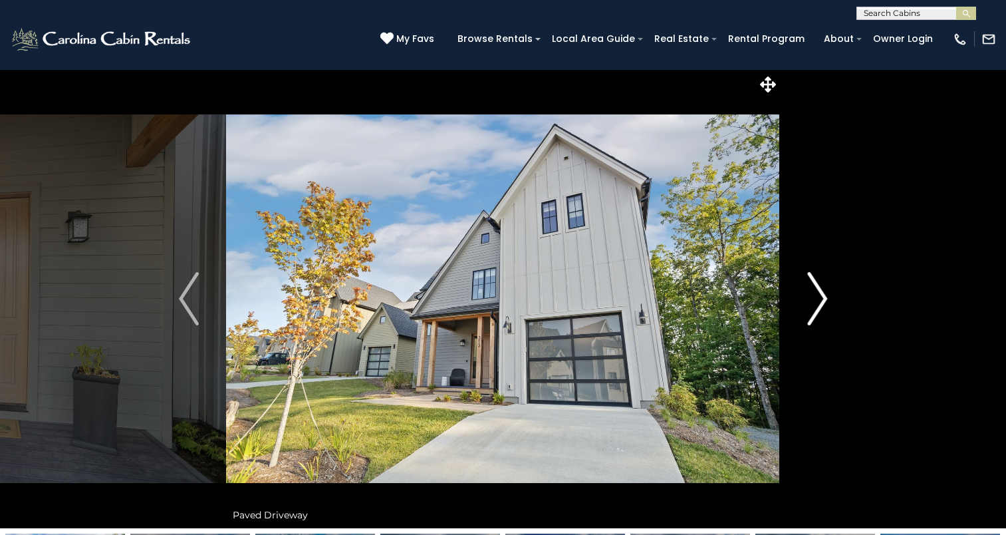
click at [814, 303] on img "Next" at bounding box center [817, 298] width 20 height 53
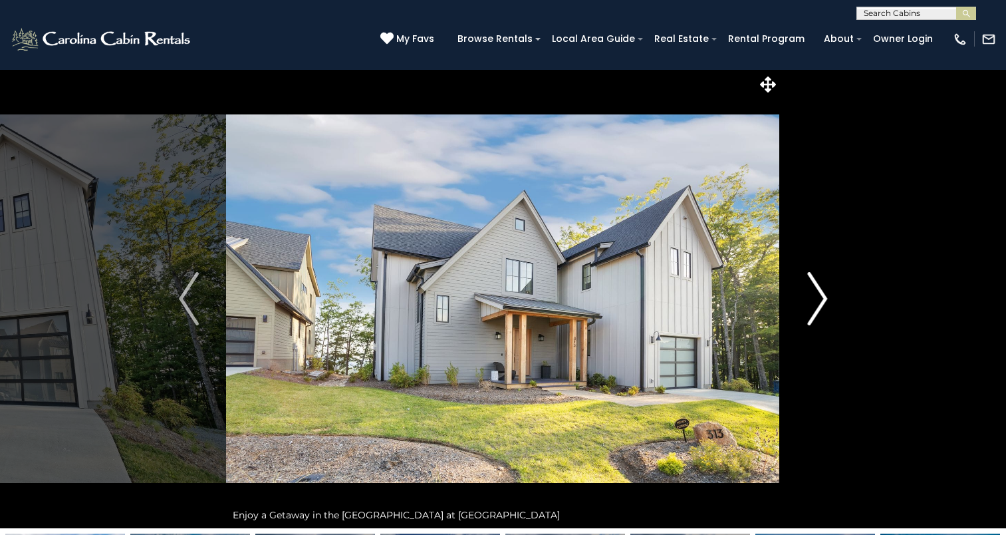
click at [814, 303] on img "Next" at bounding box center [817, 298] width 20 height 53
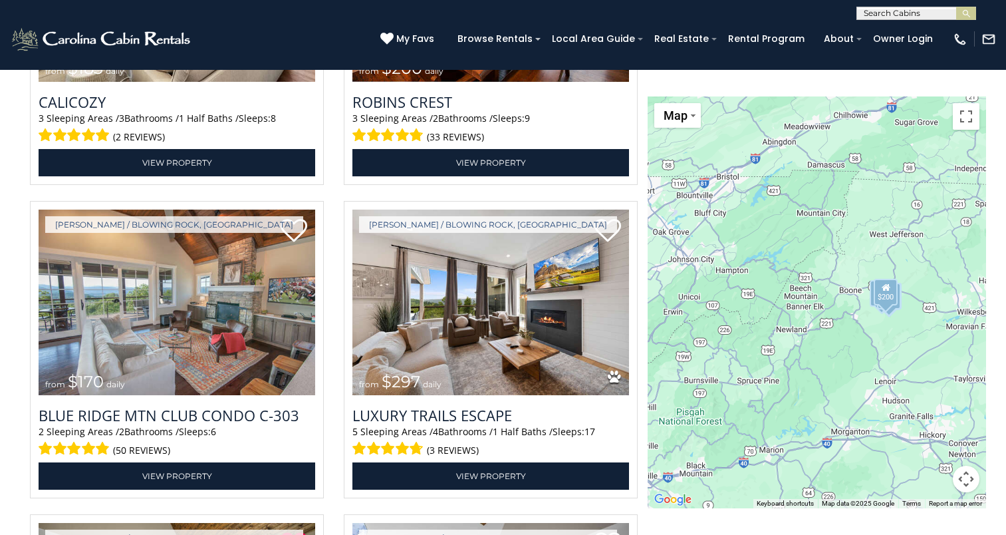
scroll to position [2025, 0]
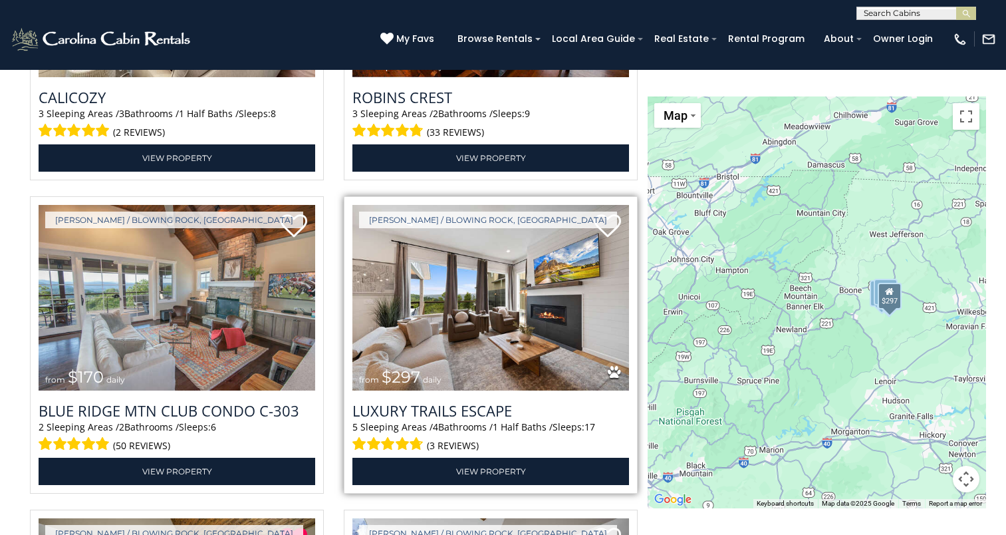
click at [470, 330] on img at bounding box center [490, 298] width 277 height 186
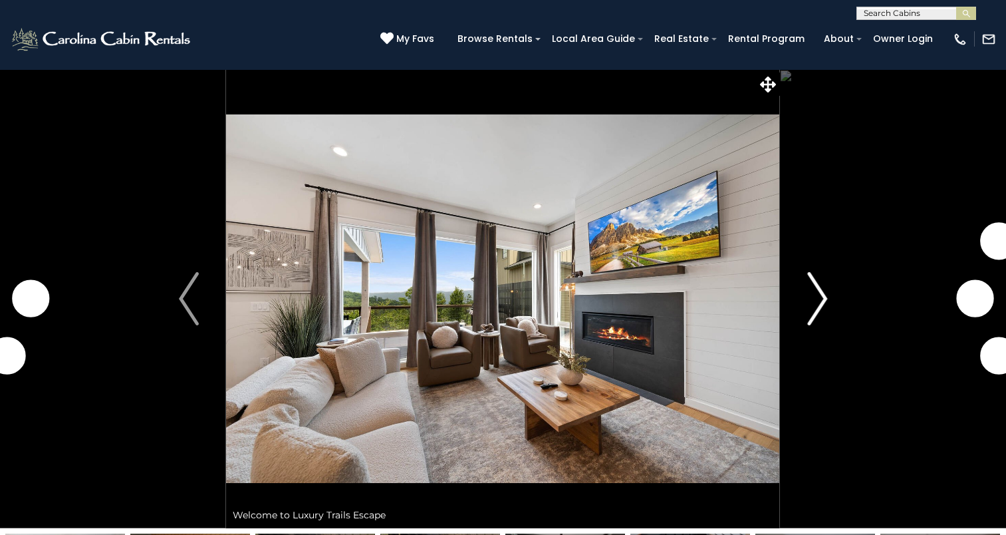
click at [812, 308] on img "Next" at bounding box center [817, 298] width 20 height 53
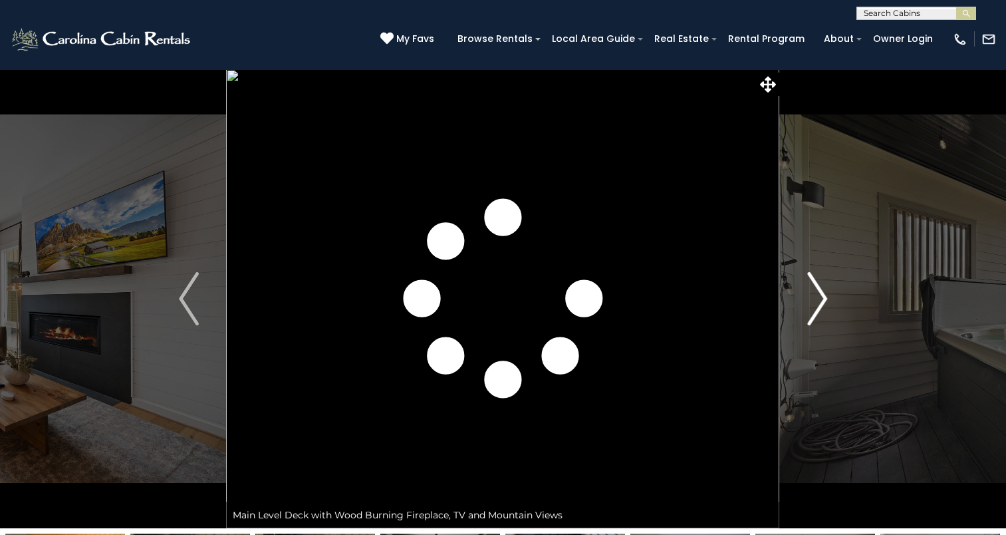
click at [812, 308] on img "Next" at bounding box center [817, 298] width 20 height 53
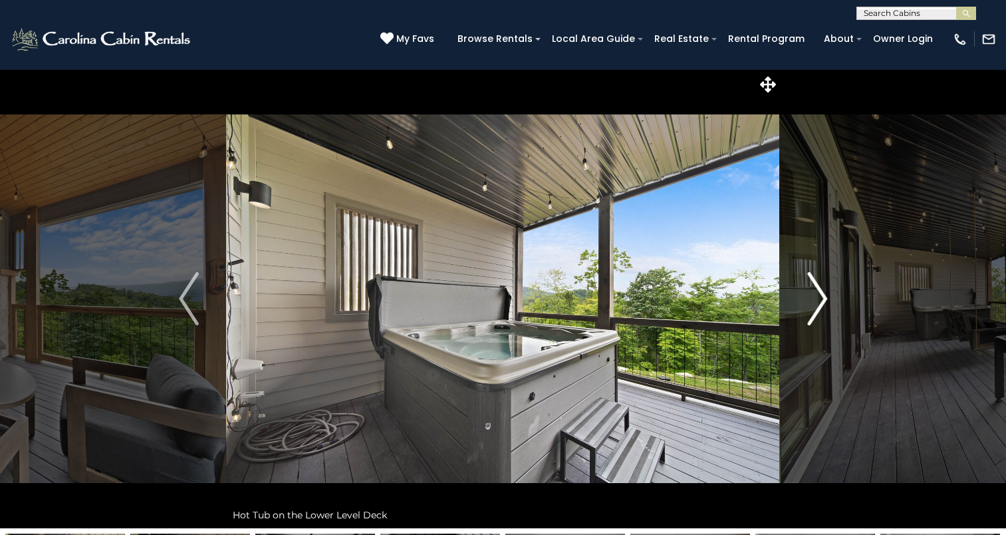
click at [812, 308] on img "Next" at bounding box center [817, 298] width 20 height 53
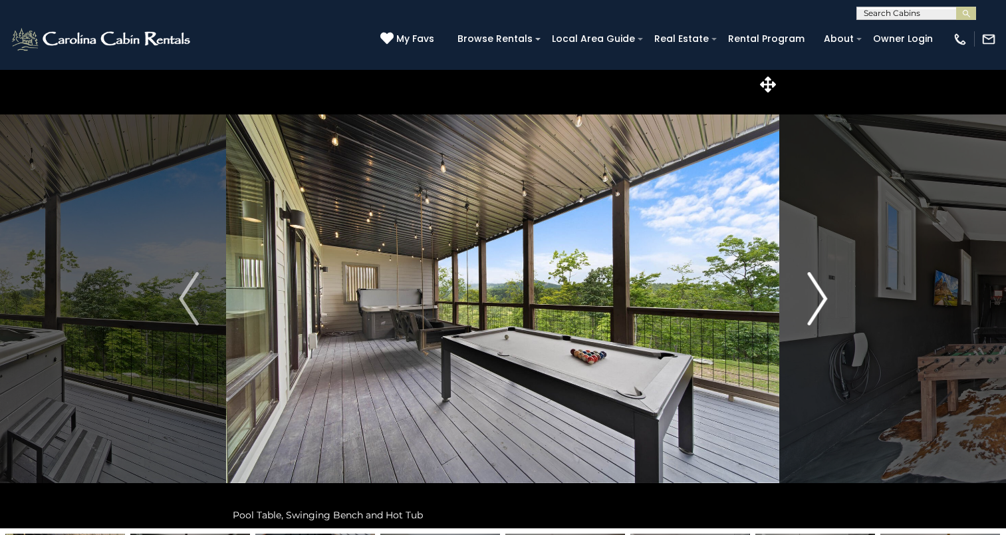
click at [812, 308] on img "Next" at bounding box center [817, 298] width 20 height 53
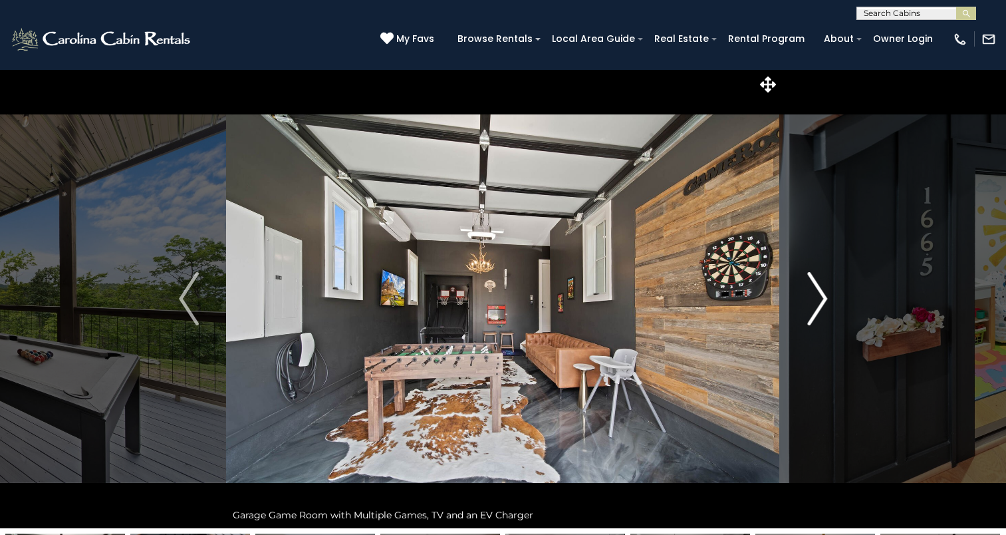
click at [812, 308] on img "Next" at bounding box center [817, 298] width 20 height 53
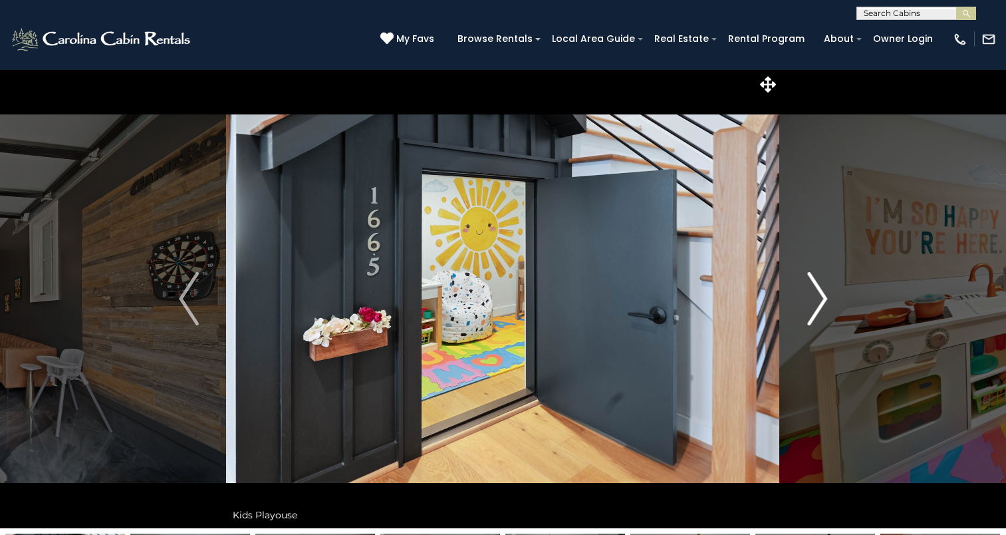
click at [812, 308] on img "Next" at bounding box center [817, 298] width 20 height 53
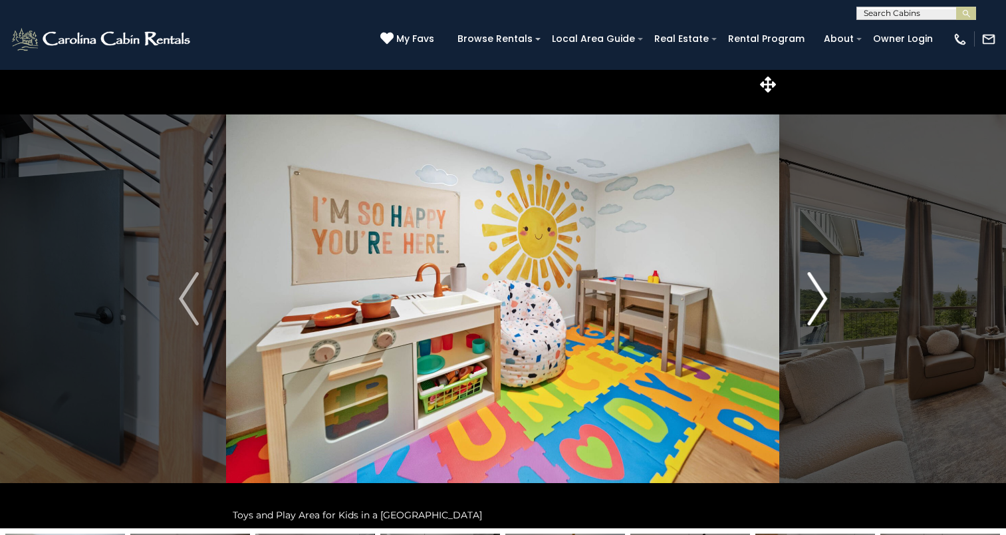
click at [812, 308] on img "Next" at bounding box center [817, 298] width 20 height 53
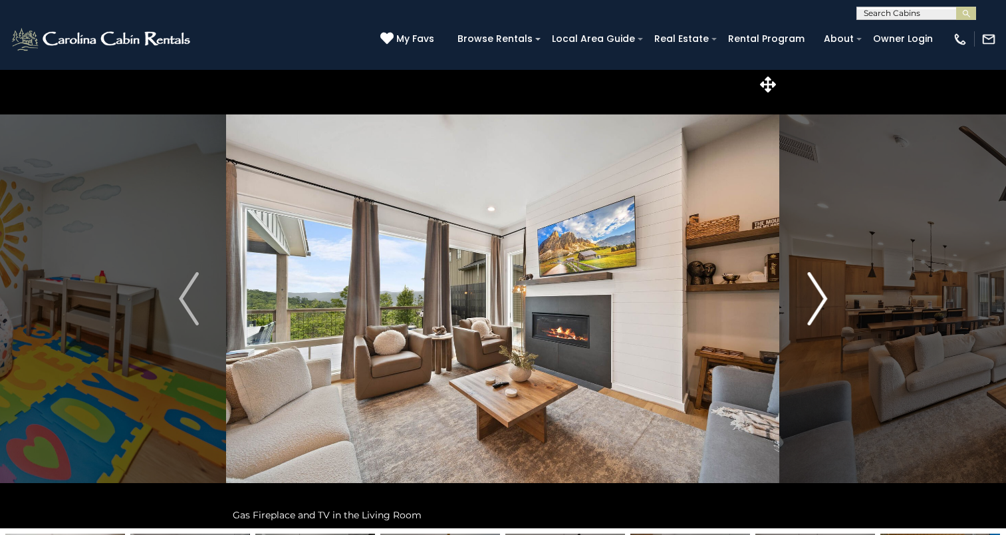
click at [812, 308] on img "Next" at bounding box center [817, 298] width 20 height 53
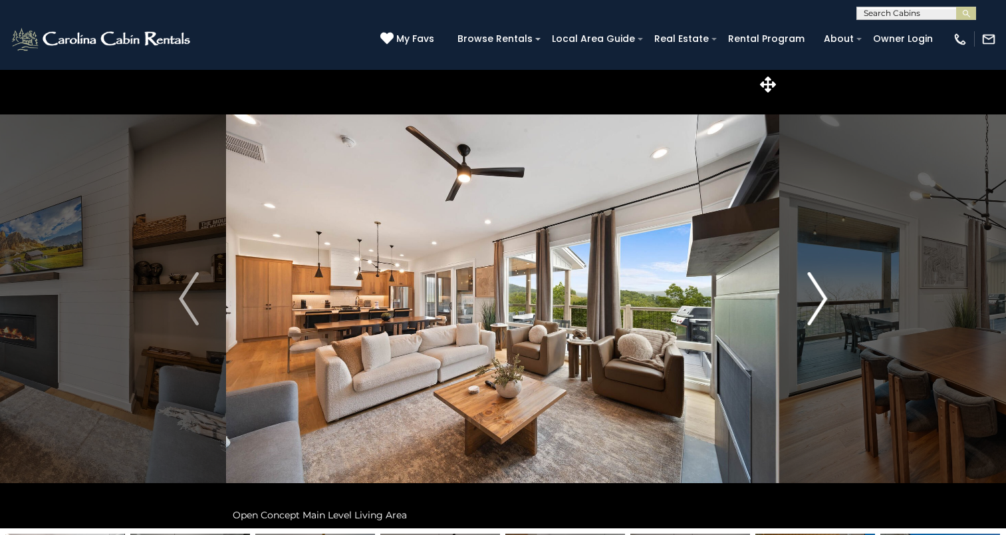
click at [812, 308] on img "Next" at bounding box center [817, 298] width 20 height 53
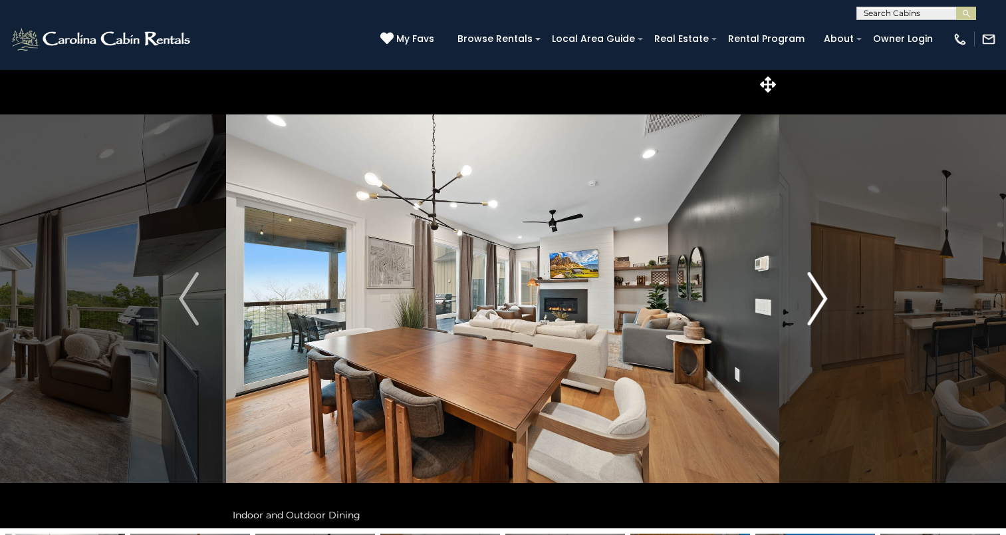
click at [812, 308] on img "Next" at bounding box center [817, 298] width 20 height 53
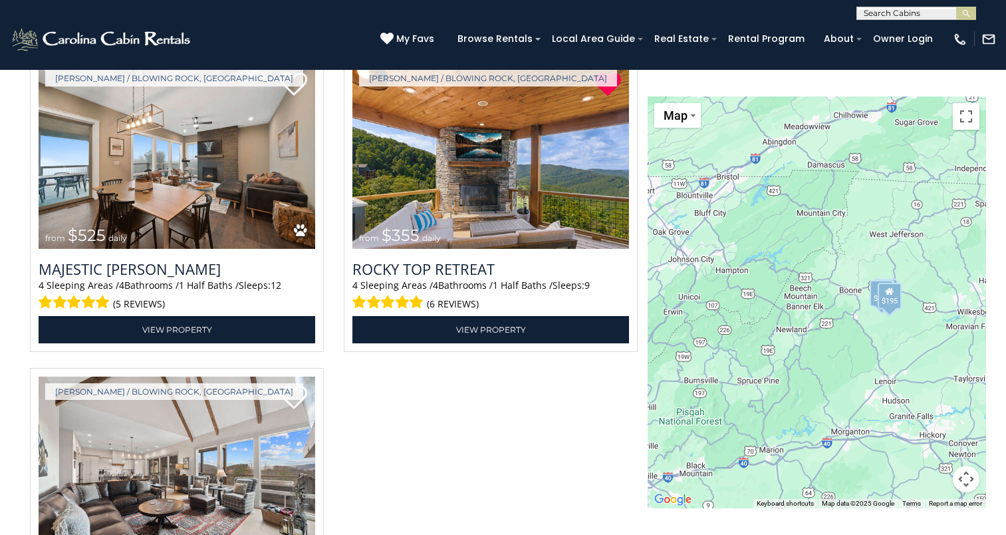
scroll to position [2798, 0]
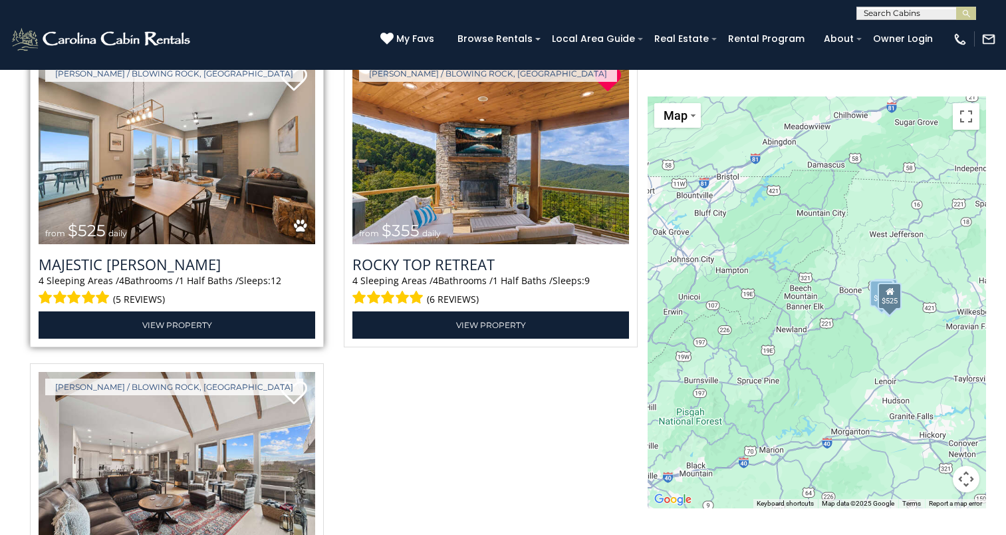
click at [182, 173] on img at bounding box center [177, 152] width 277 height 186
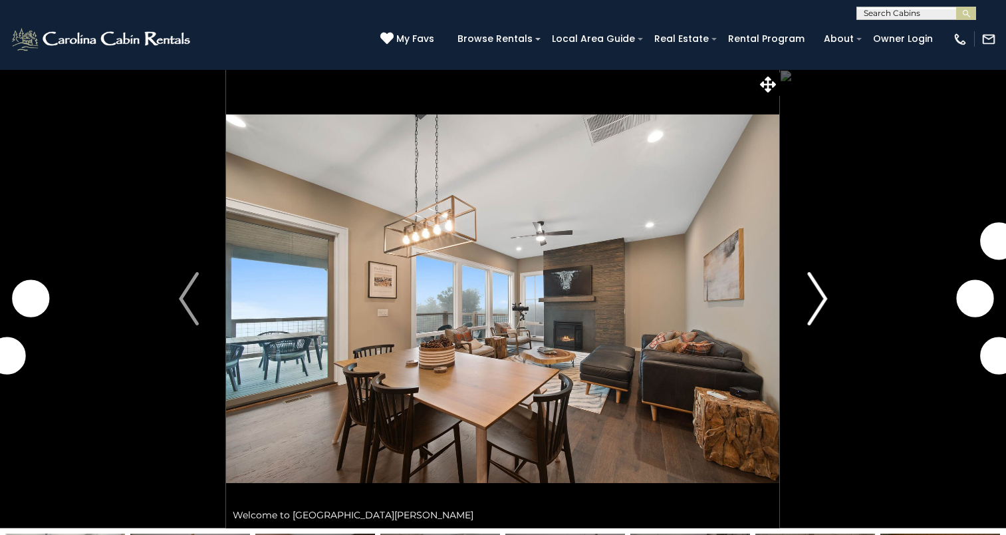
click at [812, 310] on img "Next" at bounding box center [817, 298] width 20 height 53
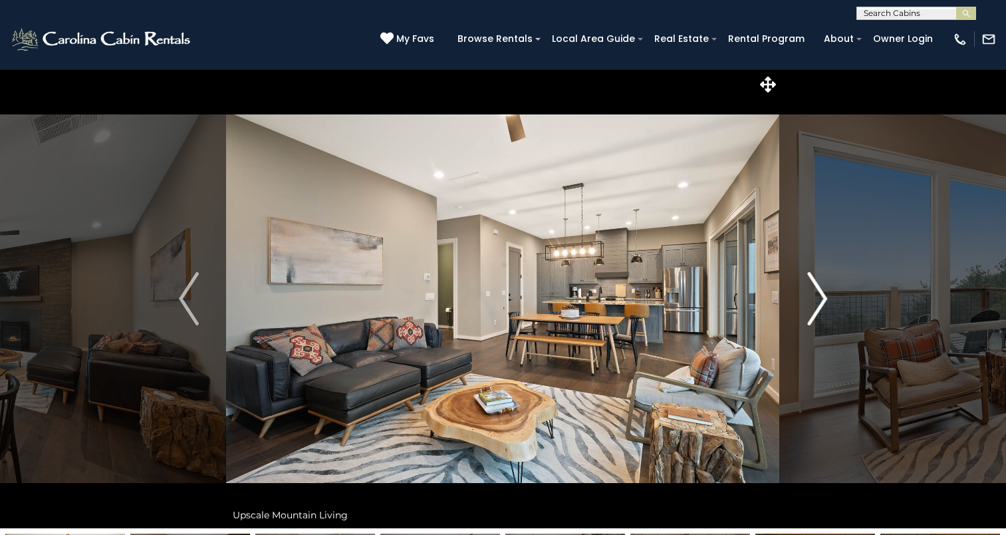
click at [812, 310] on img "Next" at bounding box center [817, 298] width 20 height 53
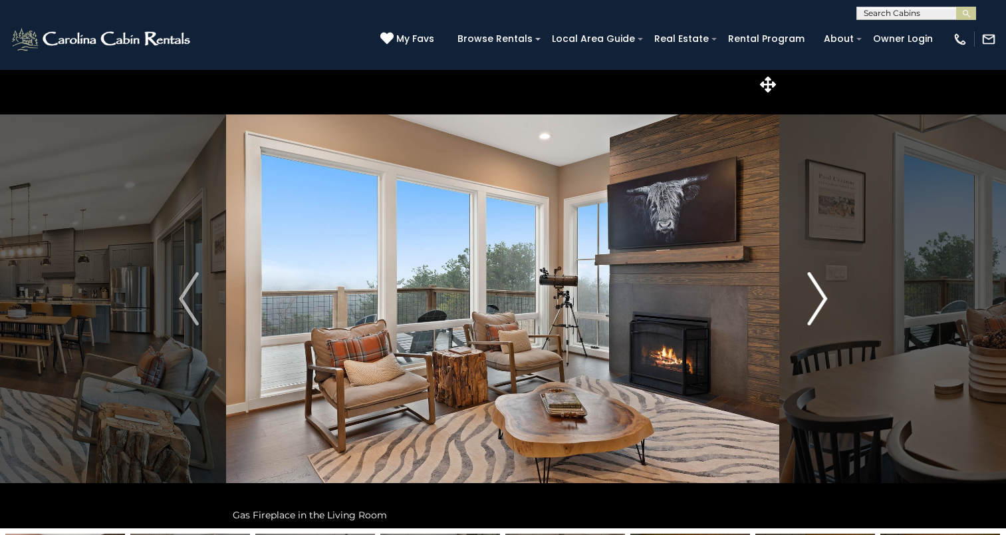
click at [812, 310] on img "Next" at bounding box center [817, 298] width 20 height 53
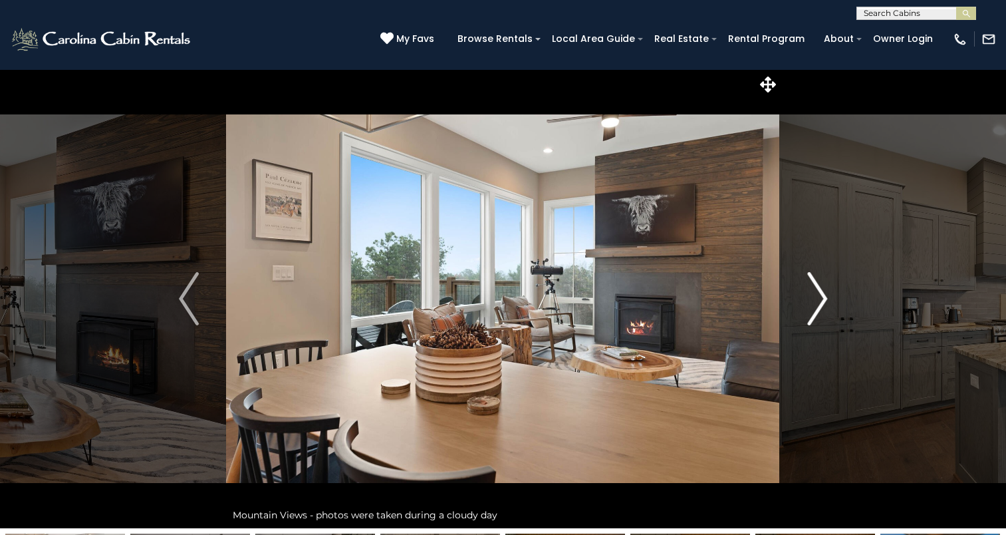
click at [812, 310] on img "Next" at bounding box center [817, 298] width 20 height 53
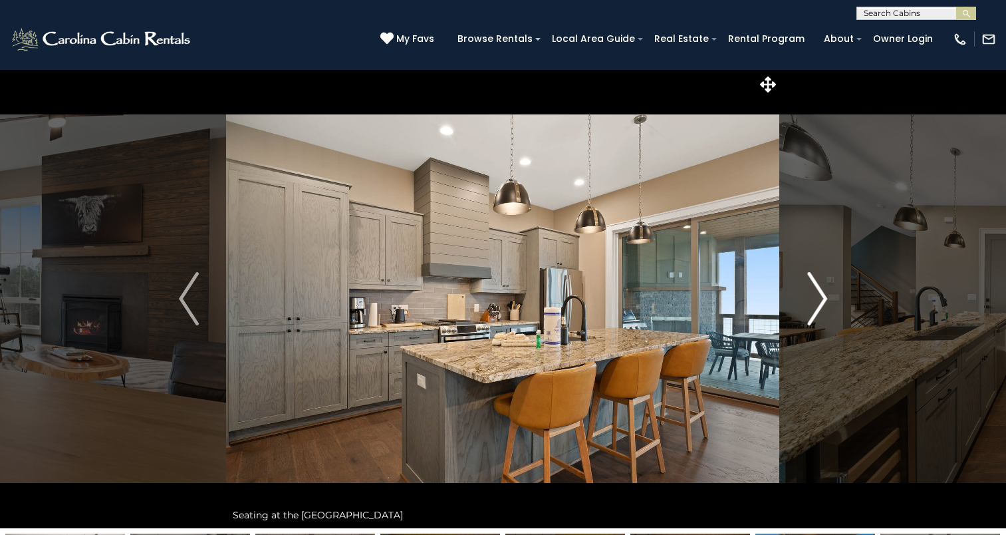
click at [812, 310] on img "Next" at bounding box center [817, 298] width 20 height 53
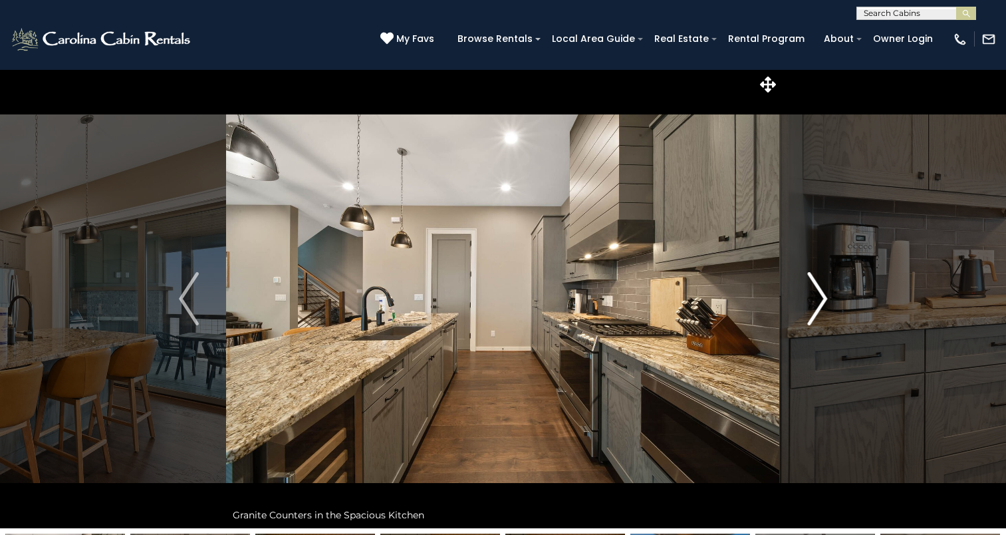
click at [812, 310] on img "Next" at bounding box center [817, 298] width 20 height 53
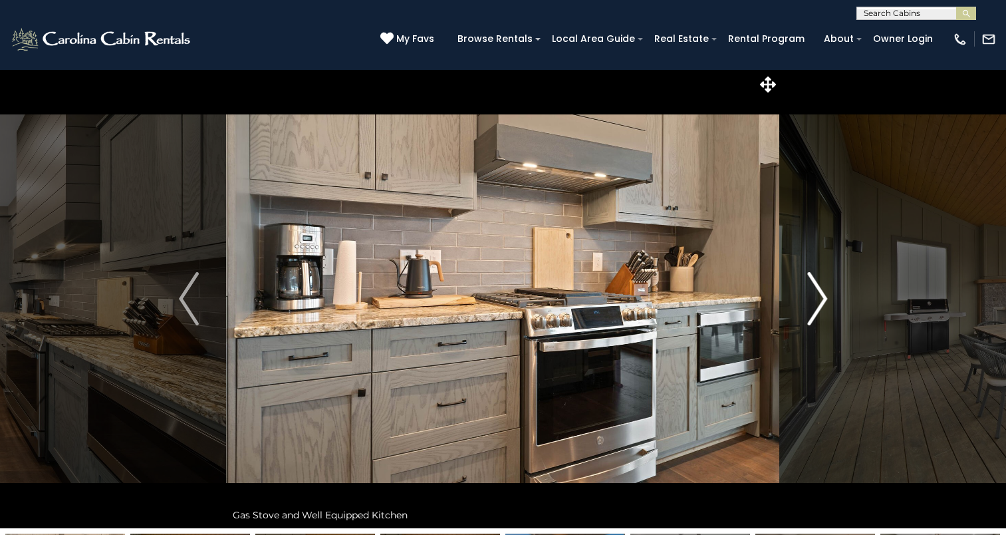
click at [812, 310] on img "Next" at bounding box center [817, 298] width 20 height 53
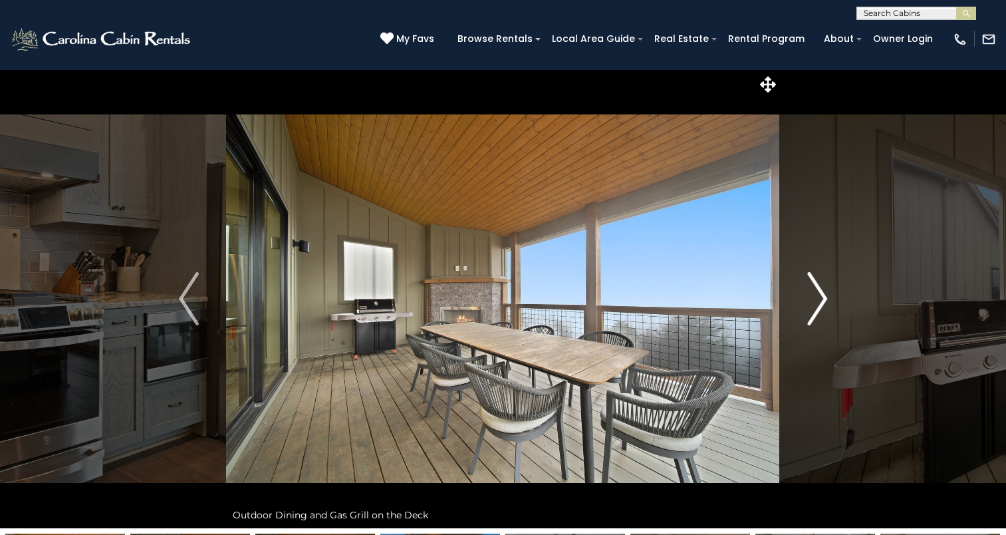
click at [812, 310] on img "Next" at bounding box center [817, 298] width 20 height 53
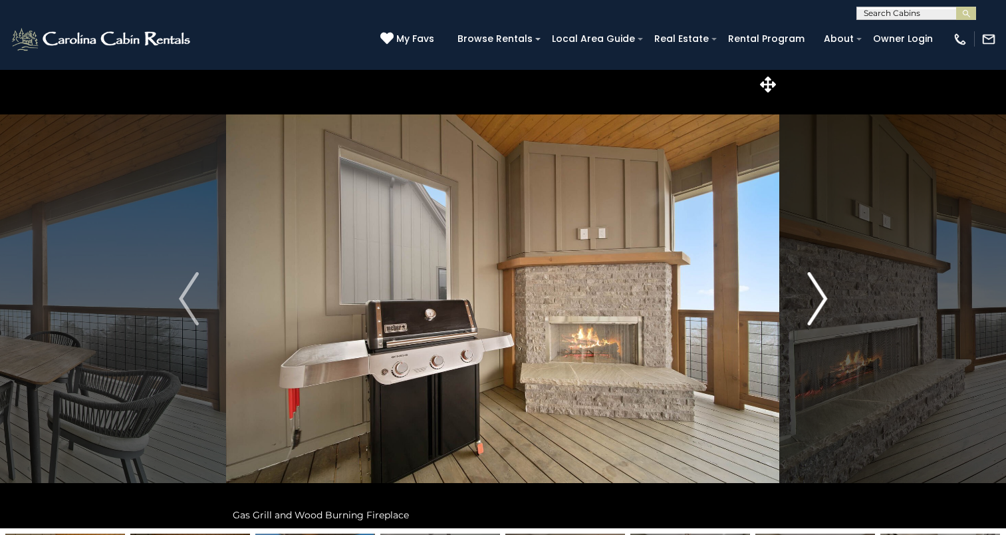
click at [812, 310] on img "Next" at bounding box center [817, 298] width 20 height 53
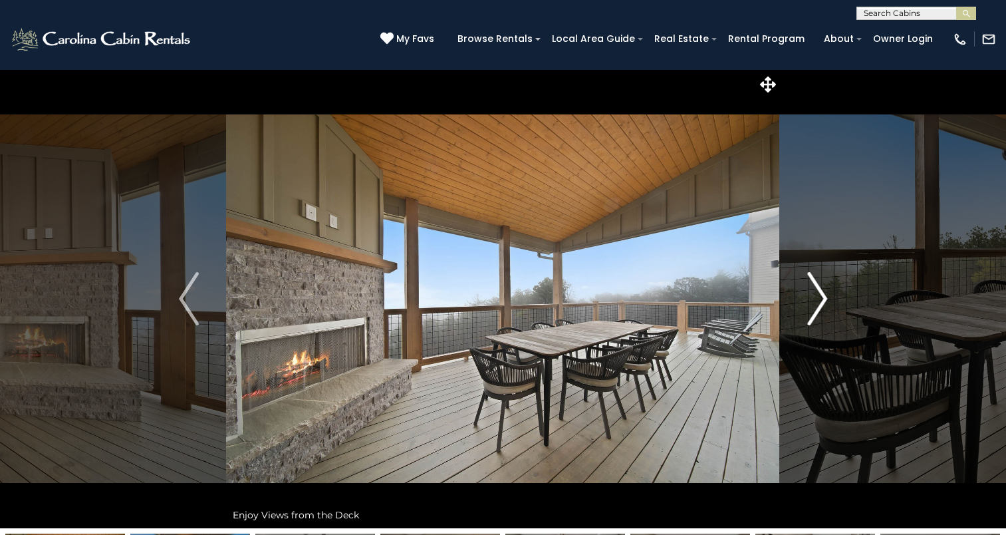
click at [811, 310] on img "Next" at bounding box center [817, 298] width 20 height 53
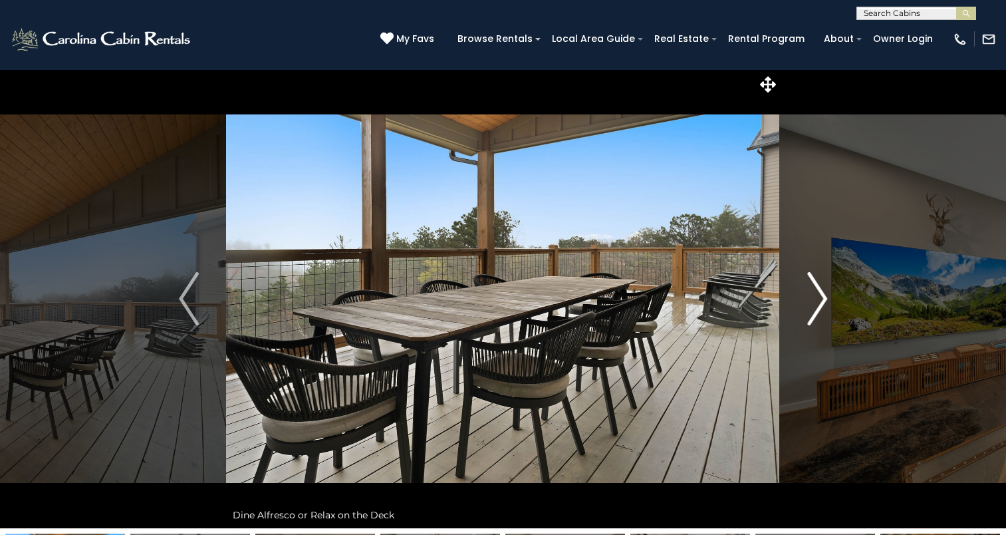
click at [811, 310] on img "Next" at bounding box center [817, 298] width 20 height 53
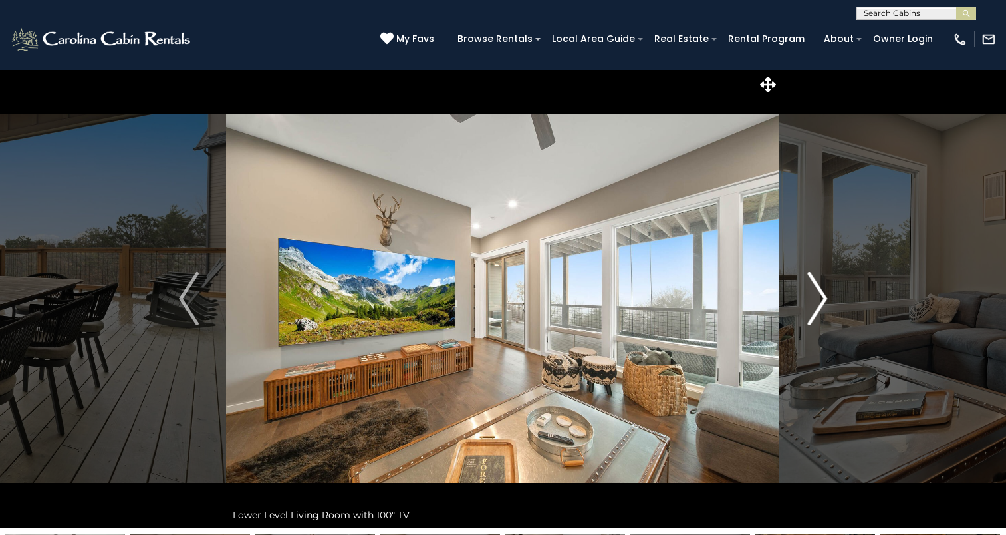
click at [811, 310] on img "Next" at bounding box center [817, 298] width 20 height 53
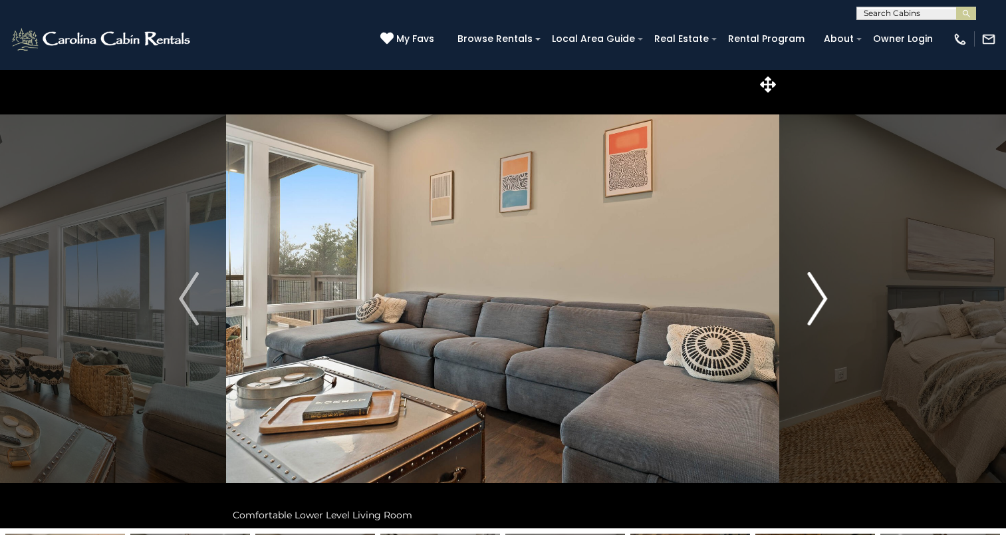
click at [811, 310] on img "Next" at bounding box center [817, 298] width 20 height 53
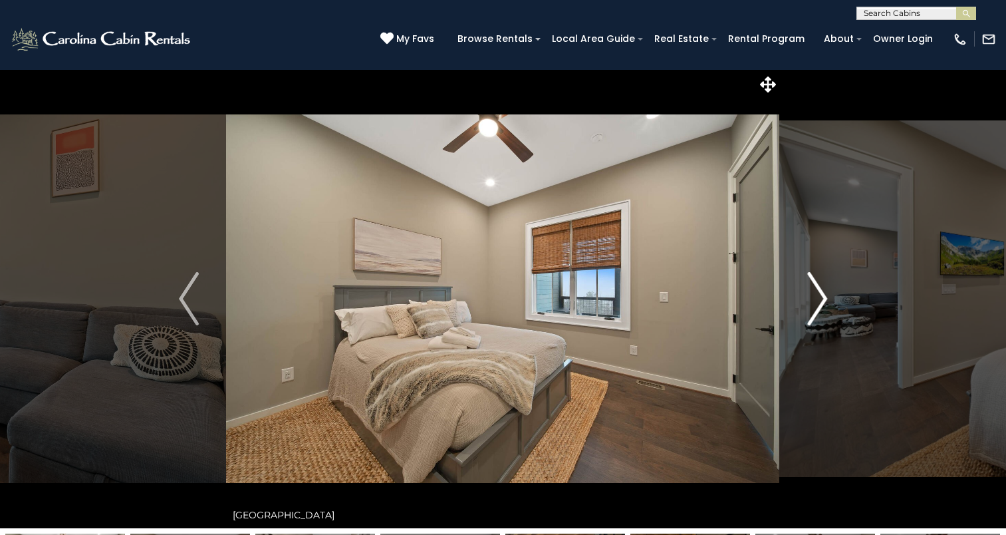
click at [811, 310] on img "Next" at bounding box center [817, 298] width 20 height 53
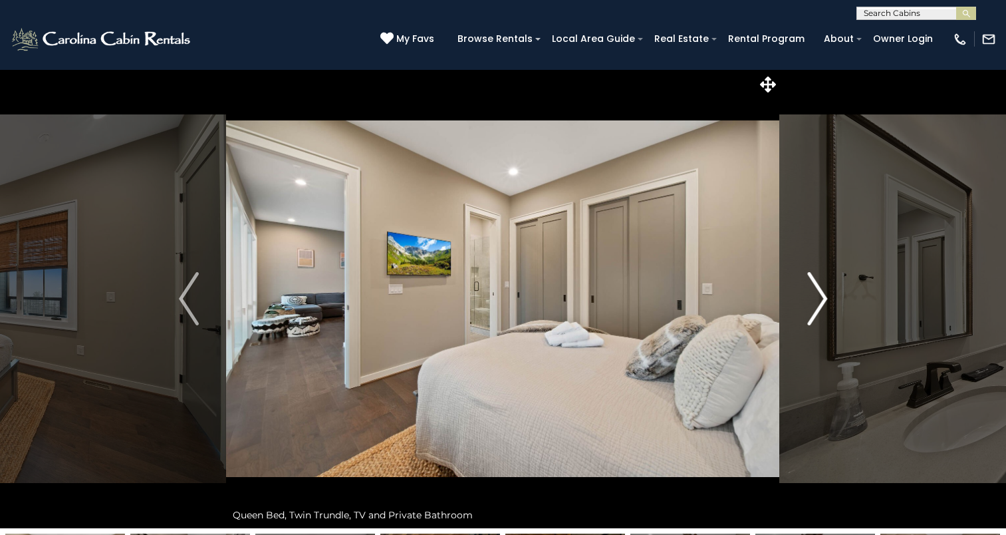
click at [811, 310] on img "Next" at bounding box center [817, 298] width 20 height 53
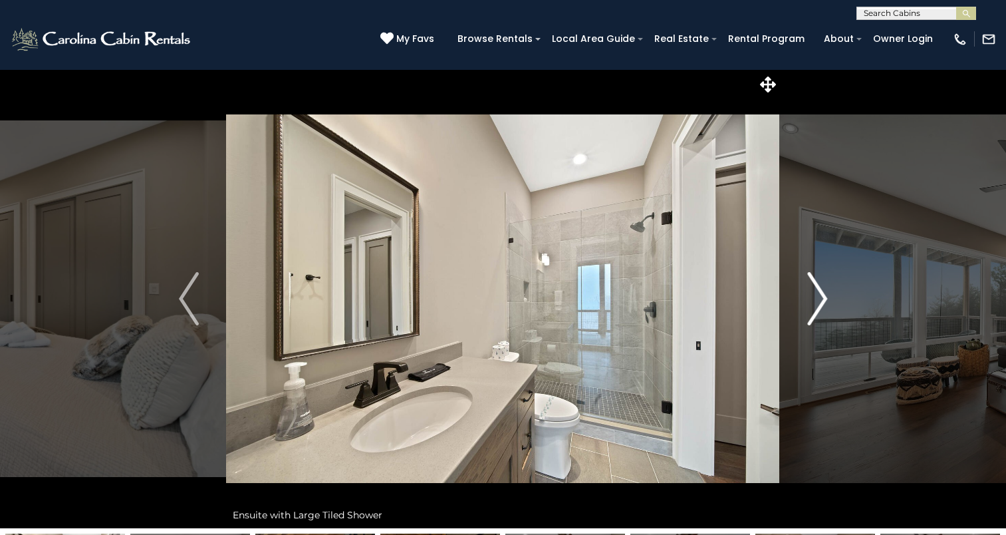
click at [807, 309] on img "Next" at bounding box center [817, 298] width 20 height 53
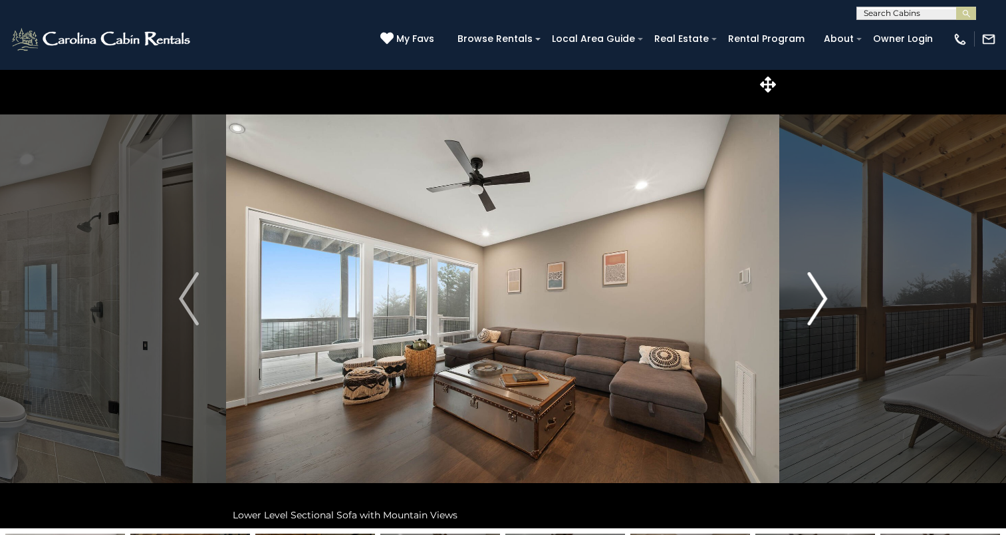
click at [807, 309] on img "Next" at bounding box center [817, 298] width 20 height 53
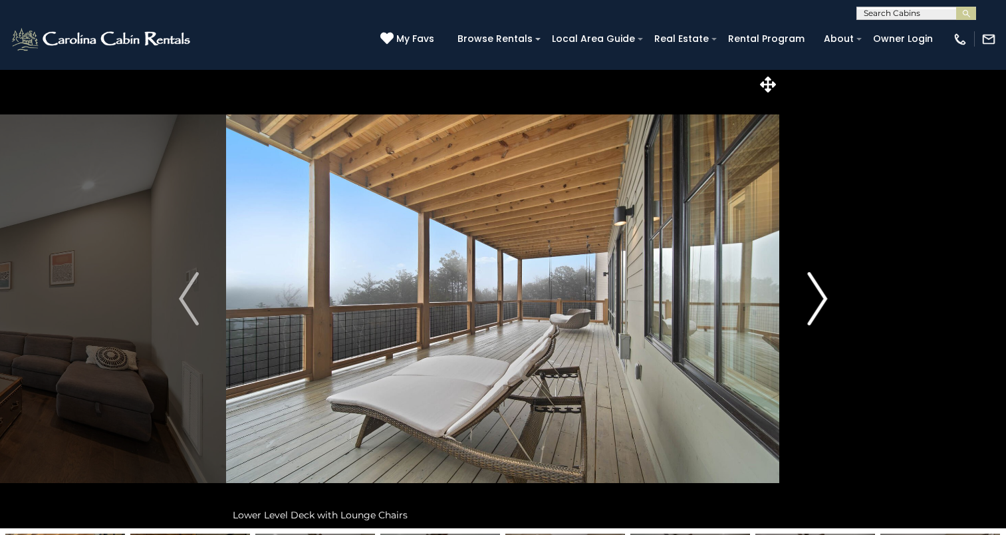
click at [807, 309] on img "Next" at bounding box center [817, 298] width 20 height 53
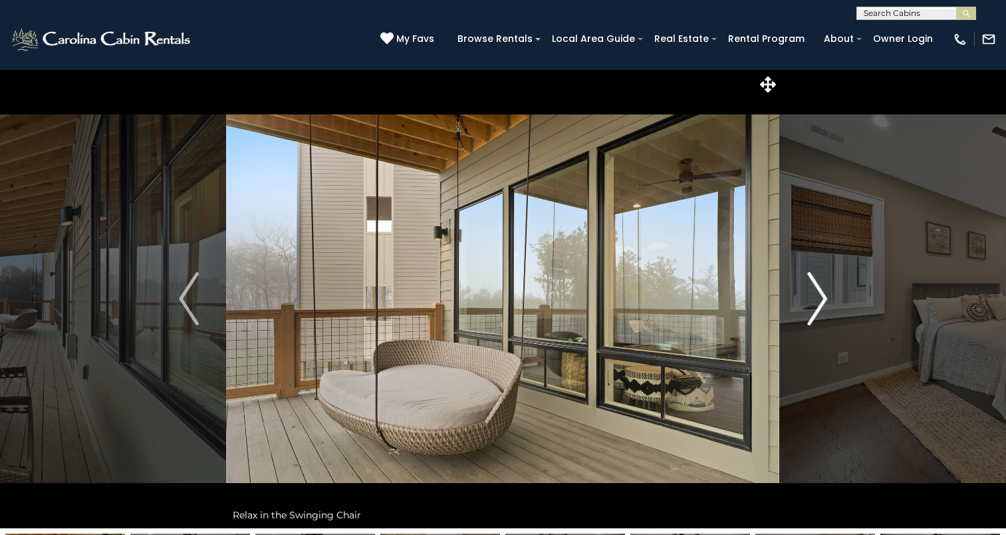
click at [807, 309] on img "Next" at bounding box center [817, 298] width 20 height 53
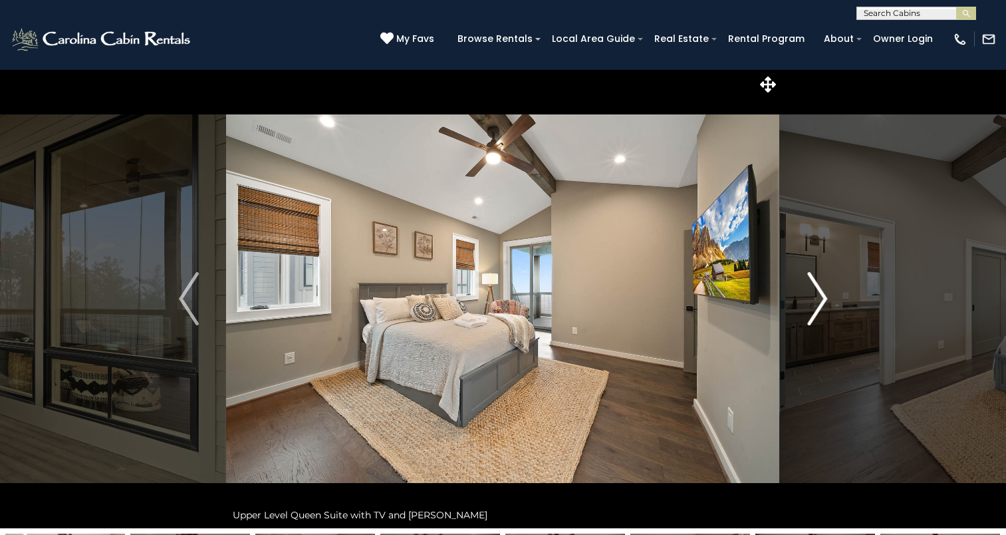
click at [807, 309] on img "Next" at bounding box center [817, 298] width 20 height 53
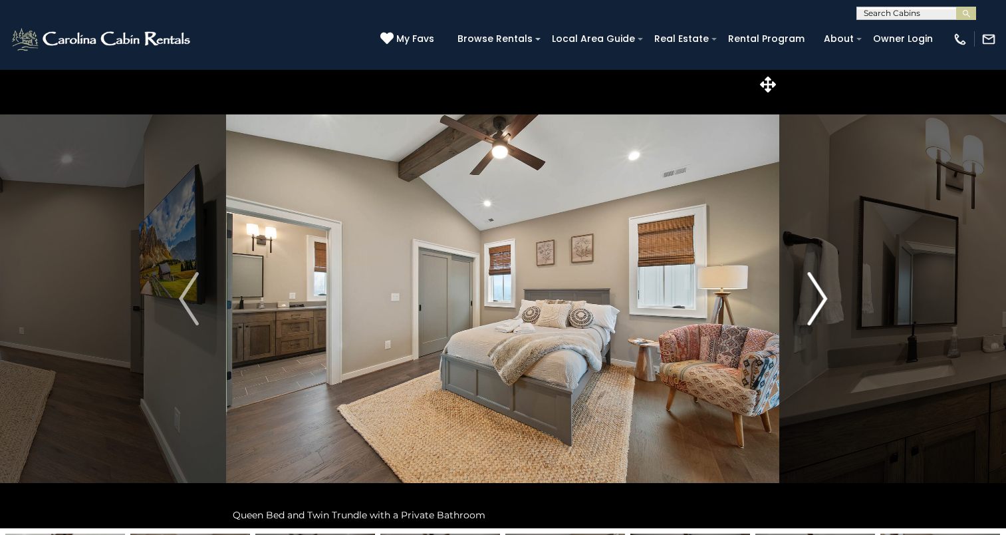
click at [807, 309] on img "Next" at bounding box center [817, 298] width 20 height 53
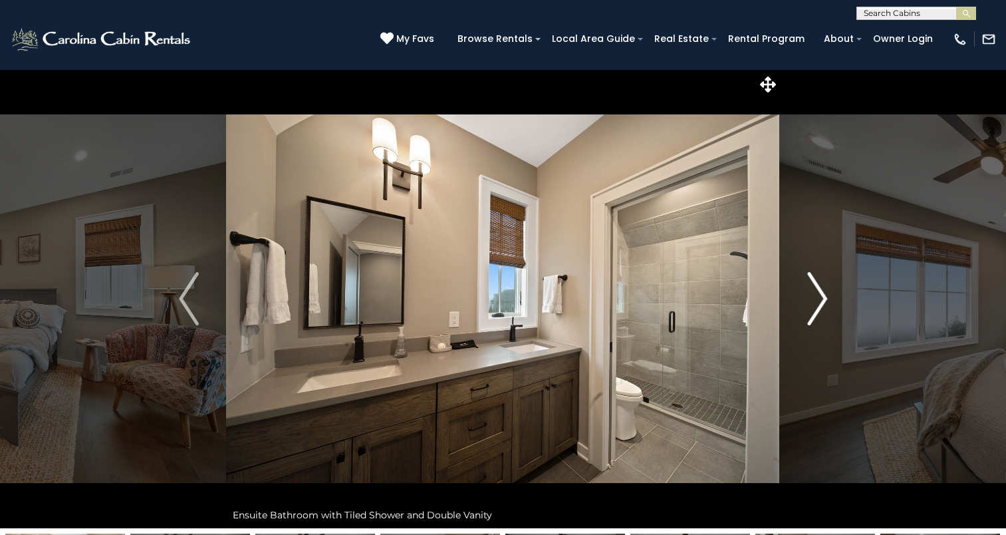
click at [807, 309] on img "Next" at bounding box center [817, 298] width 20 height 53
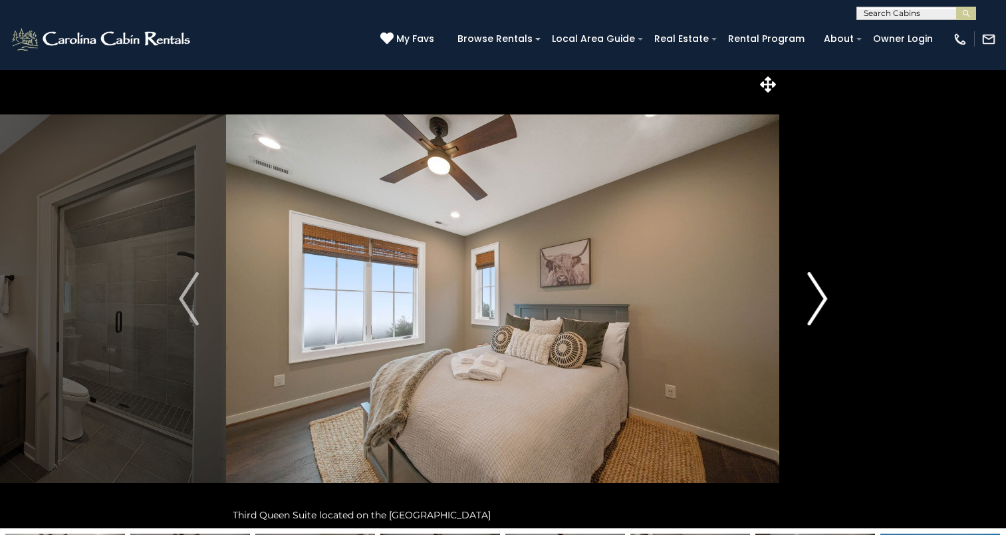
click at [807, 309] on img "Next" at bounding box center [817, 298] width 20 height 53
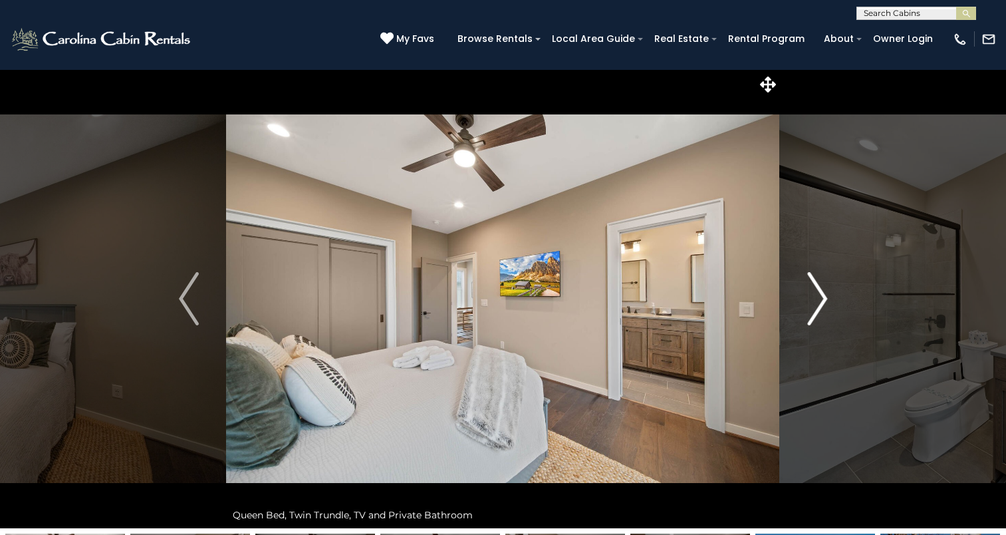
click at [807, 309] on img "Next" at bounding box center [817, 298] width 20 height 53
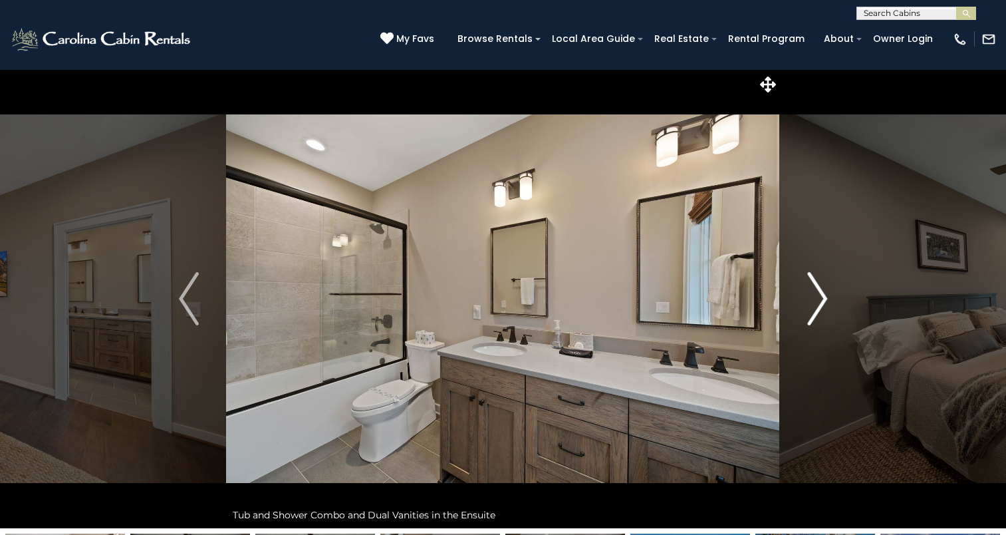
click at [807, 309] on img "Next" at bounding box center [817, 298] width 20 height 53
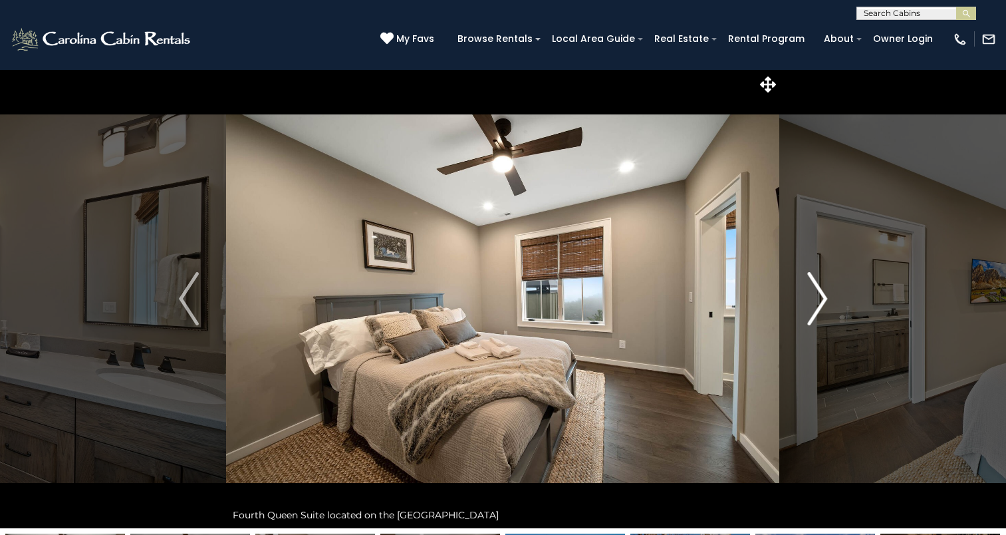
click at [807, 309] on img "Next" at bounding box center [817, 298] width 20 height 53
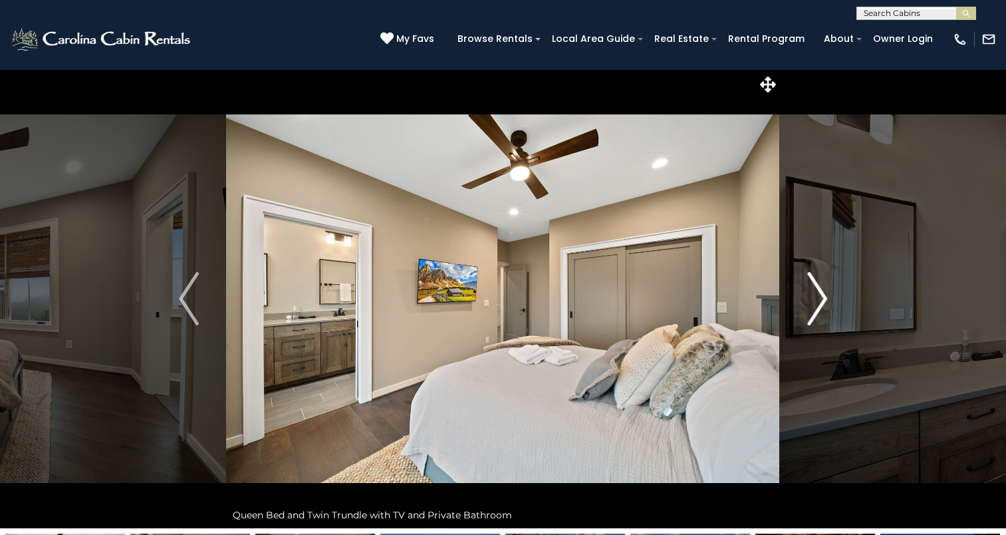
click at [807, 309] on img "Next" at bounding box center [817, 298] width 20 height 53
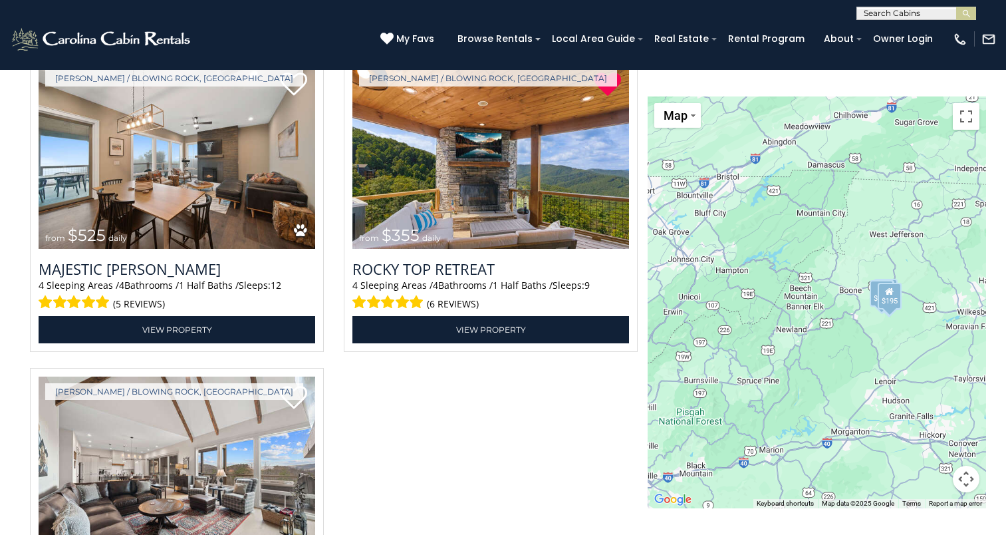
scroll to position [2818, 0]
